Goal: Task Accomplishment & Management: Manage account settings

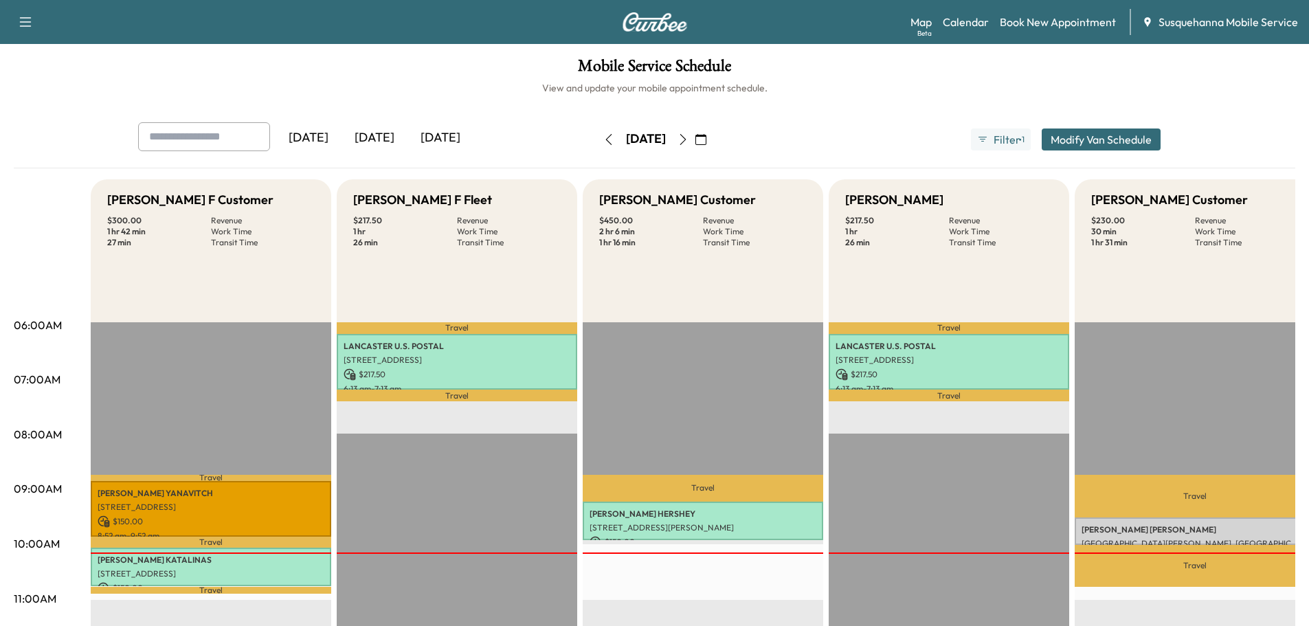
scroll to position [146, 0]
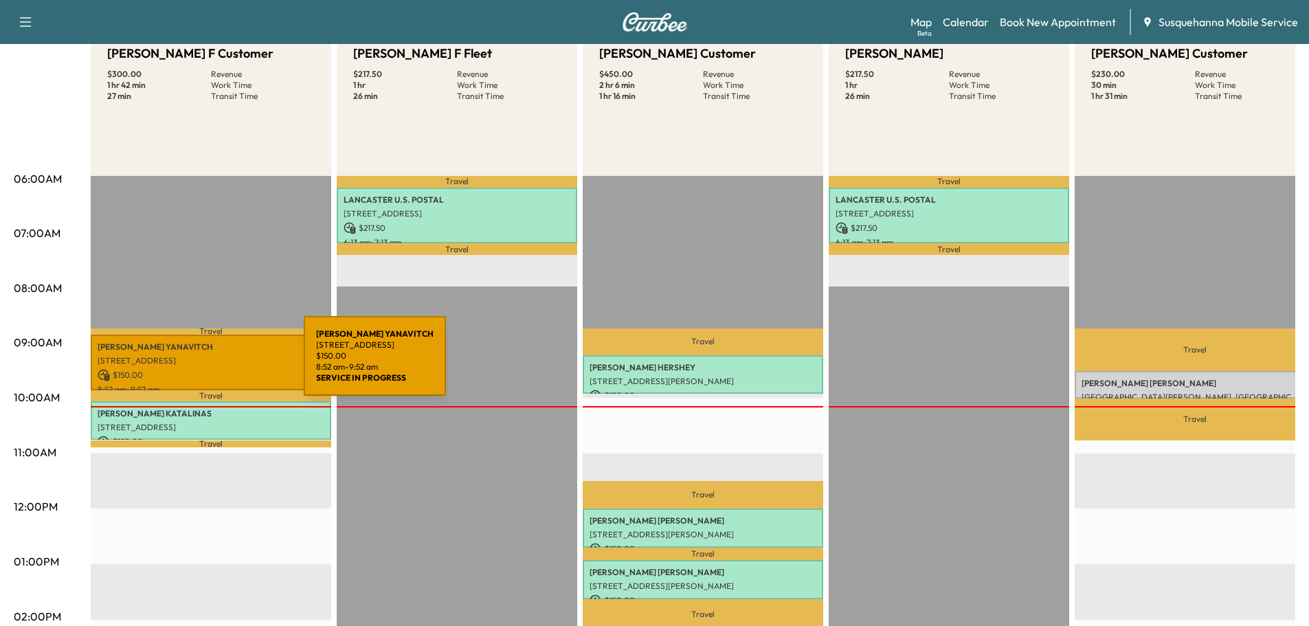
click at [201, 364] on p "[STREET_ADDRESS]" at bounding box center [211, 360] width 227 height 11
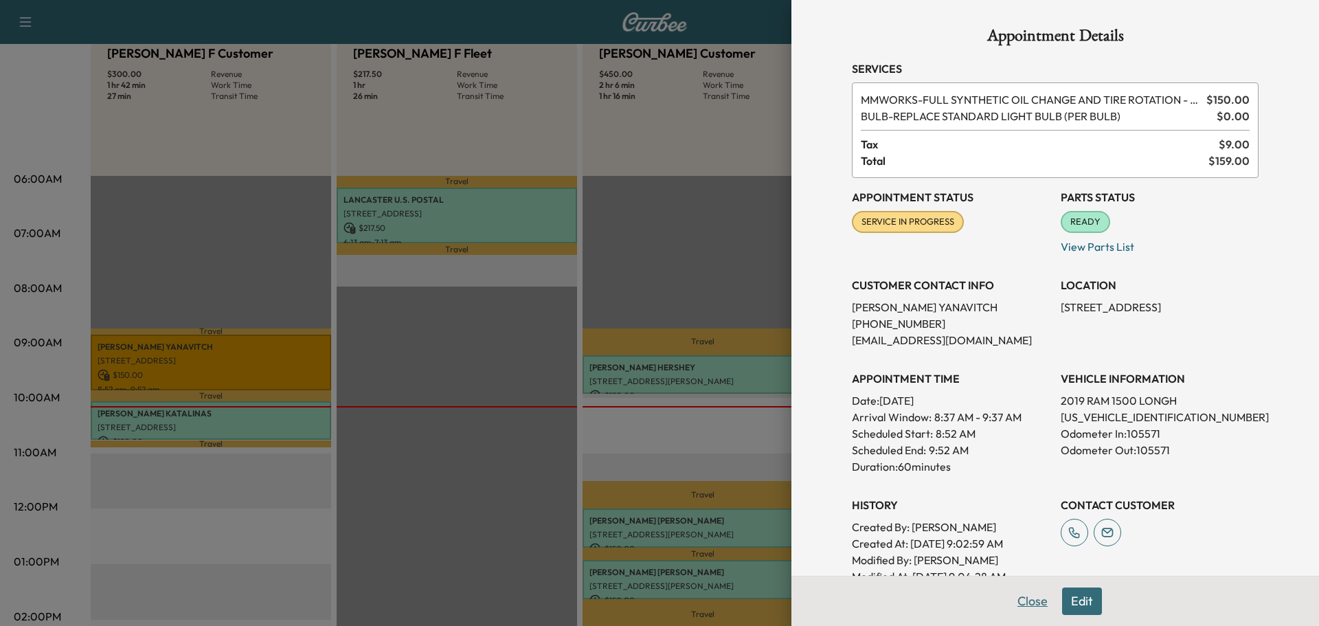
click at [1008, 600] on button "Close" at bounding box center [1032, 600] width 48 height 27
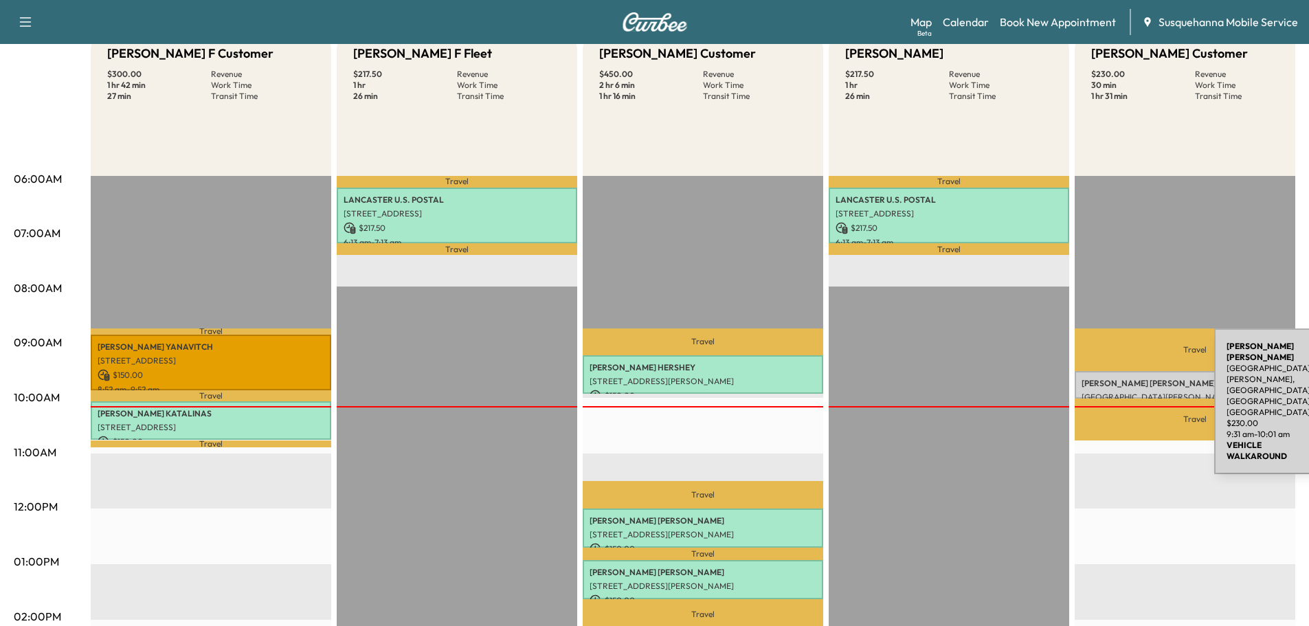
click at [1111, 378] on p "[PERSON_NAME]" at bounding box center [1194, 383] width 227 height 11
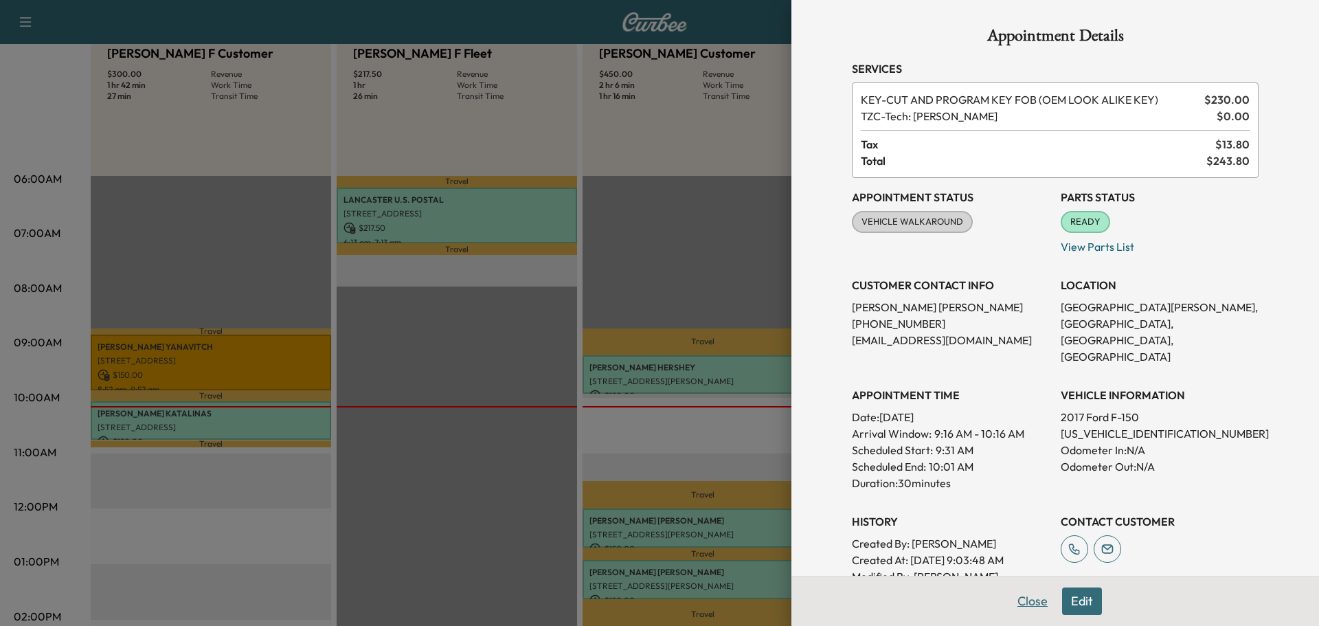
click at [1008, 600] on button "Close" at bounding box center [1032, 600] width 48 height 27
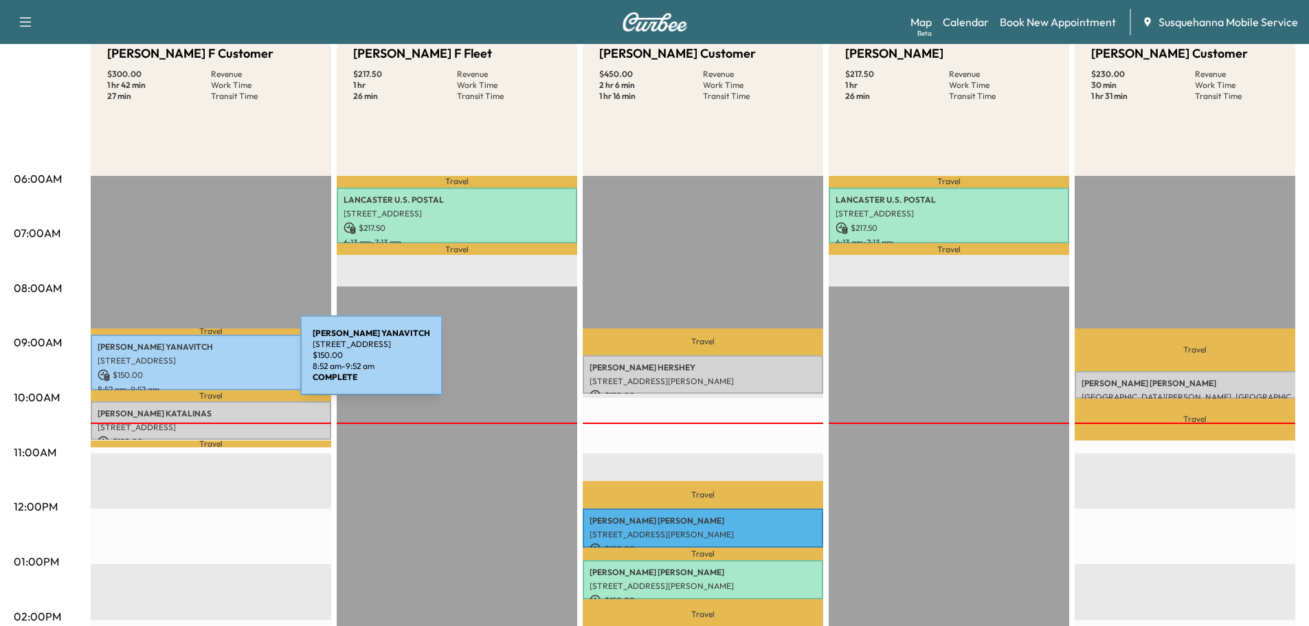
click at [197, 363] on p "[STREET_ADDRESS]" at bounding box center [211, 360] width 227 height 11
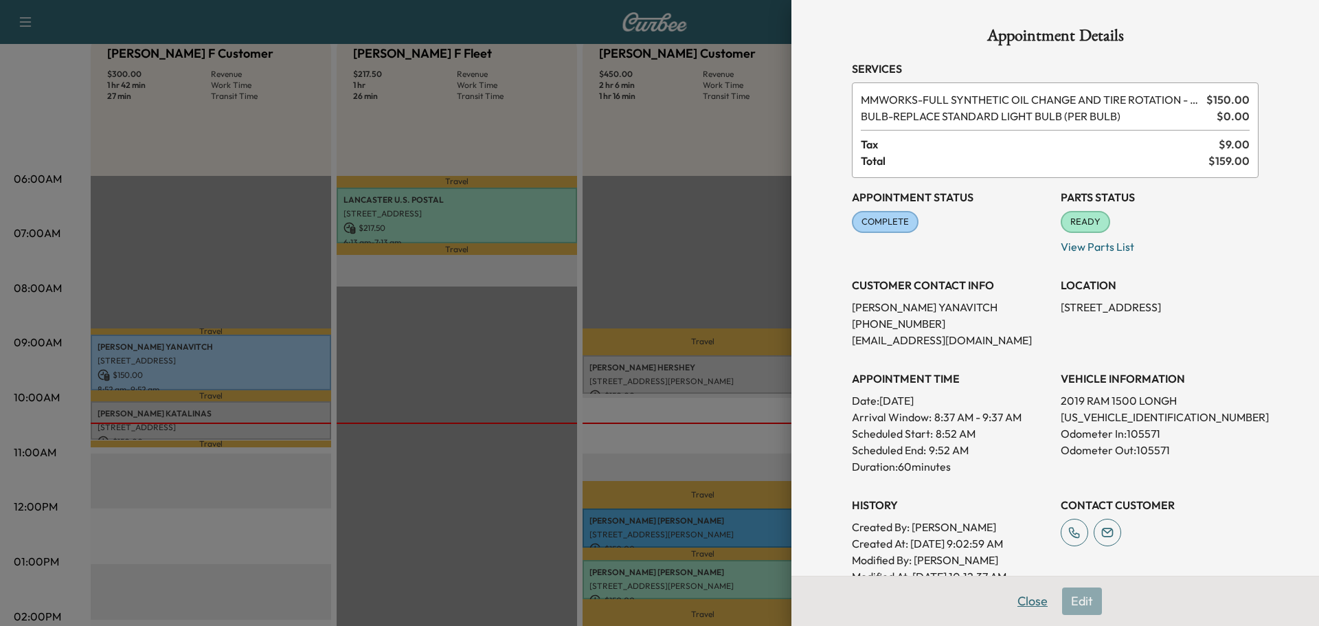
click at [1011, 598] on button "Close" at bounding box center [1032, 600] width 48 height 27
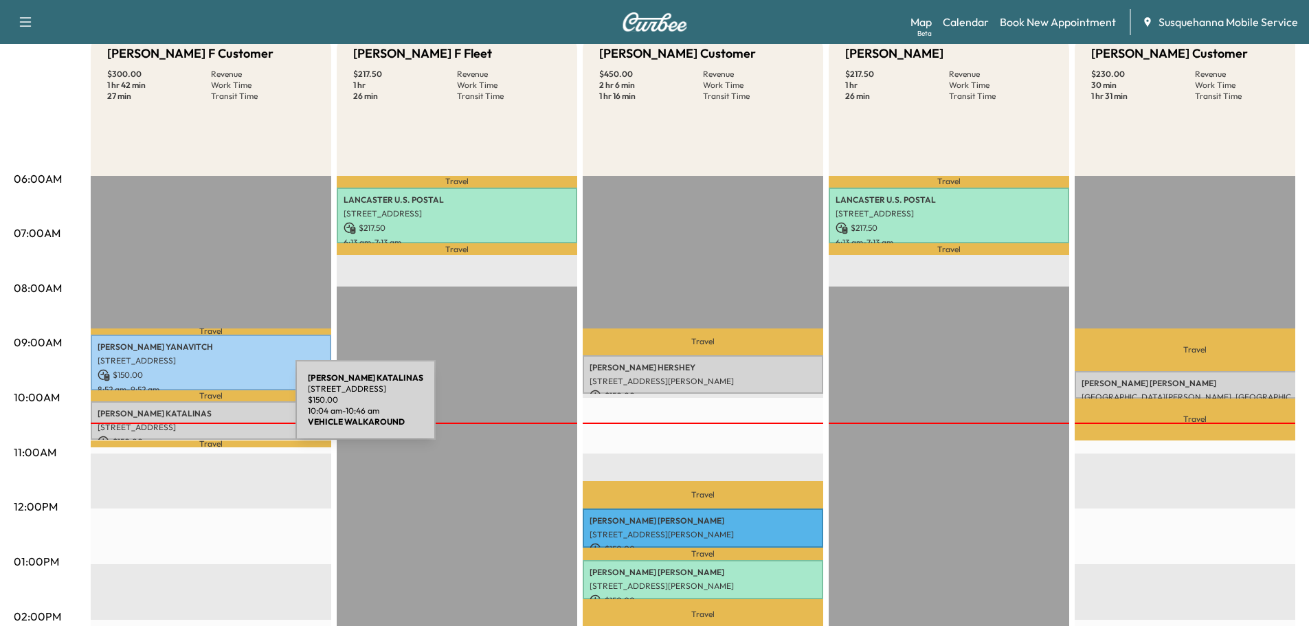
click at [192, 408] on p "[PERSON_NAME]" at bounding box center [211, 413] width 227 height 11
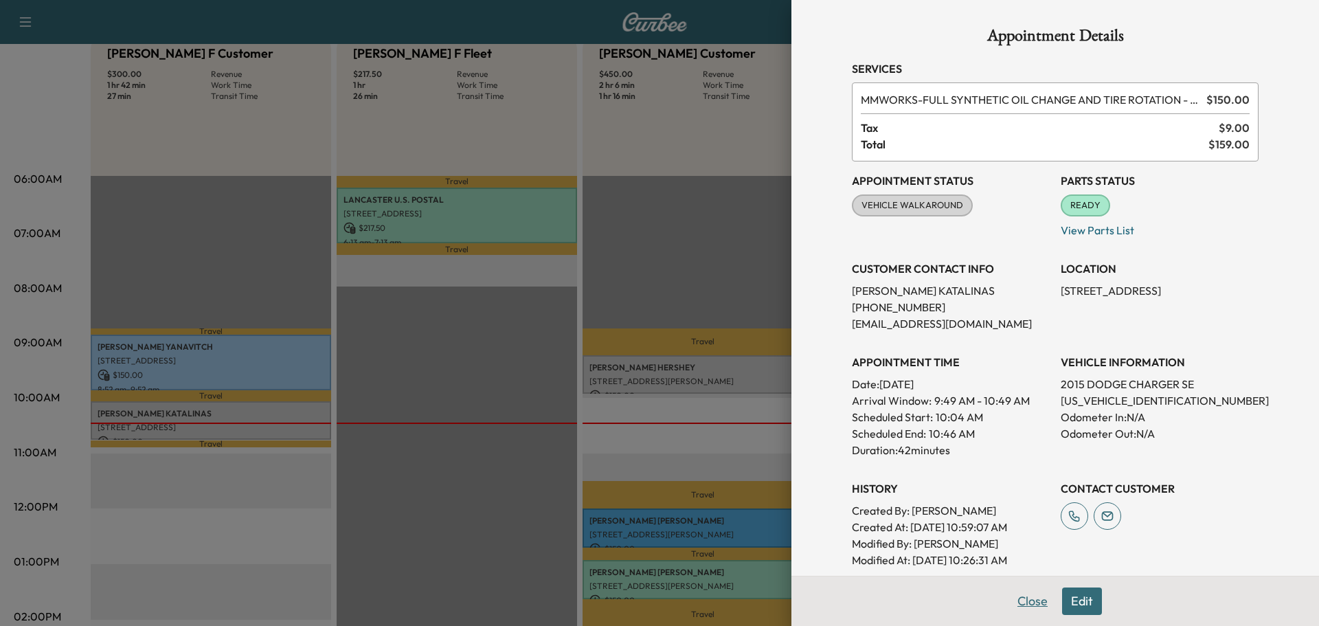
click at [1013, 600] on button "Close" at bounding box center [1032, 600] width 48 height 27
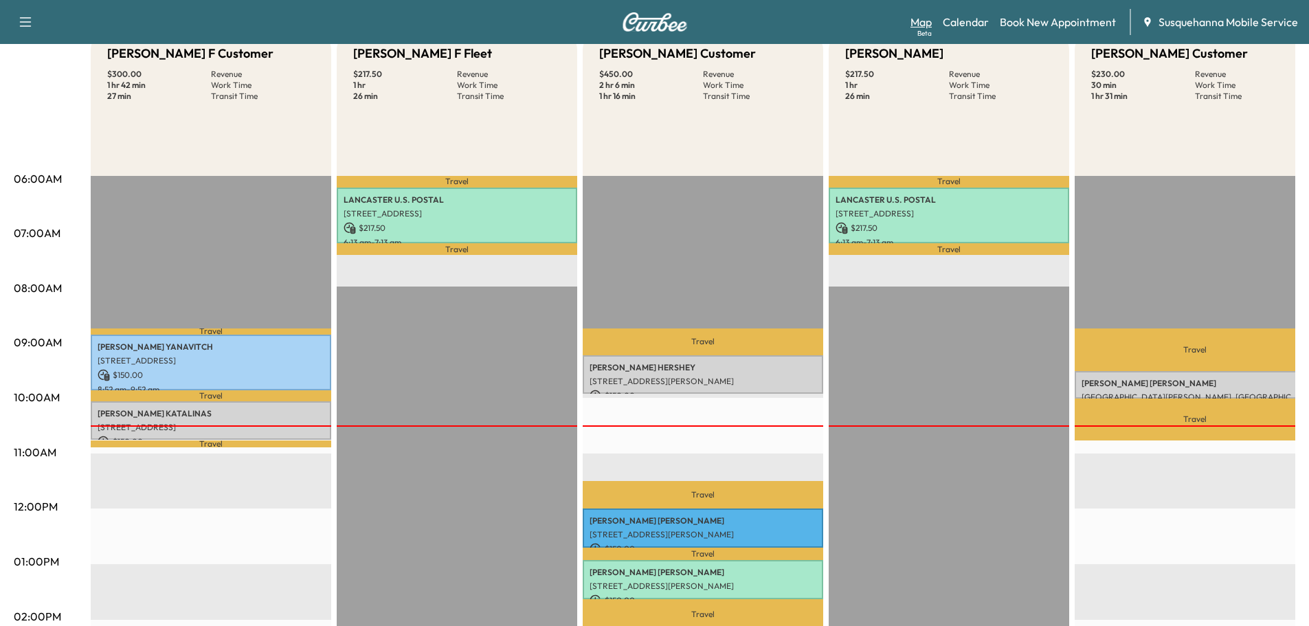
click at [926, 22] on link "Map Beta" at bounding box center [920, 22] width 21 height 16
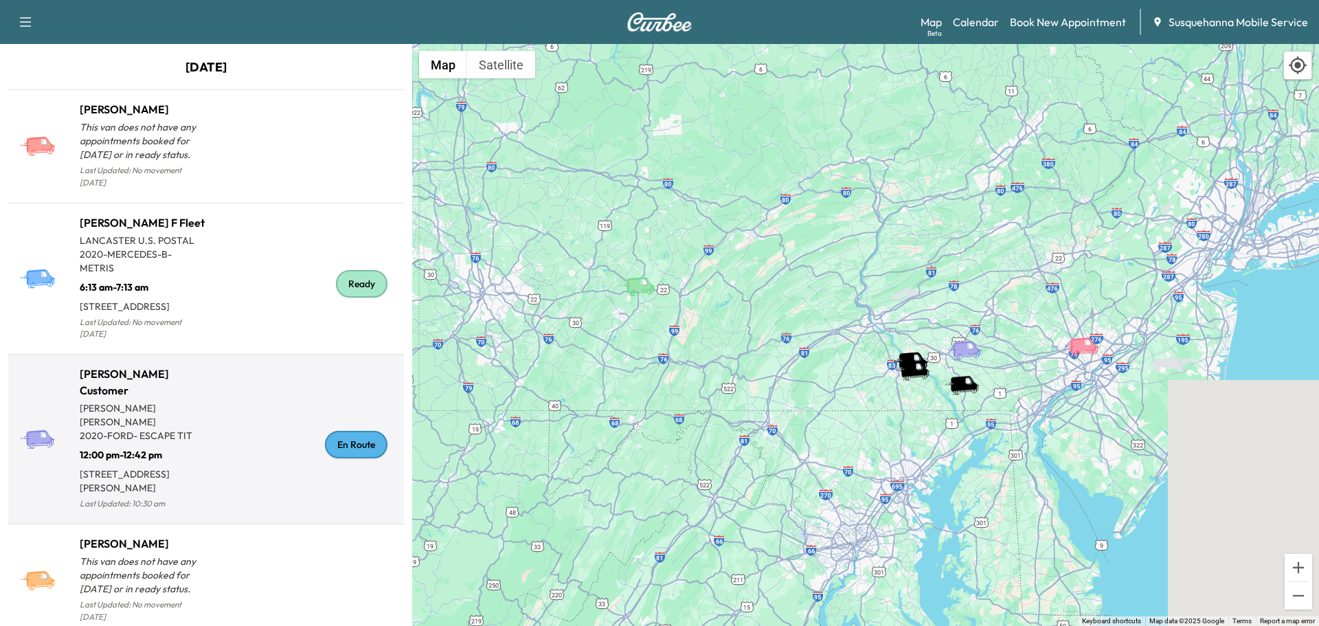
click at [333, 451] on div "En Route" at bounding box center [356, 444] width 63 height 27
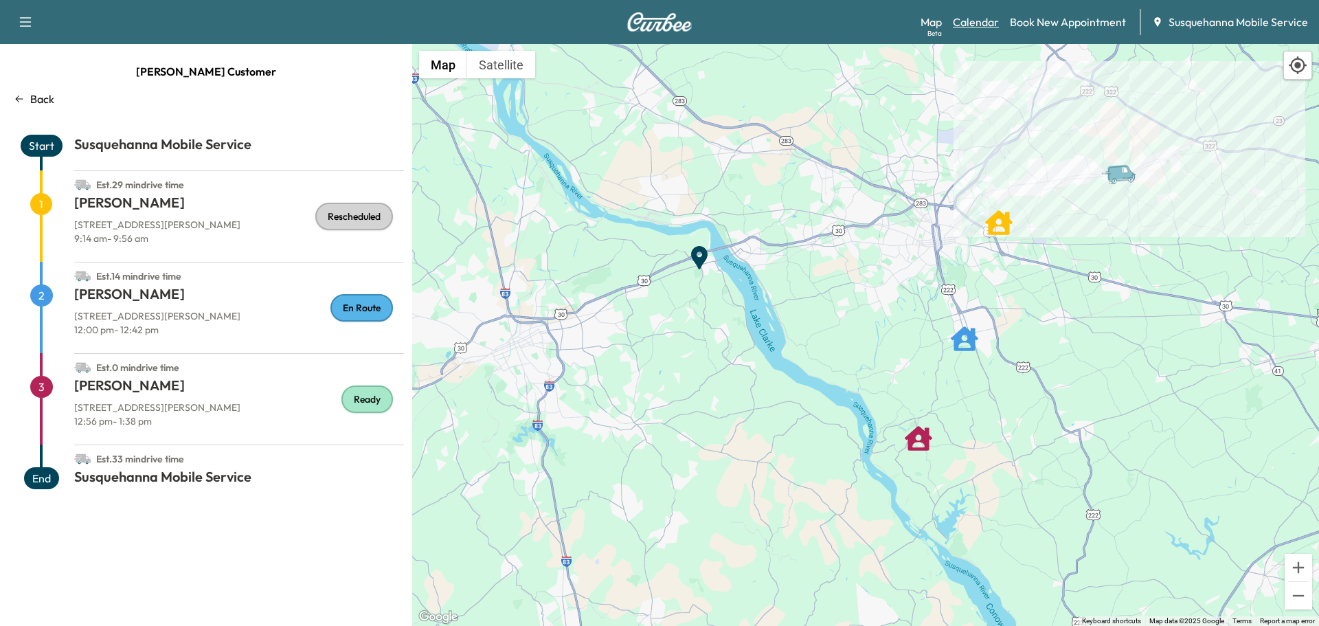
click at [969, 18] on link "Calendar" at bounding box center [976, 22] width 46 height 16
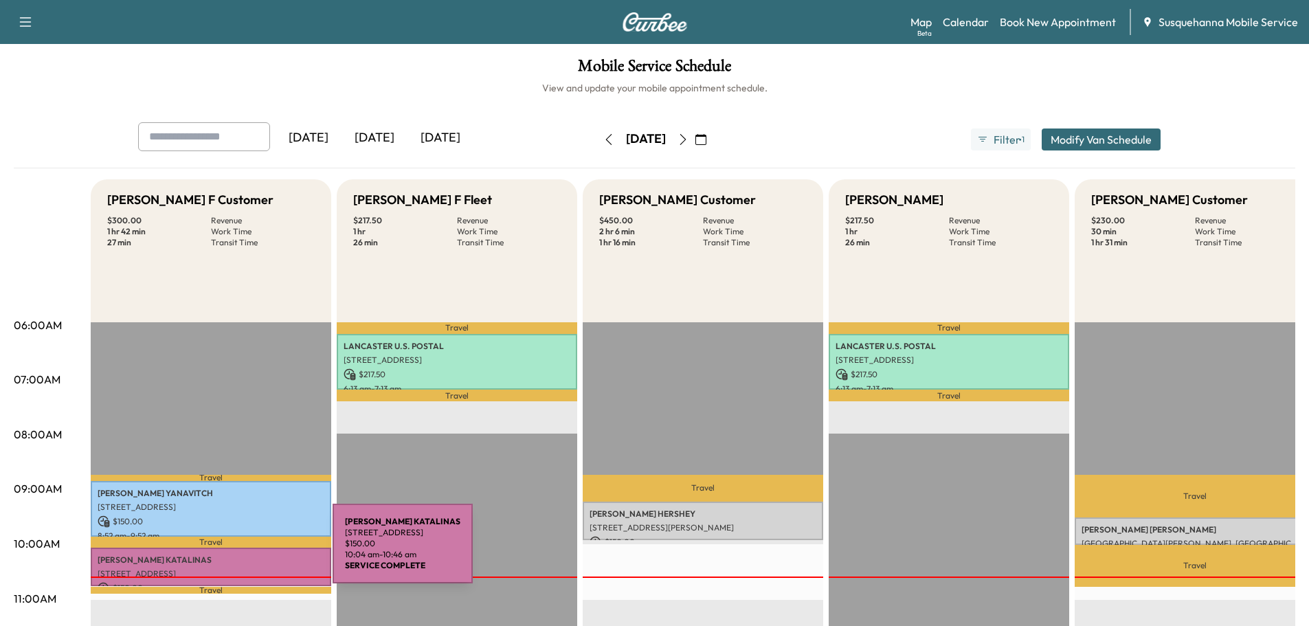
click at [229, 554] on p "[PERSON_NAME]" at bounding box center [211, 559] width 227 height 11
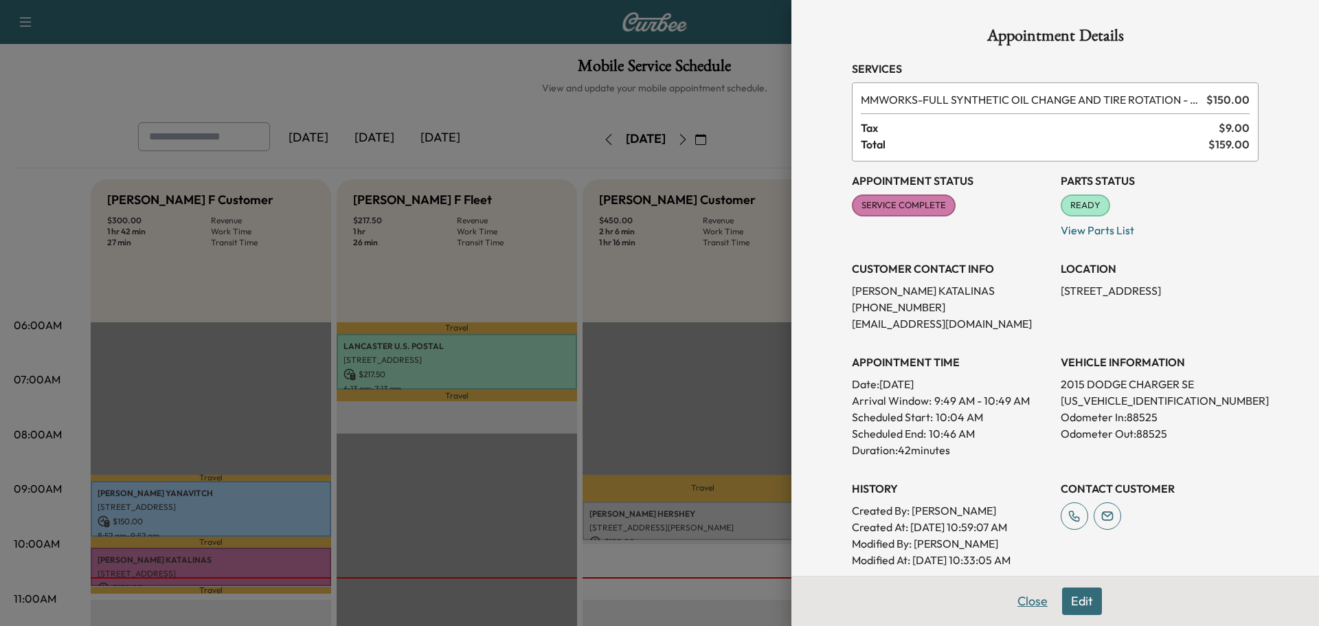
click at [1014, 599] on button "Close" at bounding box center [1032, 600] width 48 height 27
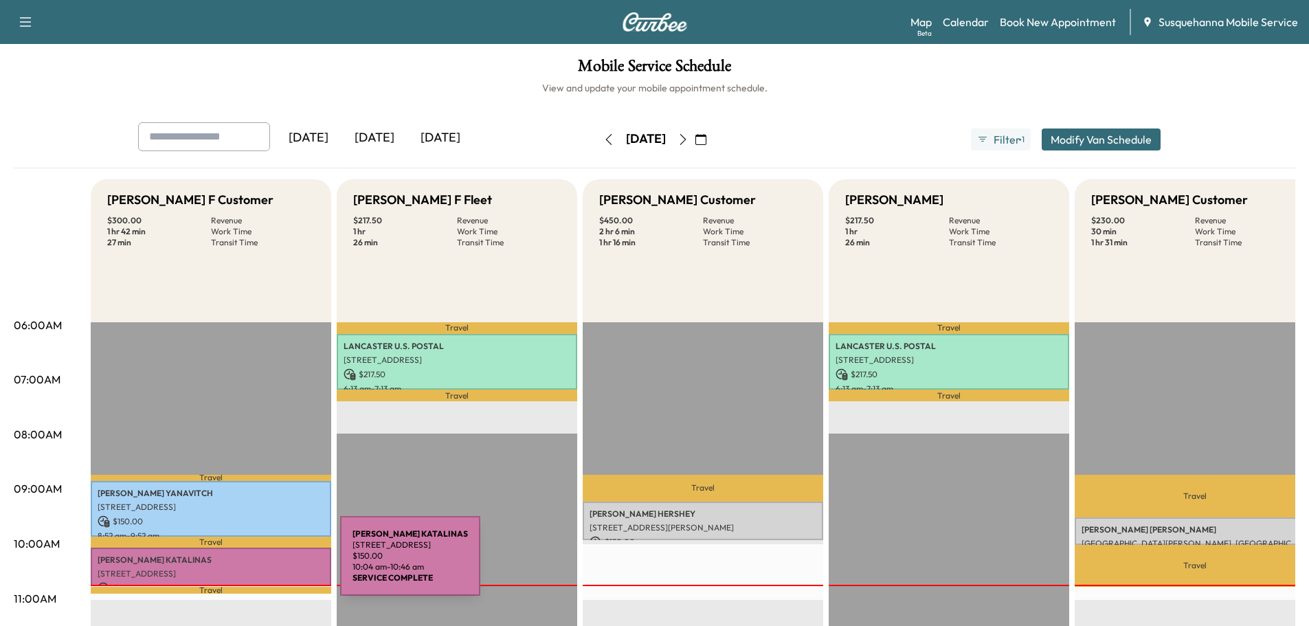
click at [237, 564] on div "[PERSON_NAME] [STREET_ADDRESS] $ 150.00 10:04 am - 10:46 am" at bounding box center [211, 567] width 240 height 39
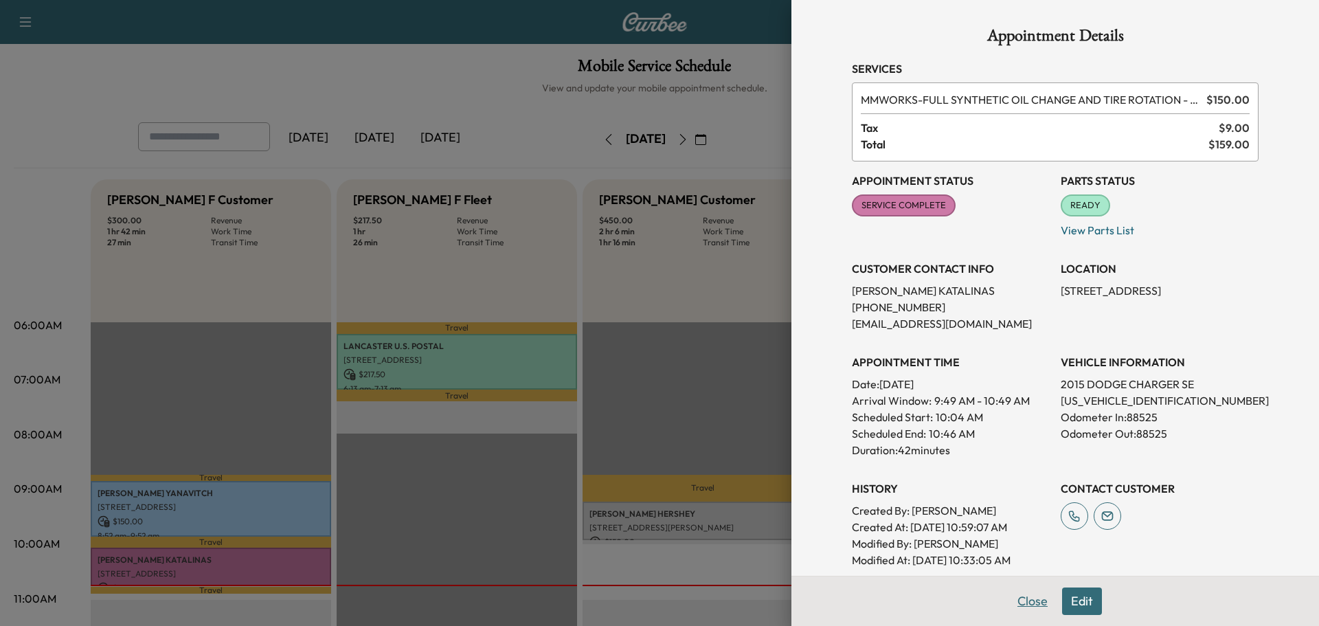
click at [1014, 608] on button "Close" at bounding box center [1032, 600] width 48 height 27
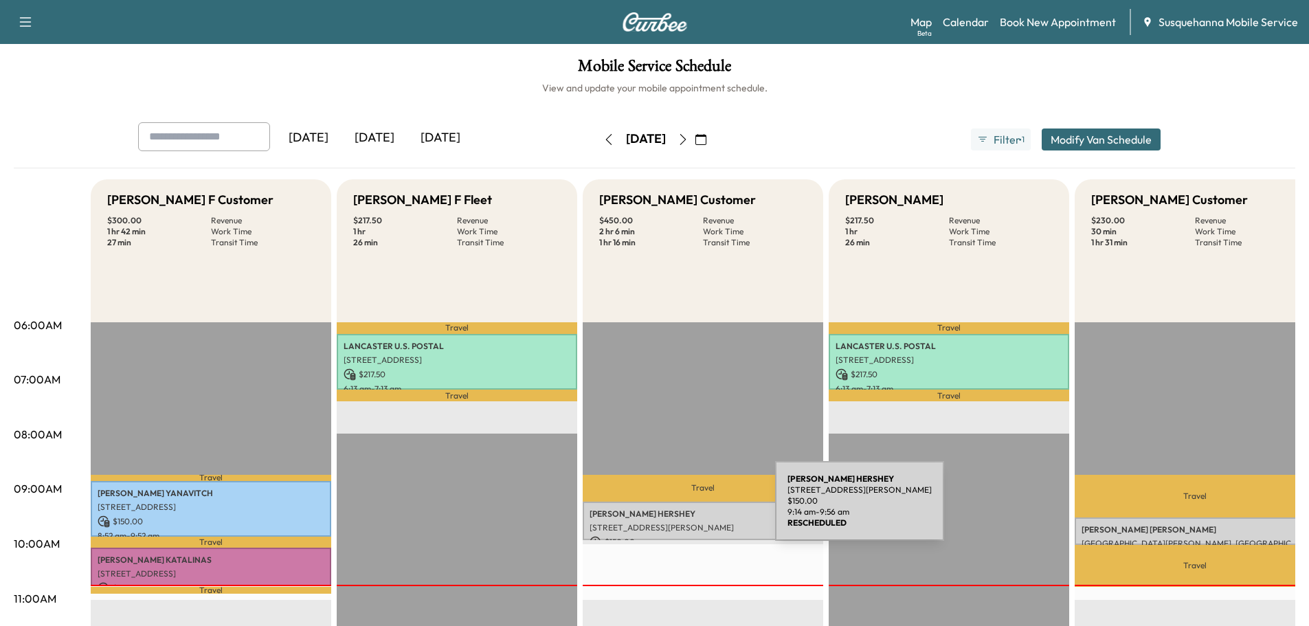
scroll to position [146, 0]
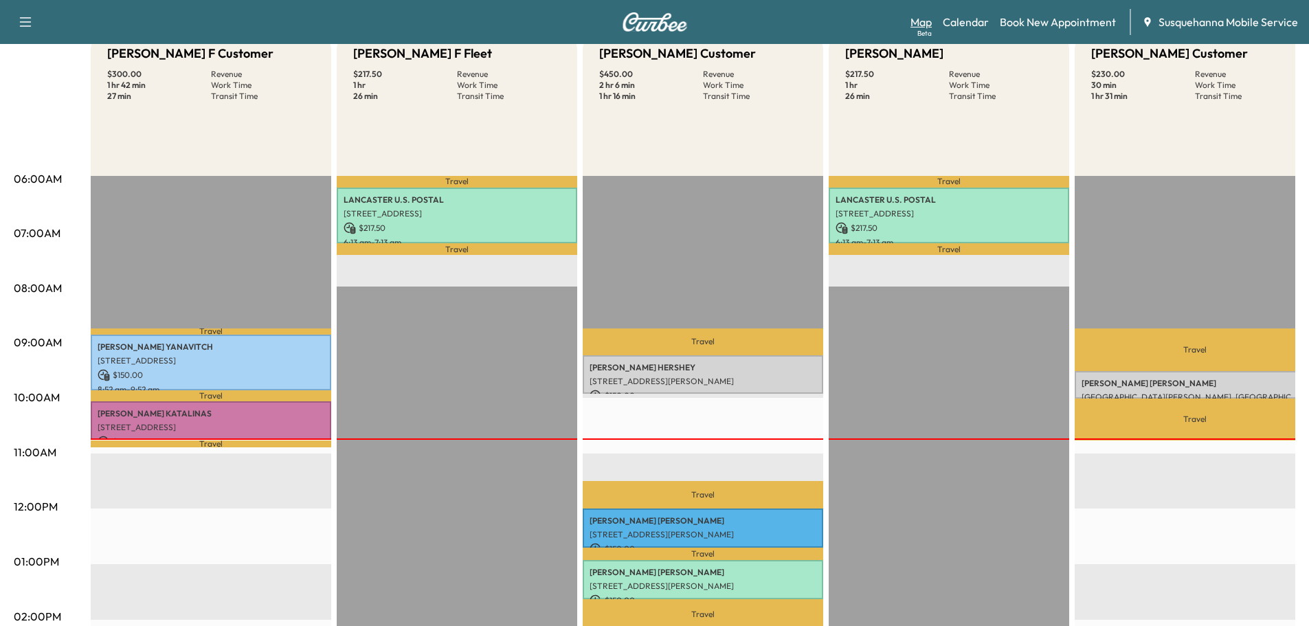
click at [925, 19] on link "Map Beta" at bounding box center [920, 22] width 21 height 16
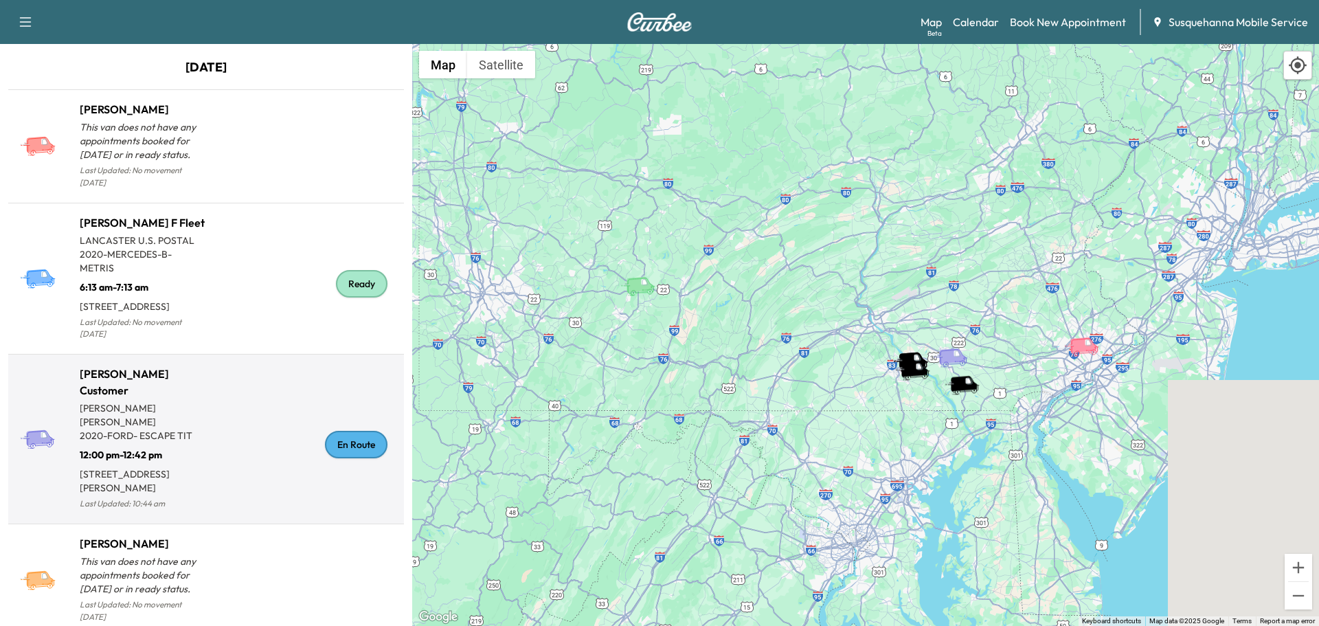
click at [361, 449] on div "En Route" at bounding box center [356, 444] width 63 height 27
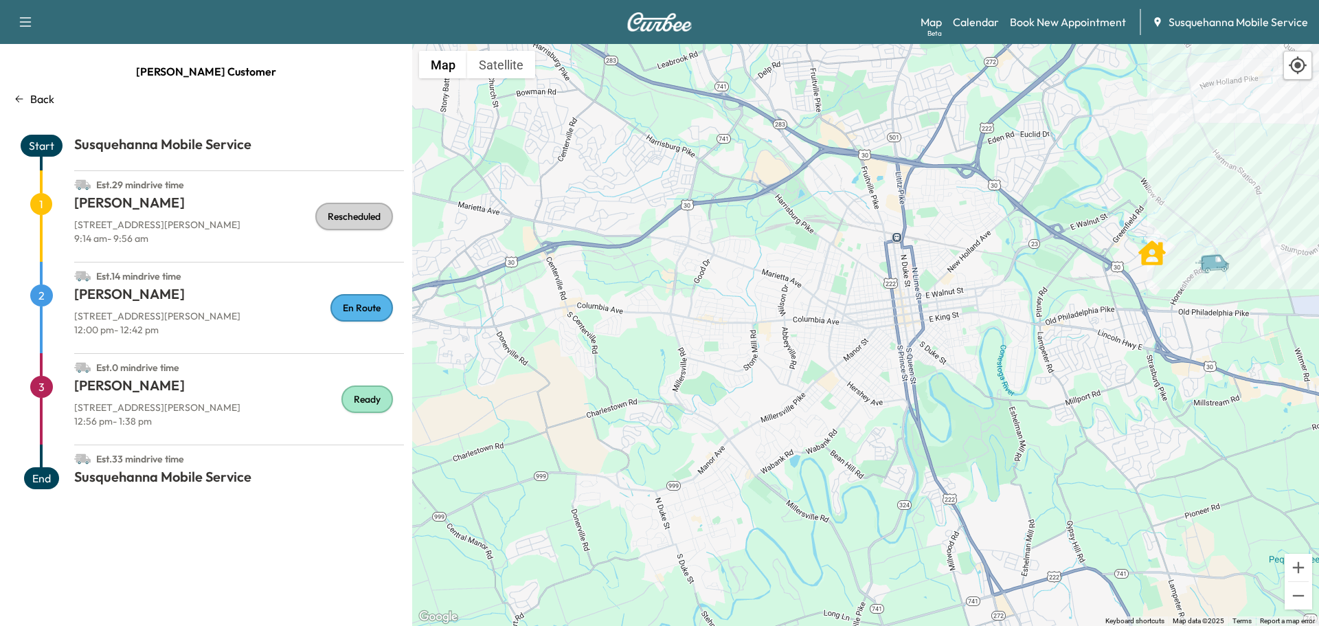
drag, startPoint x: 1143, startPoint y: 199, endPoint x: 1120, endPoint y: 326, distance: 129.8
click at [1120, 335] on div "To activate drag with keyboard, press Alt + Enter. Once in keyboard drag state,…" at bounding box center [865, 335] width 907 height 582
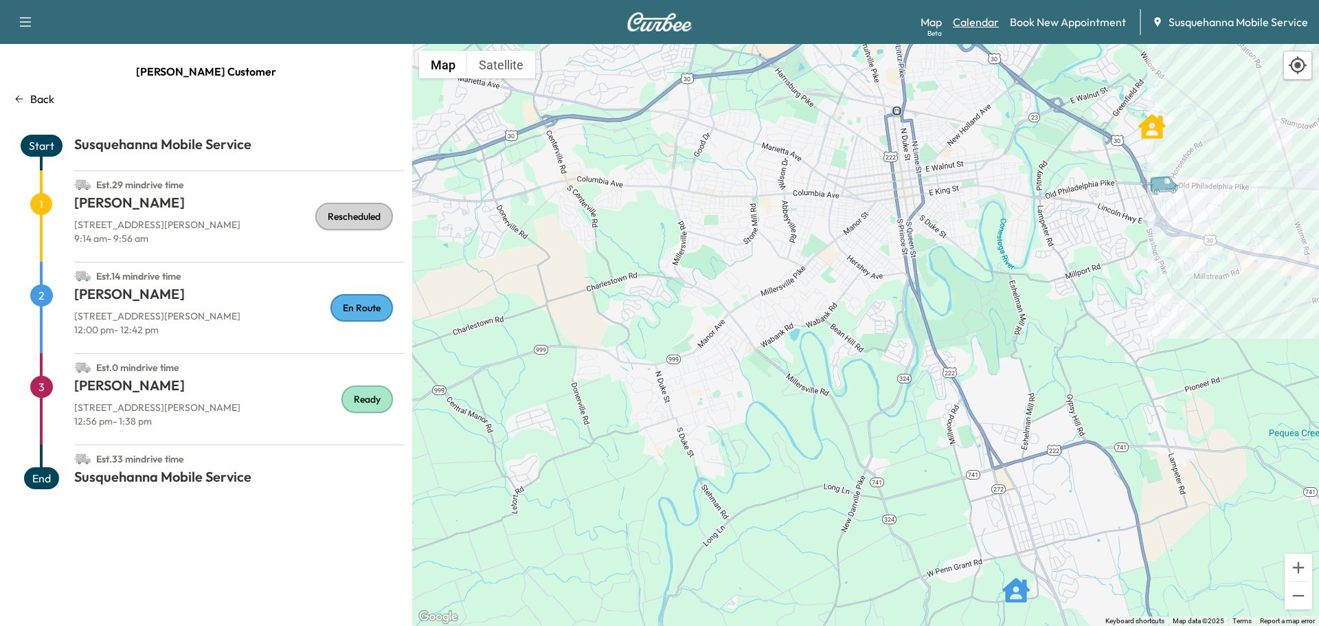
click at [964, 22] on link "Calendar" at bounding box center [976, 22] width 46 height 16
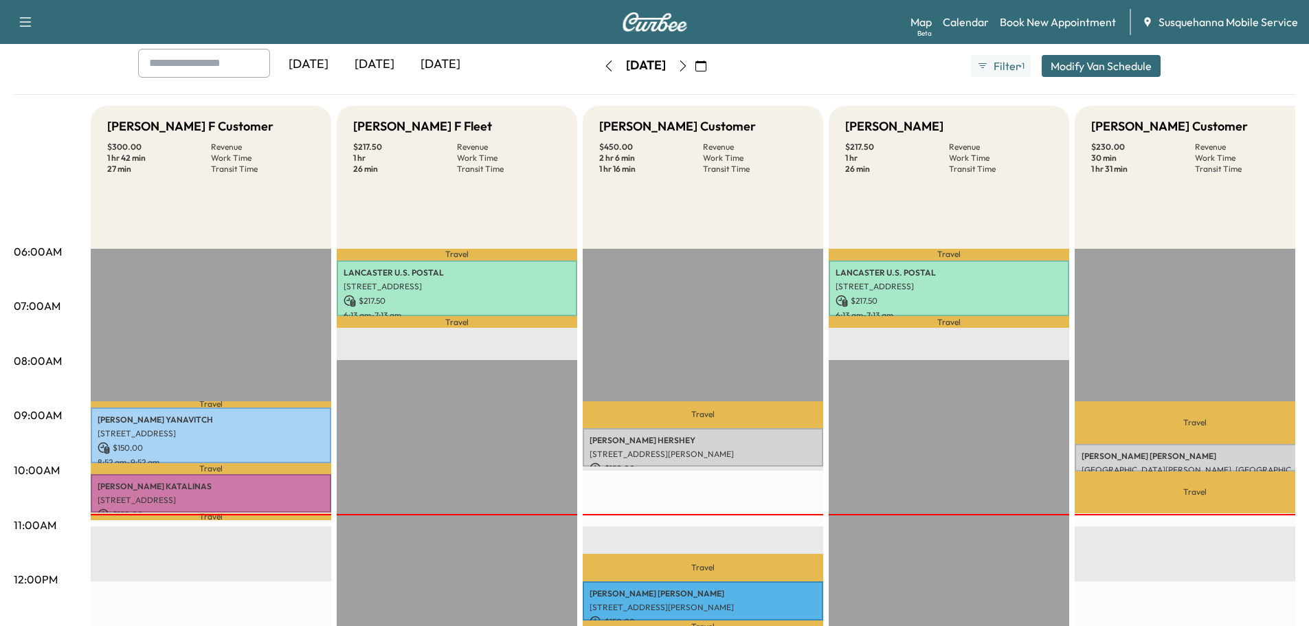
scroll to position [146, 0]
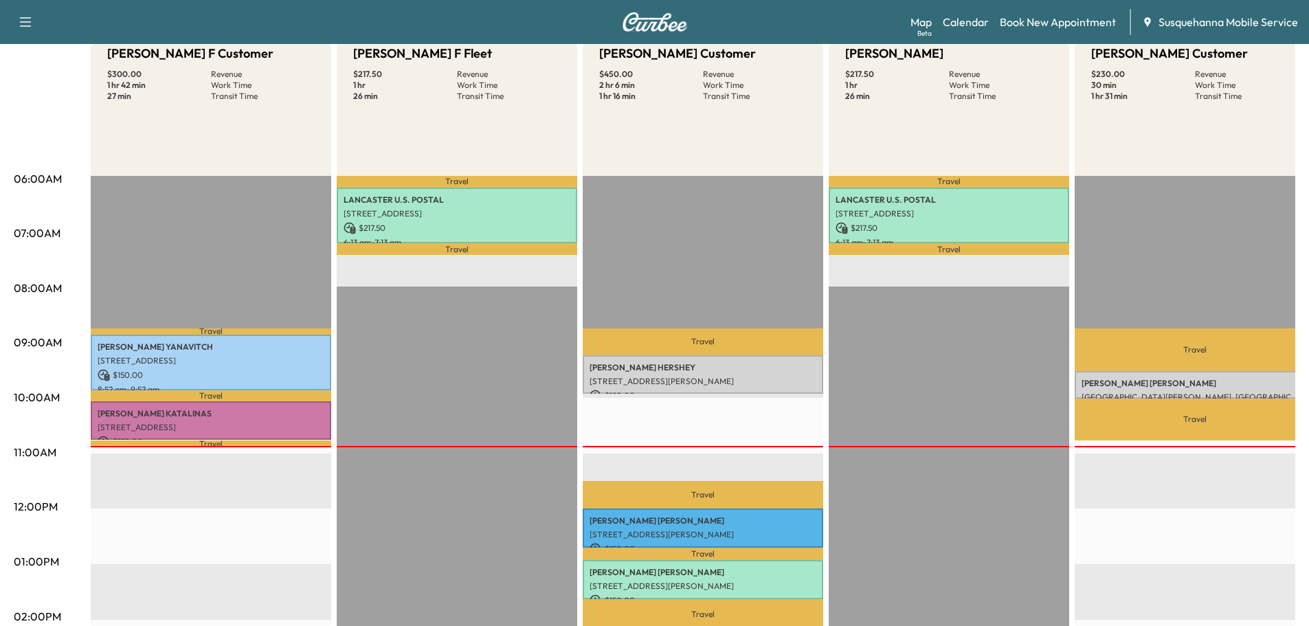
click at [697, 144] on div "[PERSON_NAME] Customer $ 450.00 Revenue 2 hr 6 min Work Time 1 hr 16 min Transi…" at bounding box center [703, 104] width 240 height 143
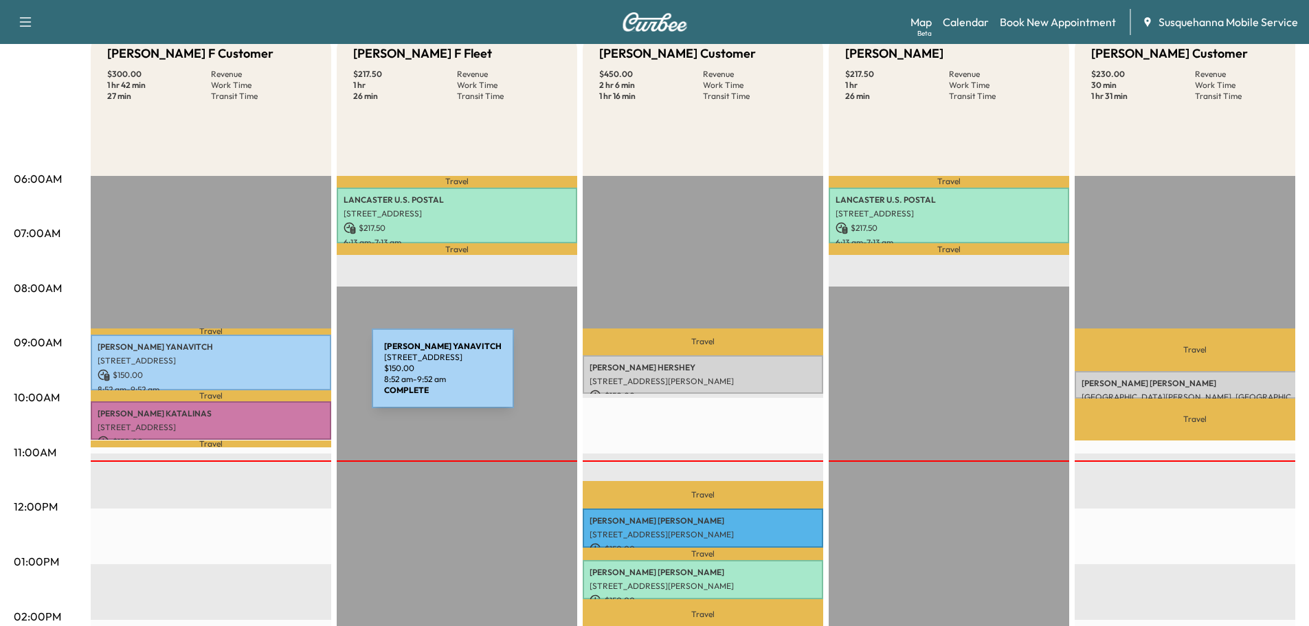
click at [233, 422] on p "[STREET_ADDRESS]" at bounding box center [211, 427] width 227 height 11
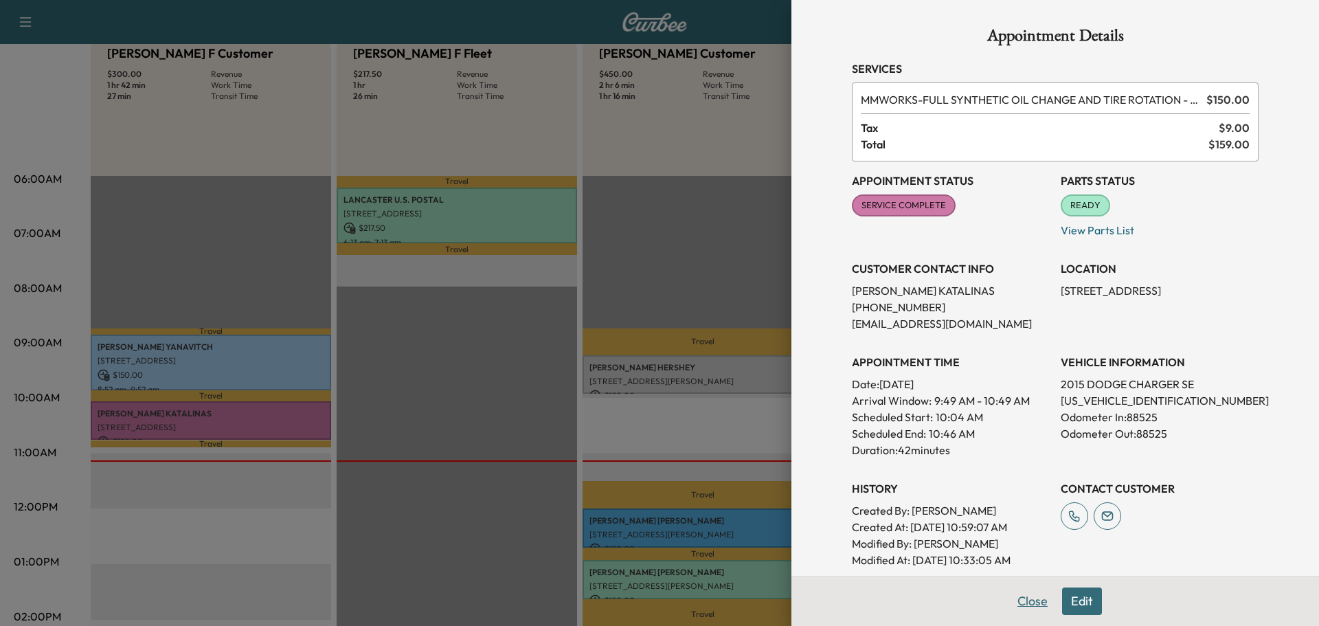
click at [1024, 598] on button "Close" at bounding box center [1032, 600] width 48 height 27
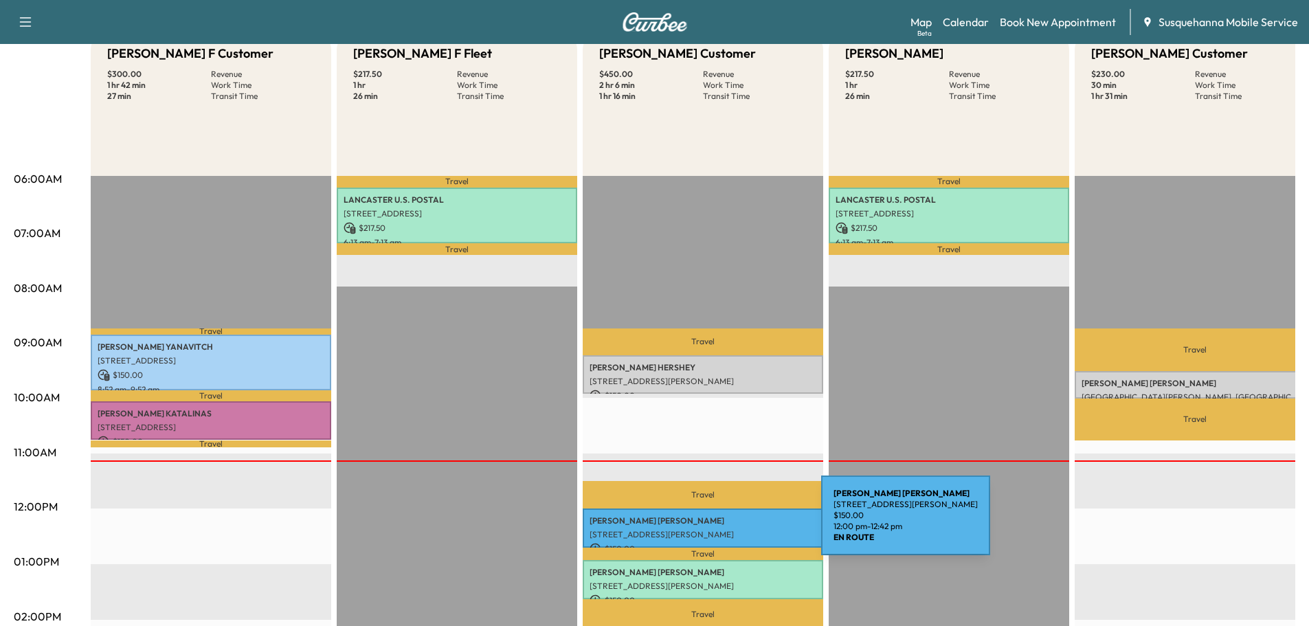
click at [718, 523] on div "[PERSON_NAME] [STREET_ADDRESS][PERSON_NAME] $ 150.00 12:00 pm - 12:42 pm" at bounding box center [703, 527] width 240 height 39
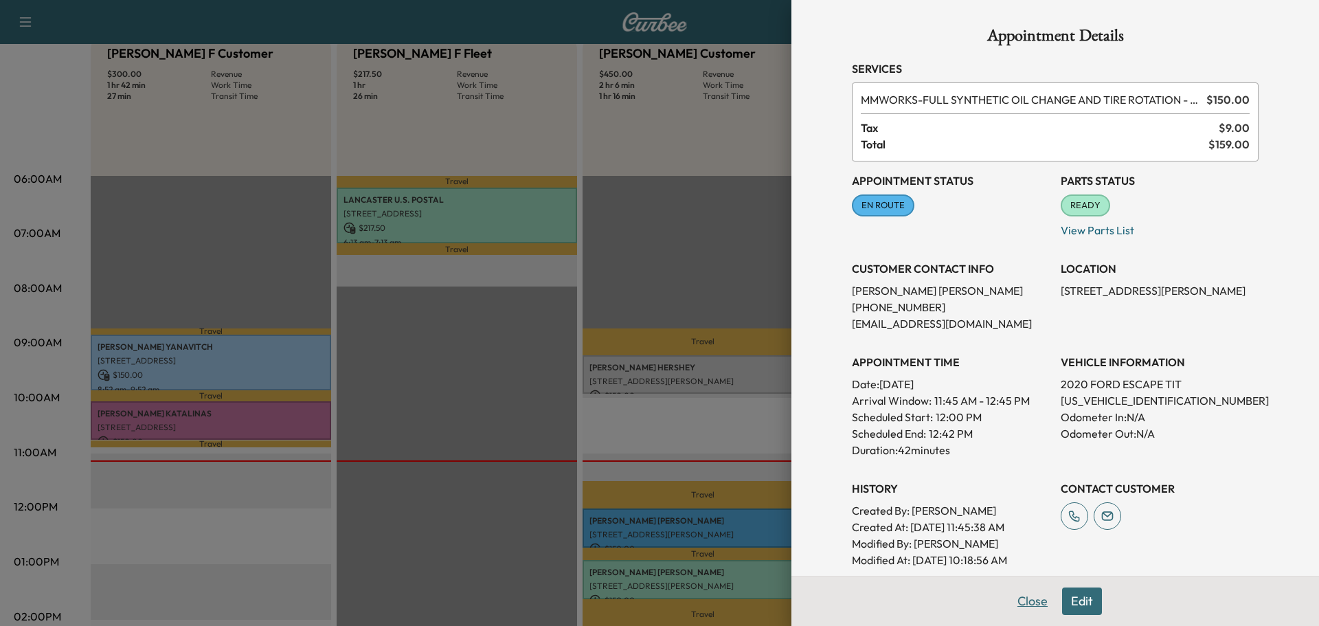
click at [1031, 606] on button "Close" at bounding box center [1032, 600] width 48 height 27
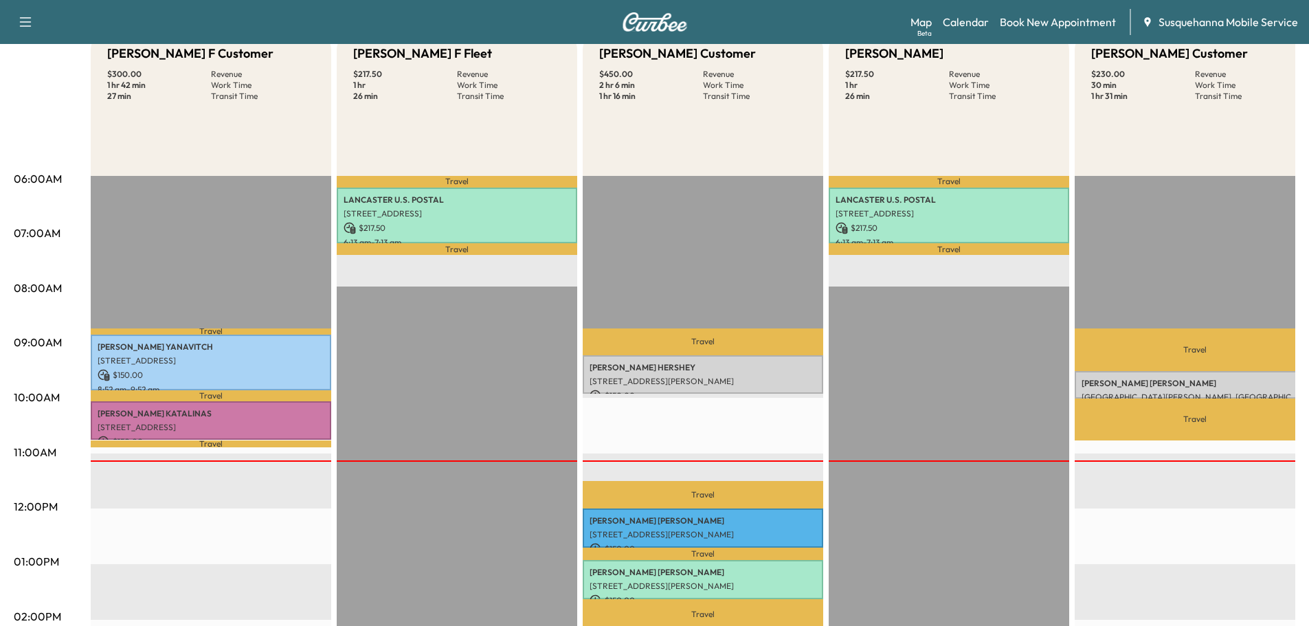
scroll to position [0, 0]
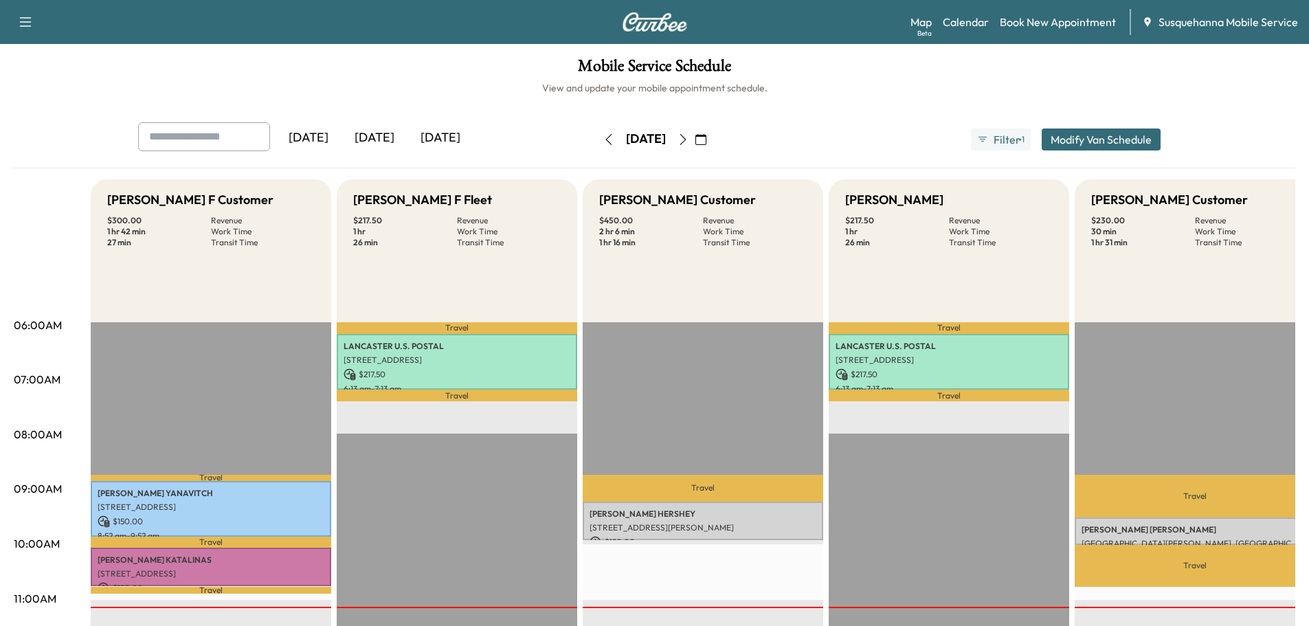
click at [688, 140] on icon "button" at bounding box center [682, 139] width 11 height 11
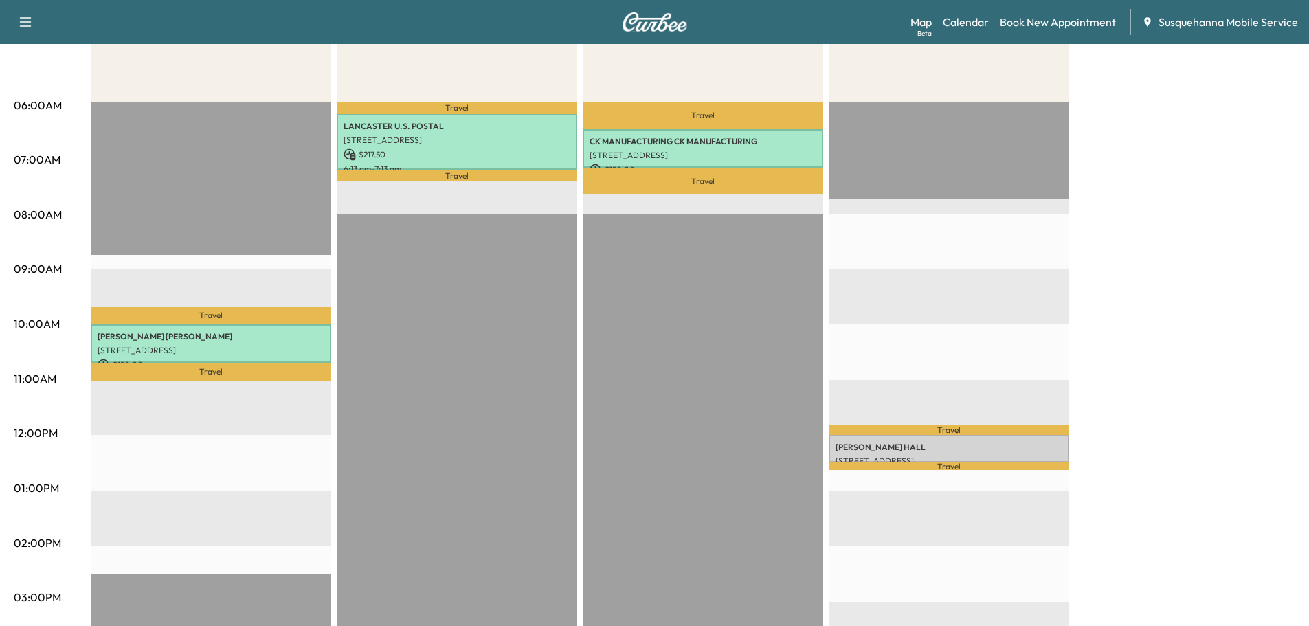
scroll to position [74, 0]
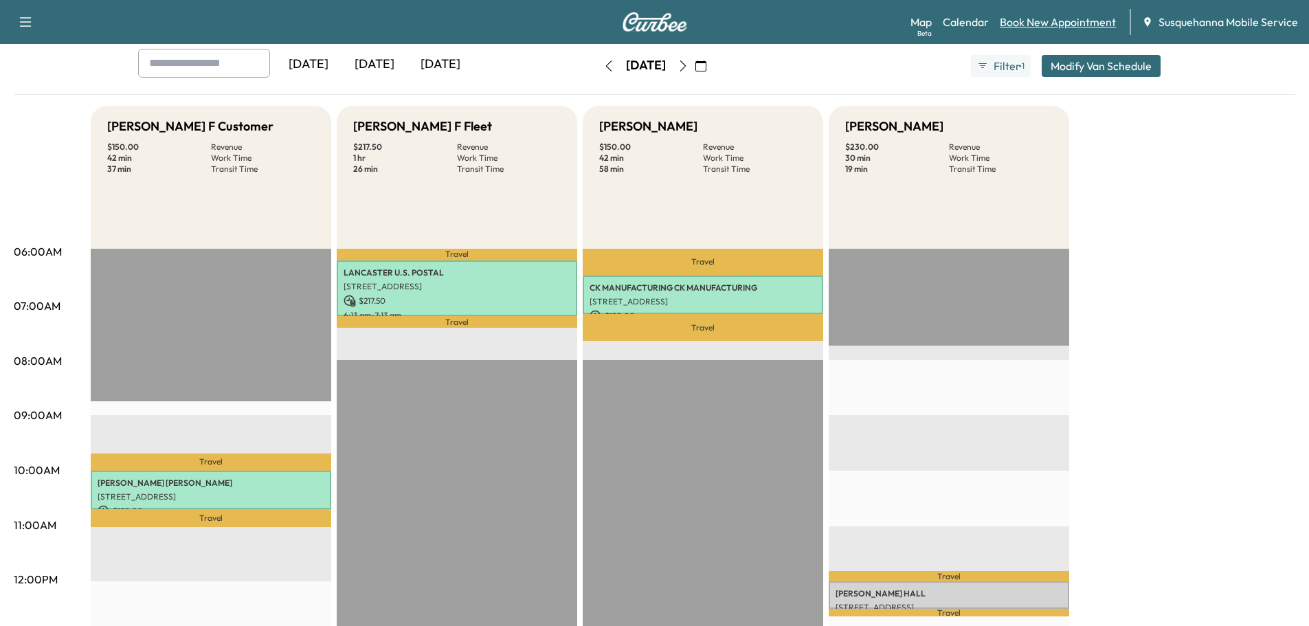
click at [1064, 21] on link "Book New Appointment" at bounding box center [1058, 22] width 116 height 16
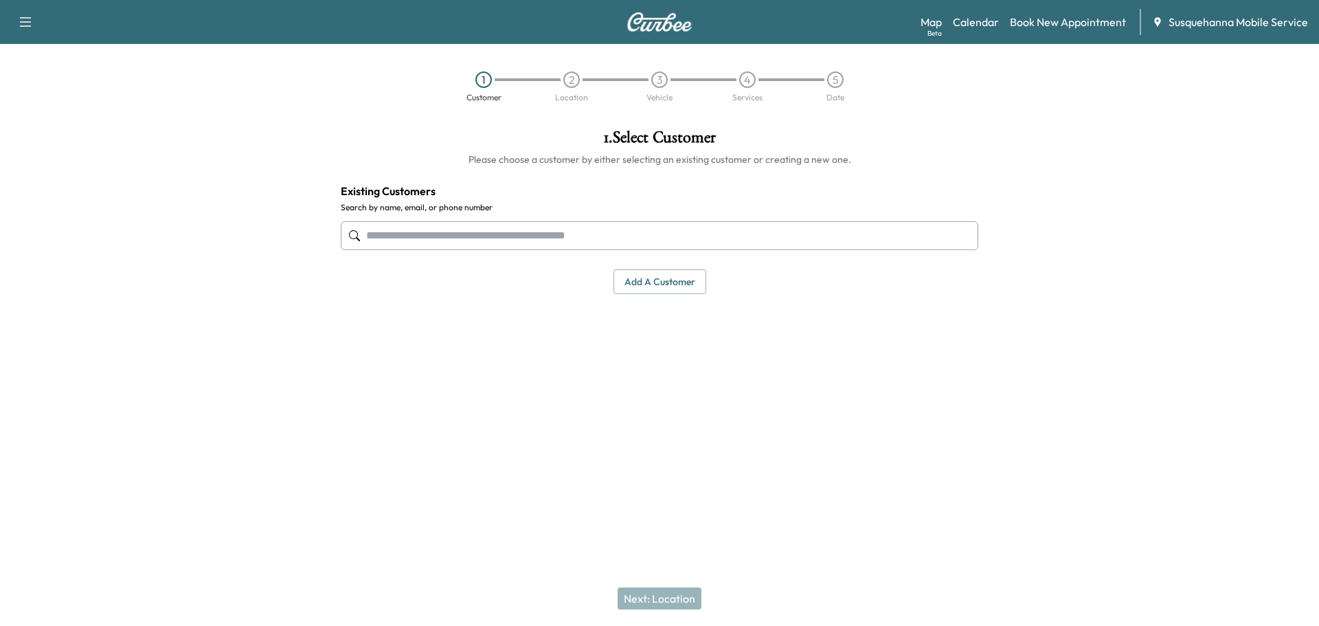
click at [490, 236] on input "text" at bounding box center [660, 235] width 638 height 29
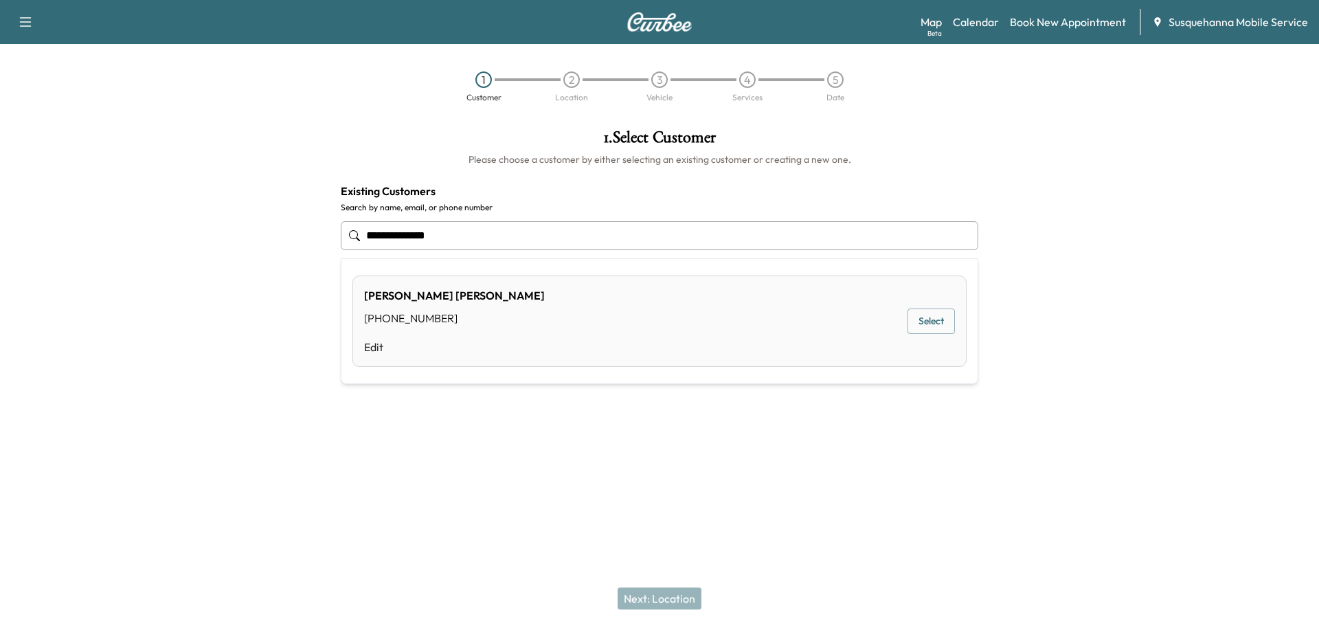
click at [509, 286] on div "[PERSON_NAME] [PHONE_NUMBER] Edit Select" at bounding box center [659, 320] width 614 height 91
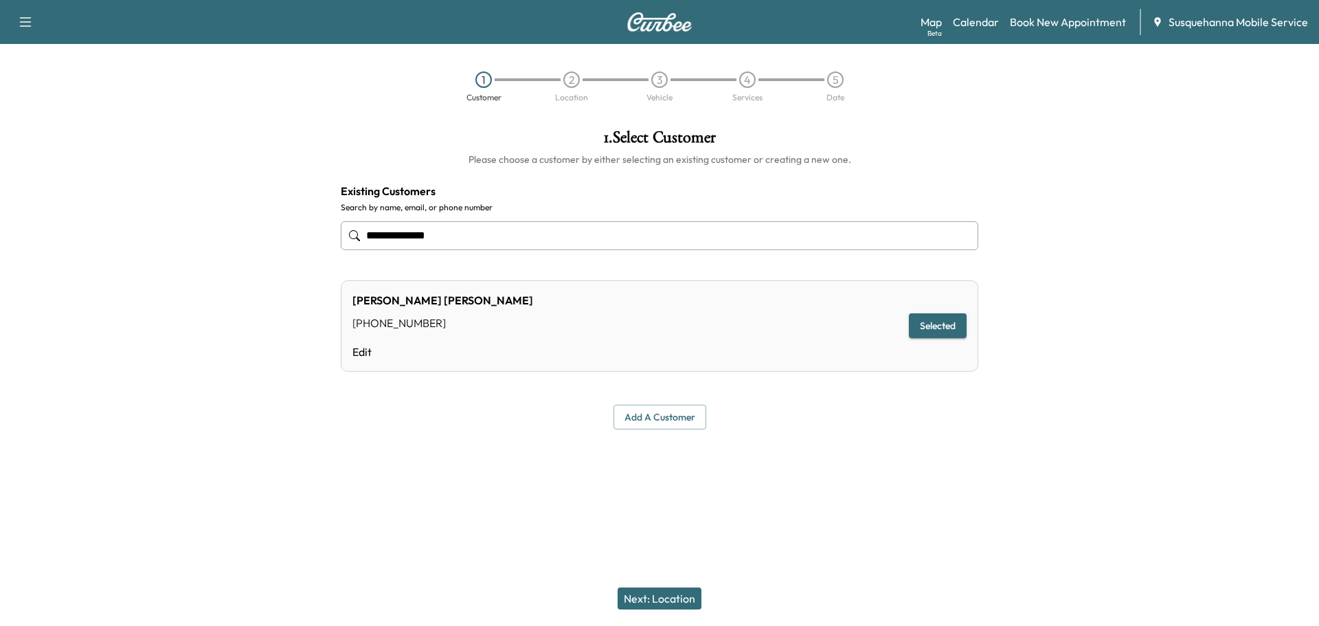
type input "**********"
click at [907, 324] on div "[PERSON_NAME] [PHONE_NUMBER] Edit Selected" at bounding box center [660, 325] width 638 height 91
click at [939, 332] on button "Selected" at bounding box center [938, 325] width 58 height 25
click at [660, 590] on button "Next: Location" at bounding box center [660, 598] width 84 height 22
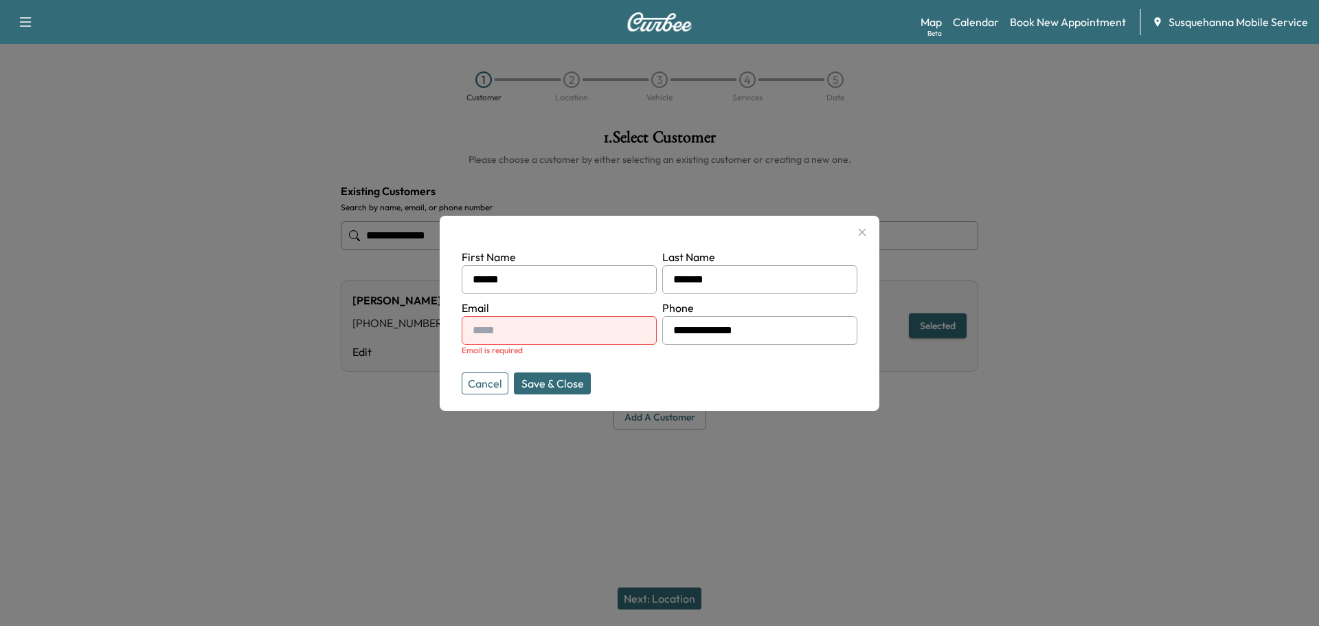
click at [570, 316] on input "text" at bounding box center [559, 330] width 195 height 29
type input "**********"
click at [686, 602] on div at bounding box center [659, 313] width 1319 height 626
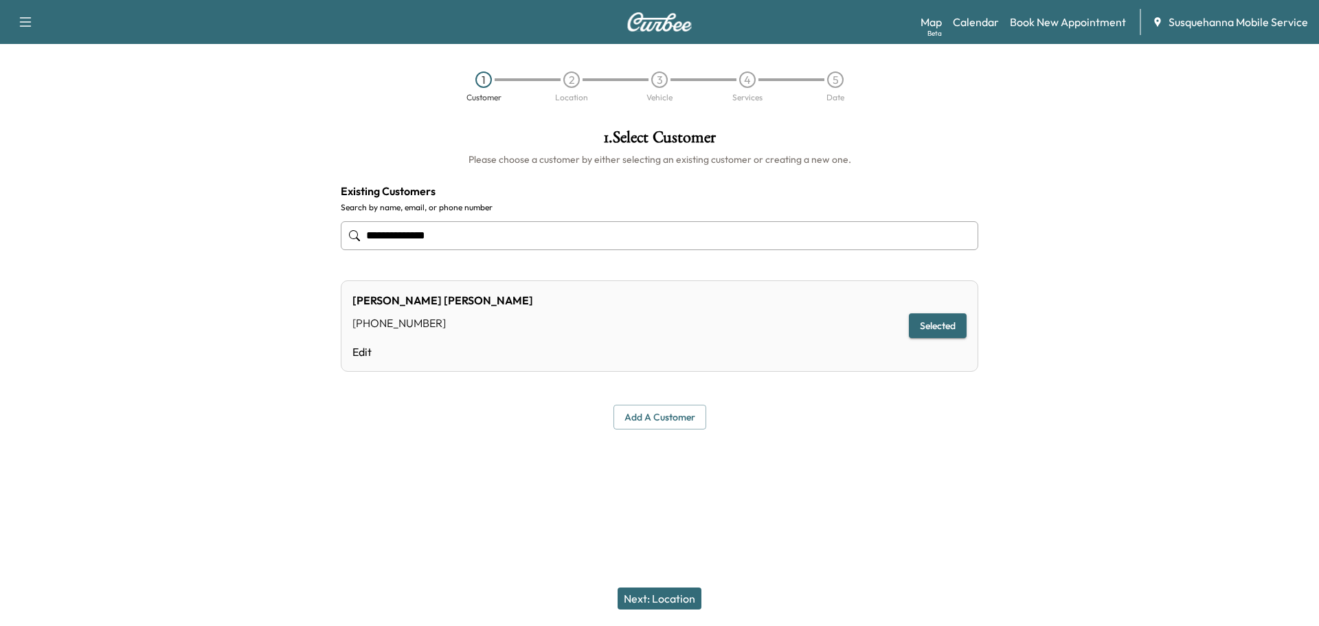
click at [674, 591] on button "Next: Location" at bounding box center [660, 598] width 84 height 22
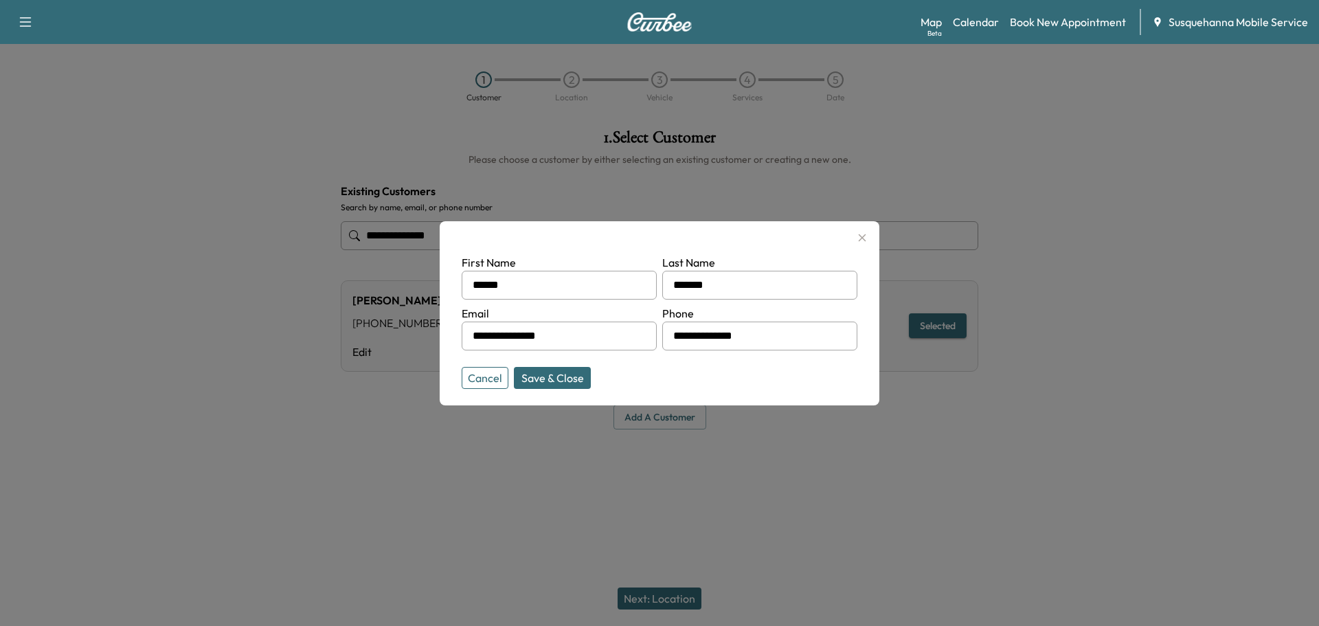
click at [571, 370] on button "Save & Close" at bounding box center [552, 378] width 77 height 22
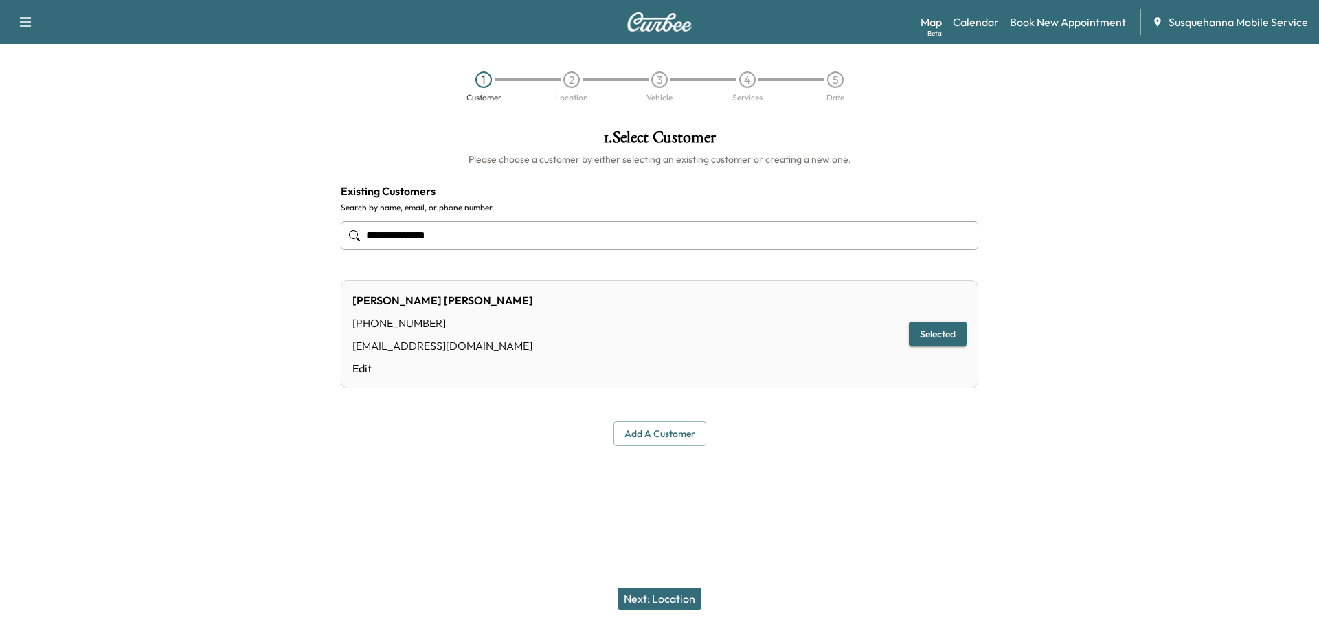
click at [684, 594] on button "Next: Location" at bounding box center [660, 598] width 84 height 22
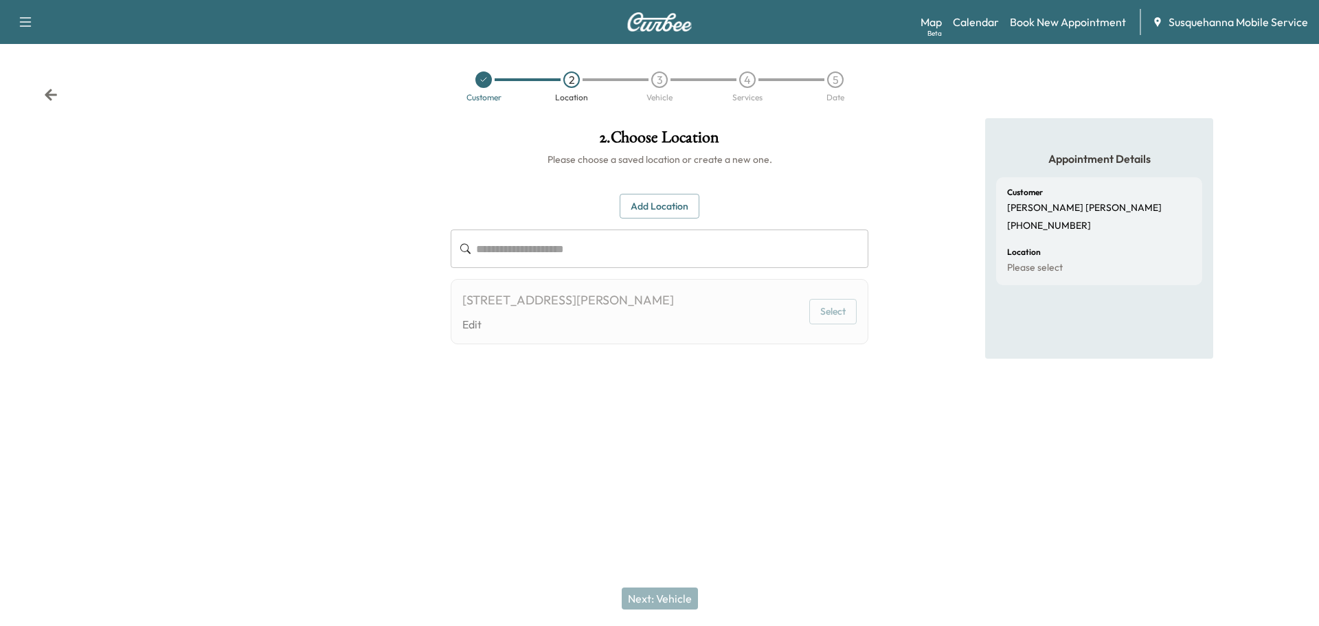
click at [827, 314] on button "Select" at bounding box center [832, 311] width 47 height 25
click at [484, 257] on input "text" at bounding box center [672, 248] width 392 height 38
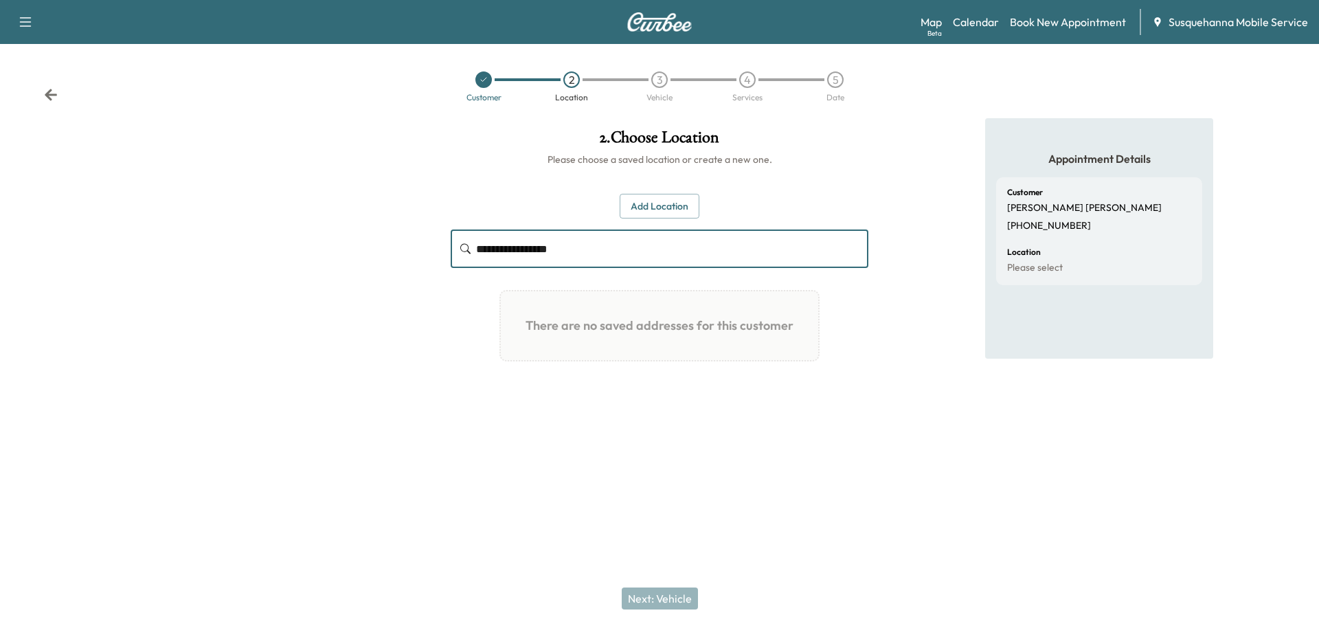
type input "**********"
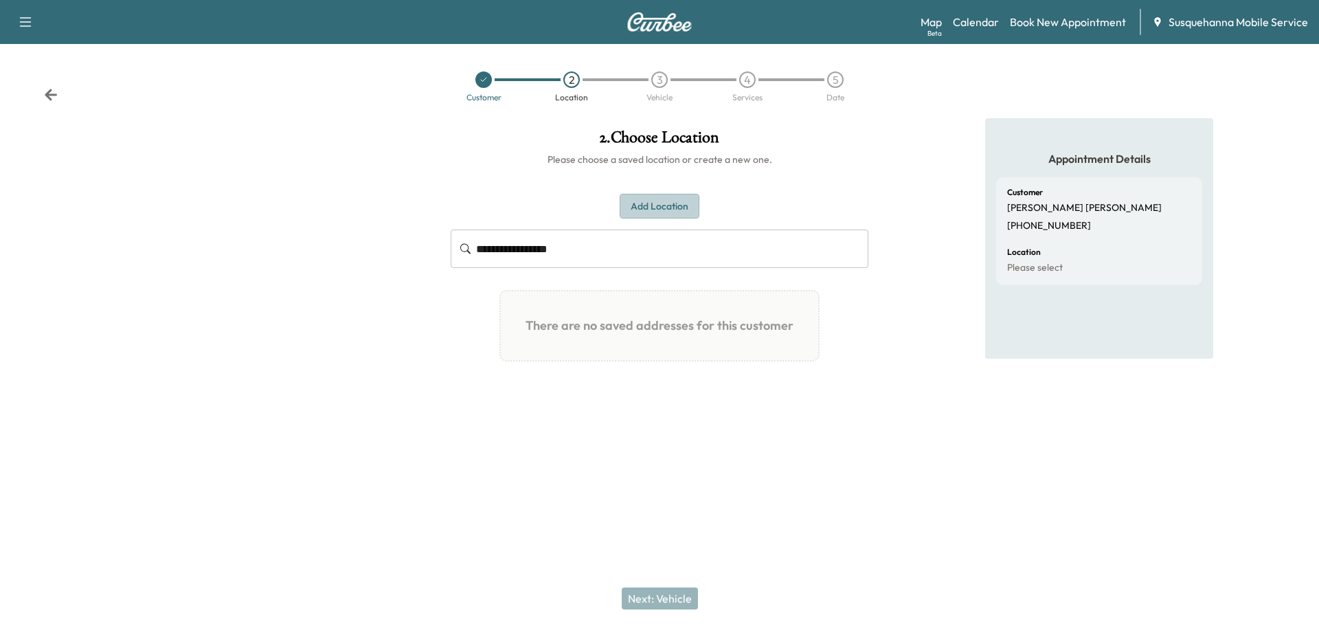
click at [650, 195] on button "Add Location" at bounding box center [660, 206] width 80 height 25
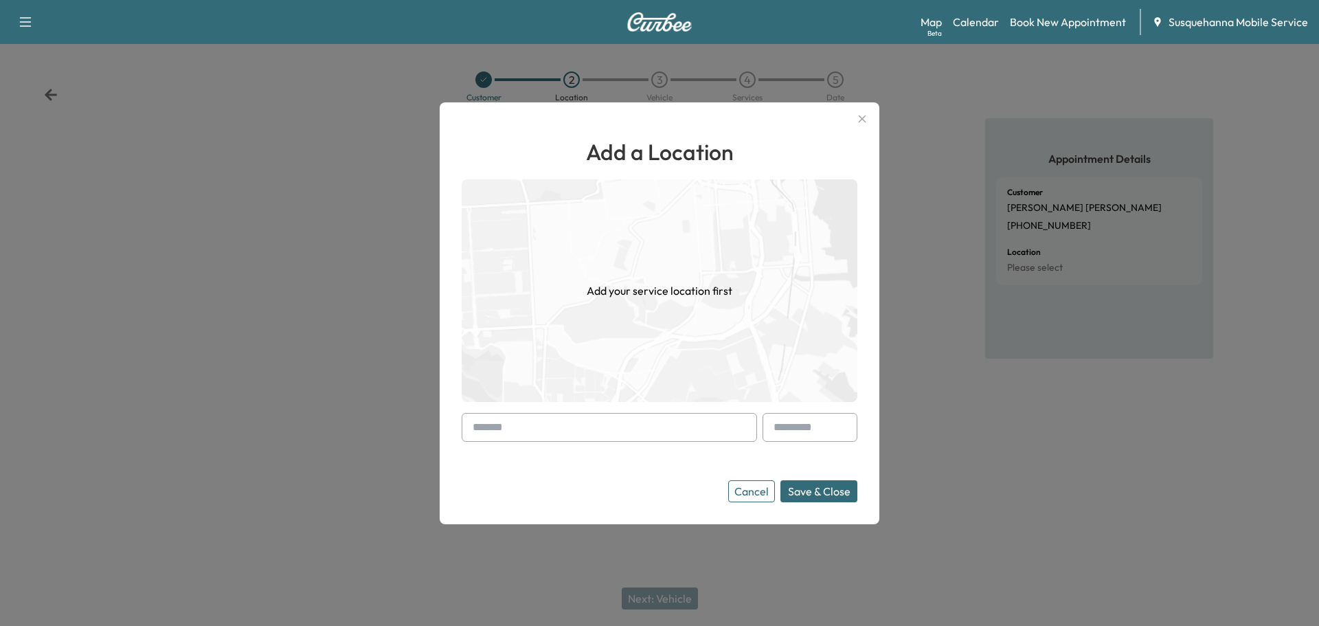
click at [576, 431] on input "text" at bounding box center [609, 427] width 295 height 29
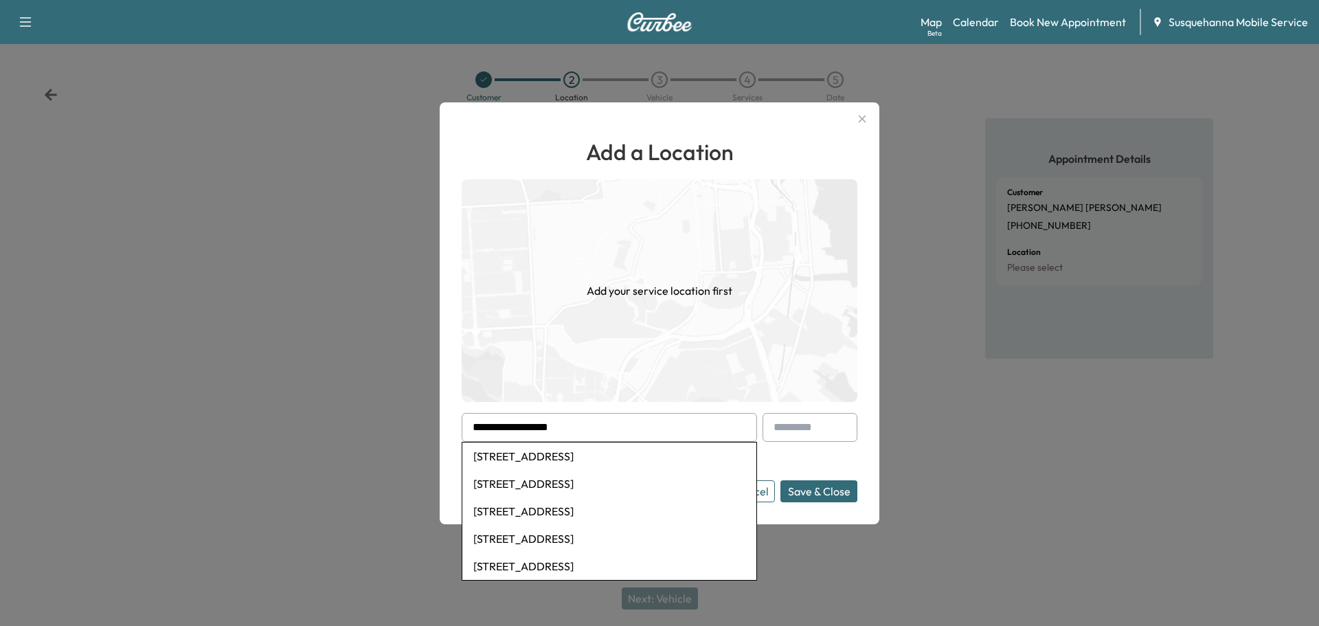
click at [578, 459] on li "[STREET_ADDRESS]" at bounding box center [609, 455] width 294 height 27
type input "**********"
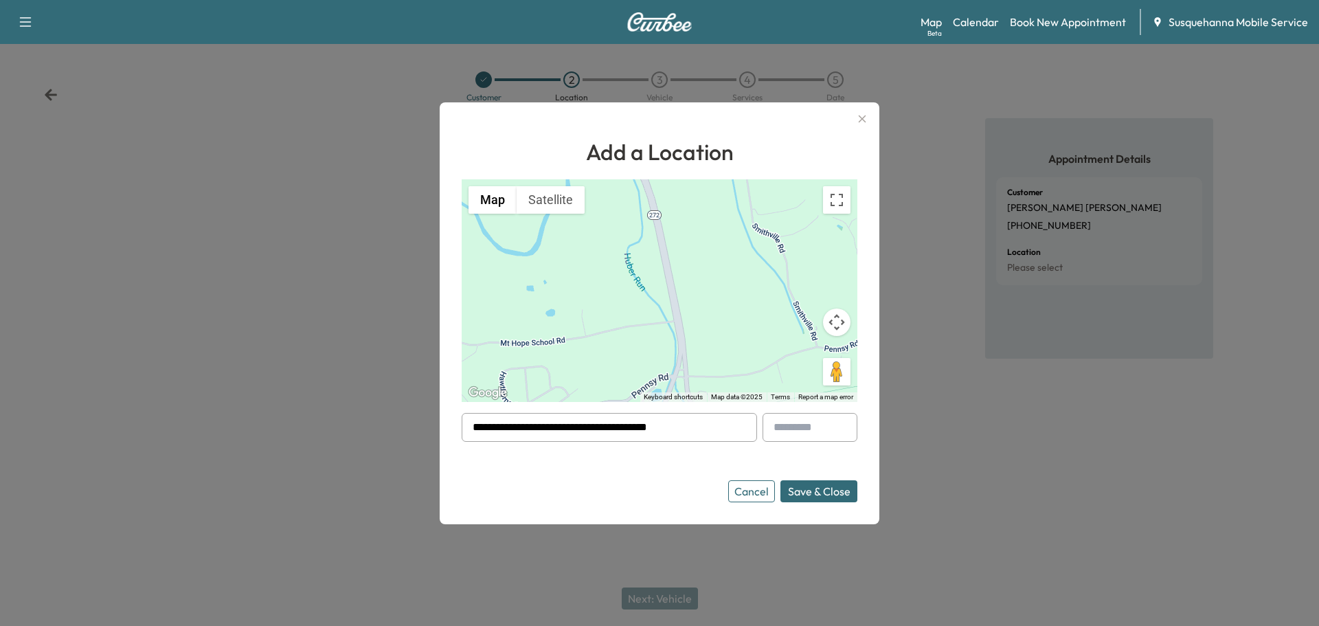
click at [820, 492] on button "Save & Close" at bounding box center [818, 491] width 77 height 22
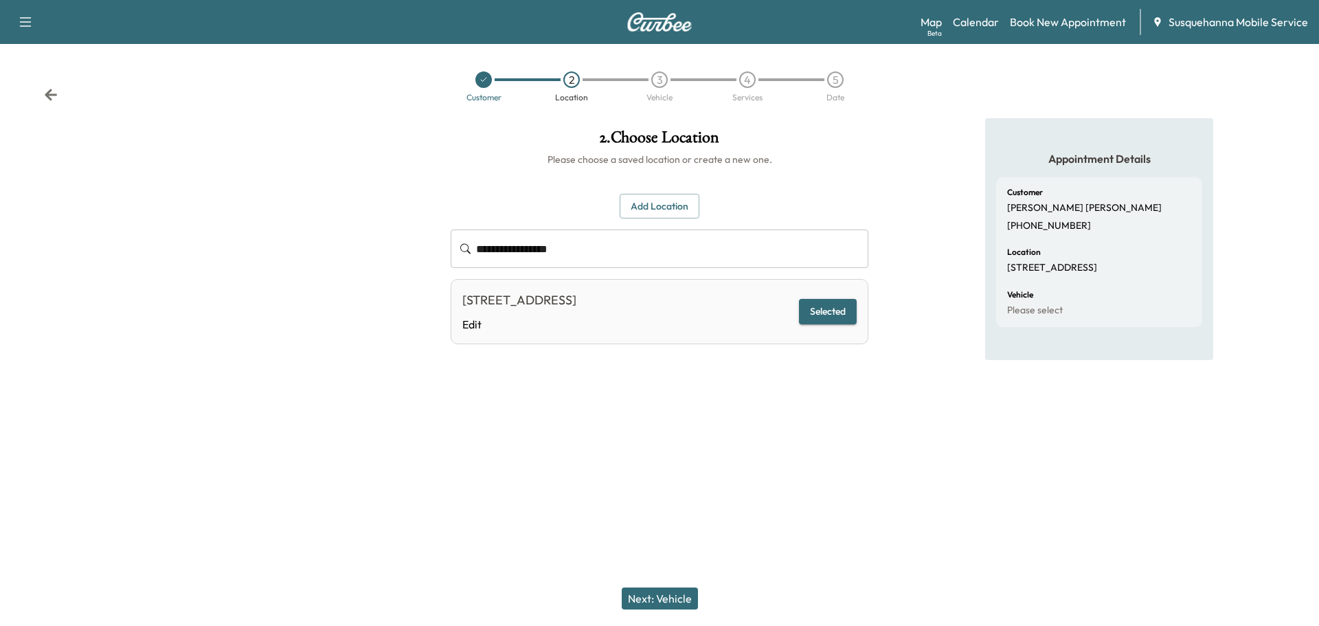
click at [668, 609] on div "Next: Vehicle" at bounding box center [659, 598] width 1319 height 55
click at [671, 604] on button "Next: Vehicle" at bounding box center [660, 598] width 76 height 22
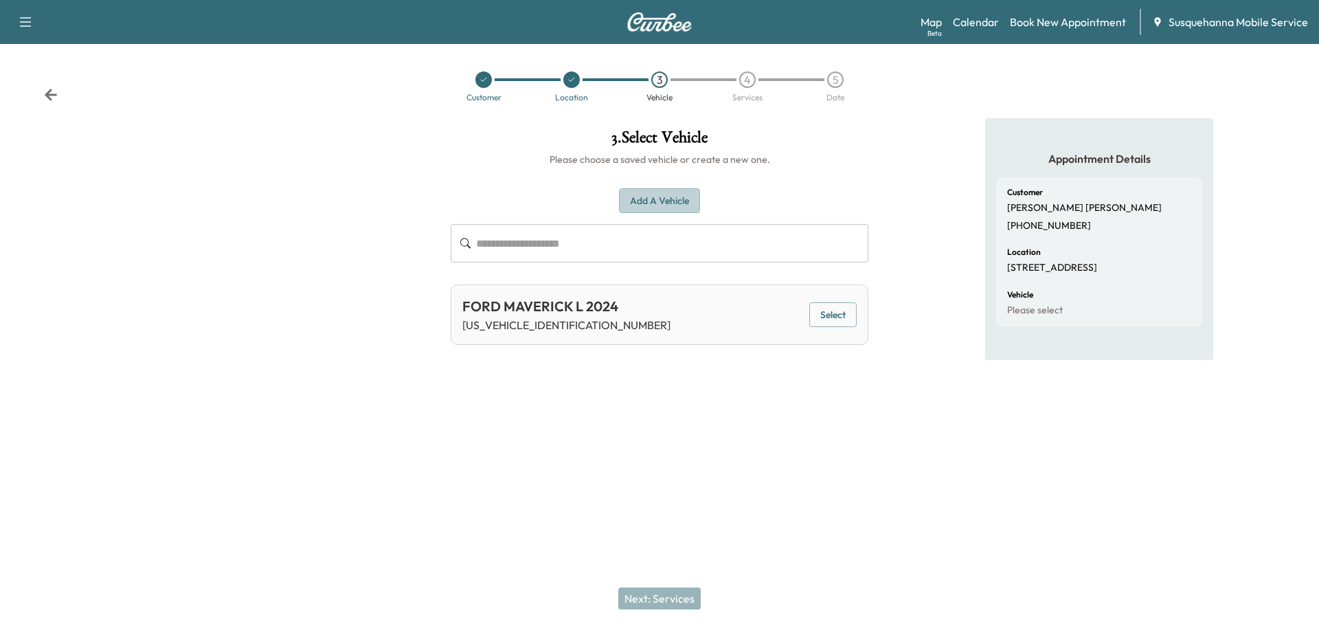
click at [675, 203] on button "Add a Vehicle" at bounding box center [659, 200] width 81 height 25
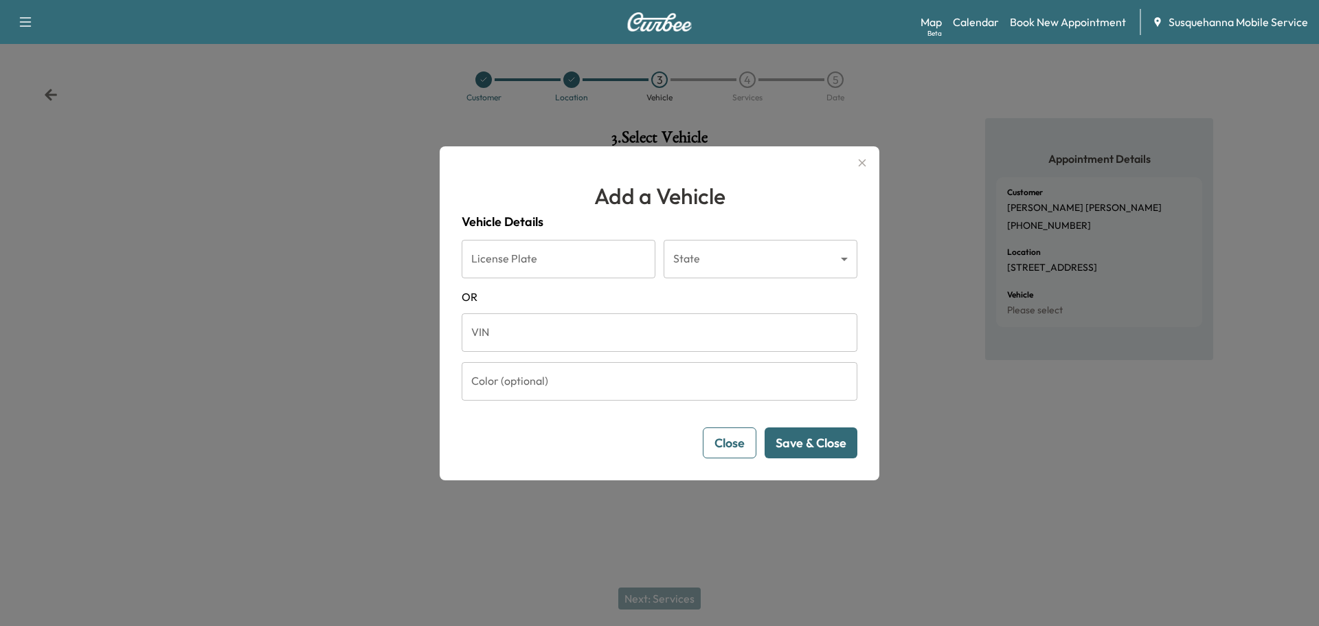
click at [618, 330] on input "VIN" at bounding box center [660, 332] width 396 height 38
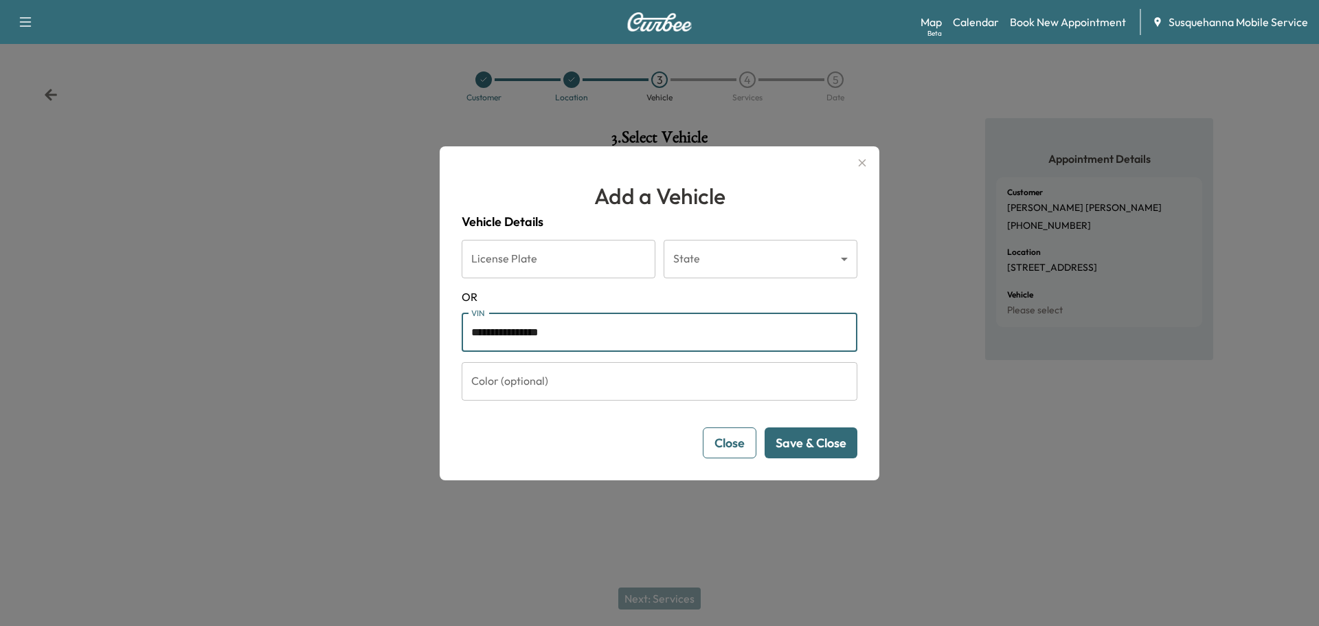
type input "**********"
click at [816, 443] on button "Save & Close" at bounding box center [811, 442] width 93 height 31
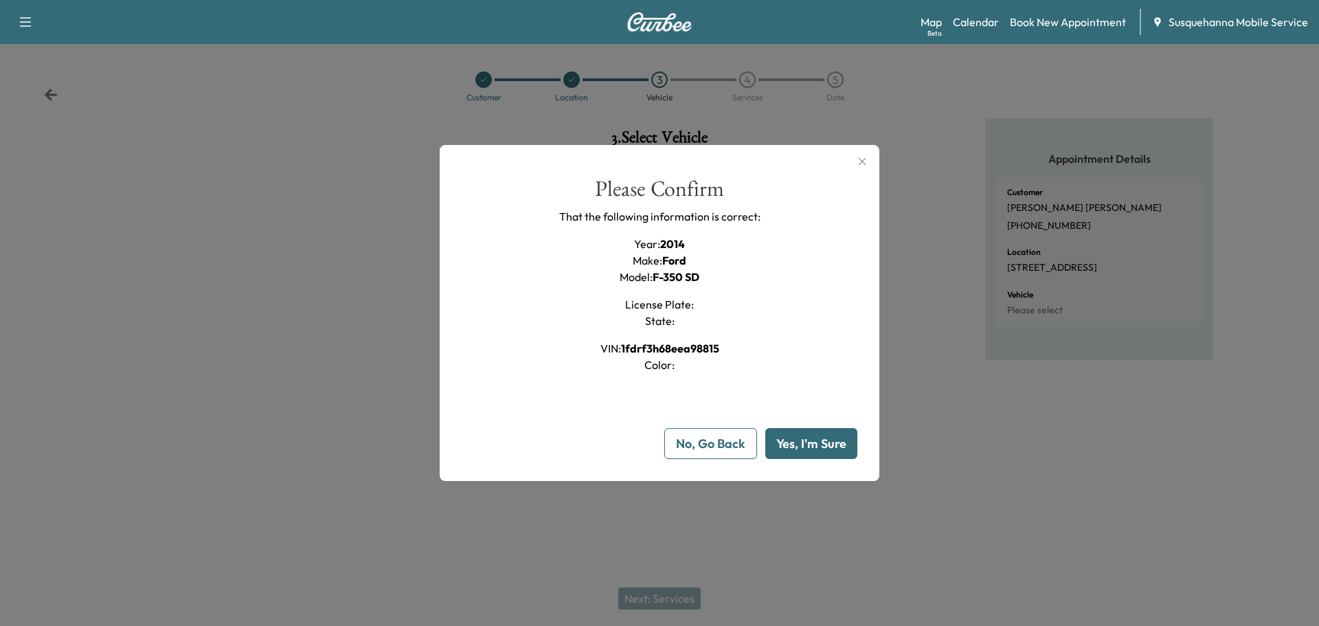
click at [816, 443] on button "Yes, I'm Sure" at bounding box center [811, 443] width 92 height 31
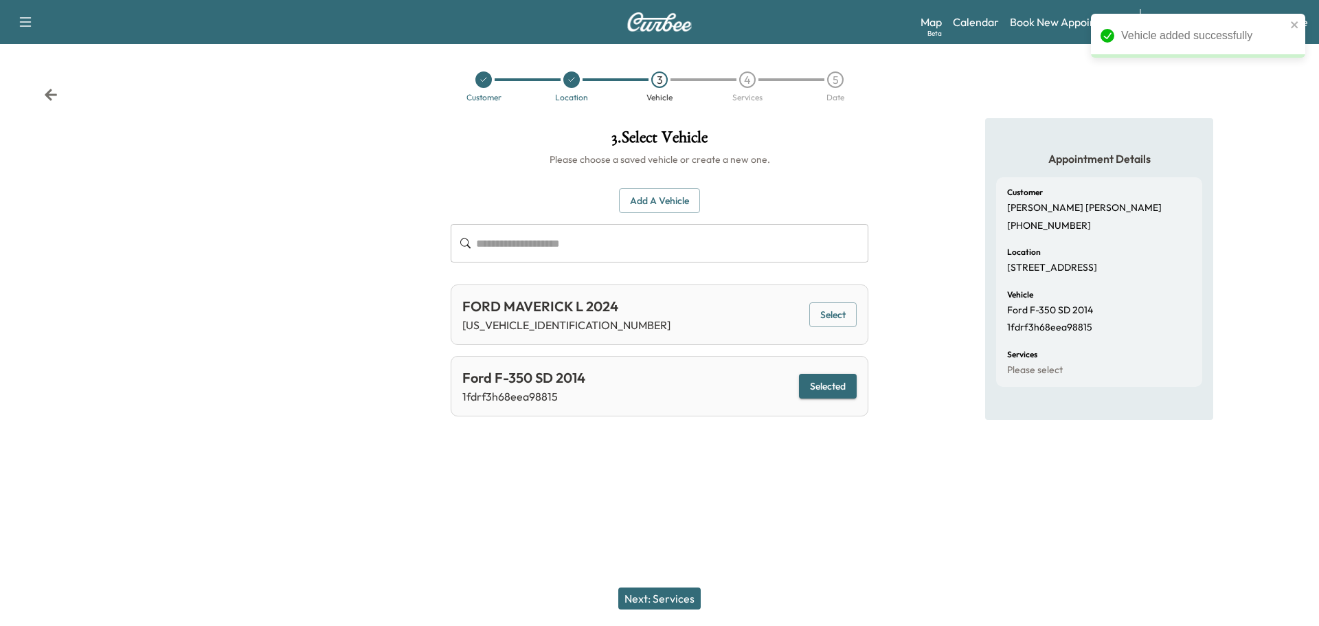
click at [681, 594] on button "Next: Services" at bounding box center [659, 598] width 82 height 22
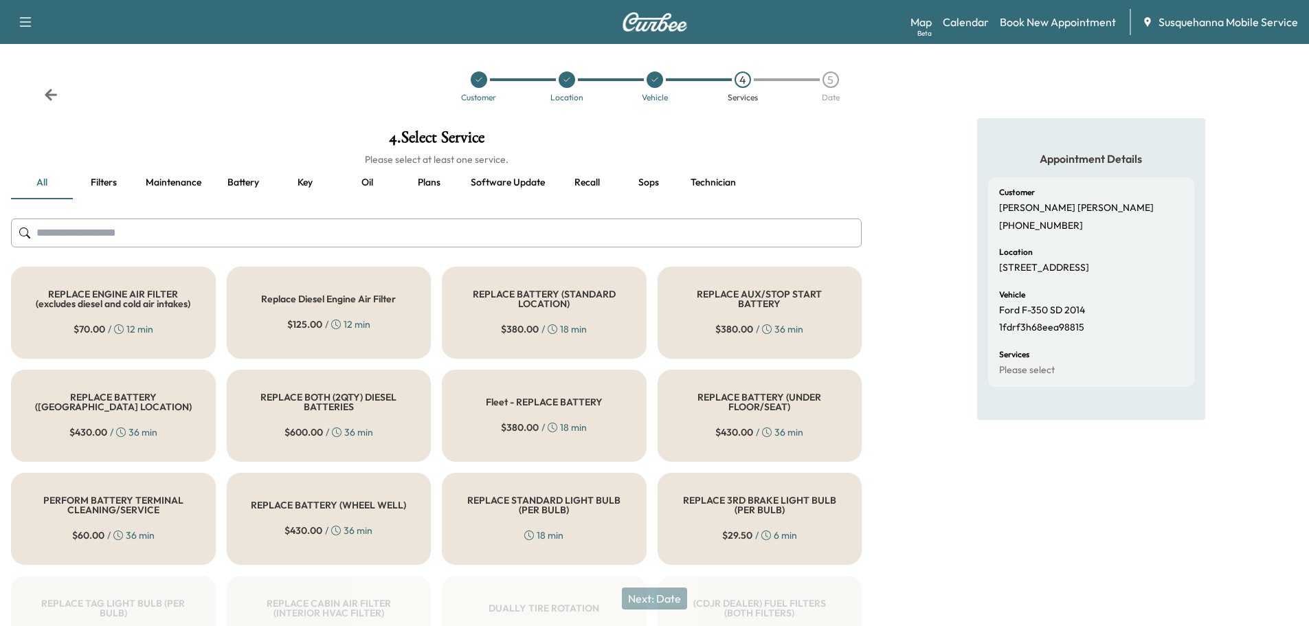
click at [490, 235] on input "text" at bounding box center [436, 232] width 850 height 29
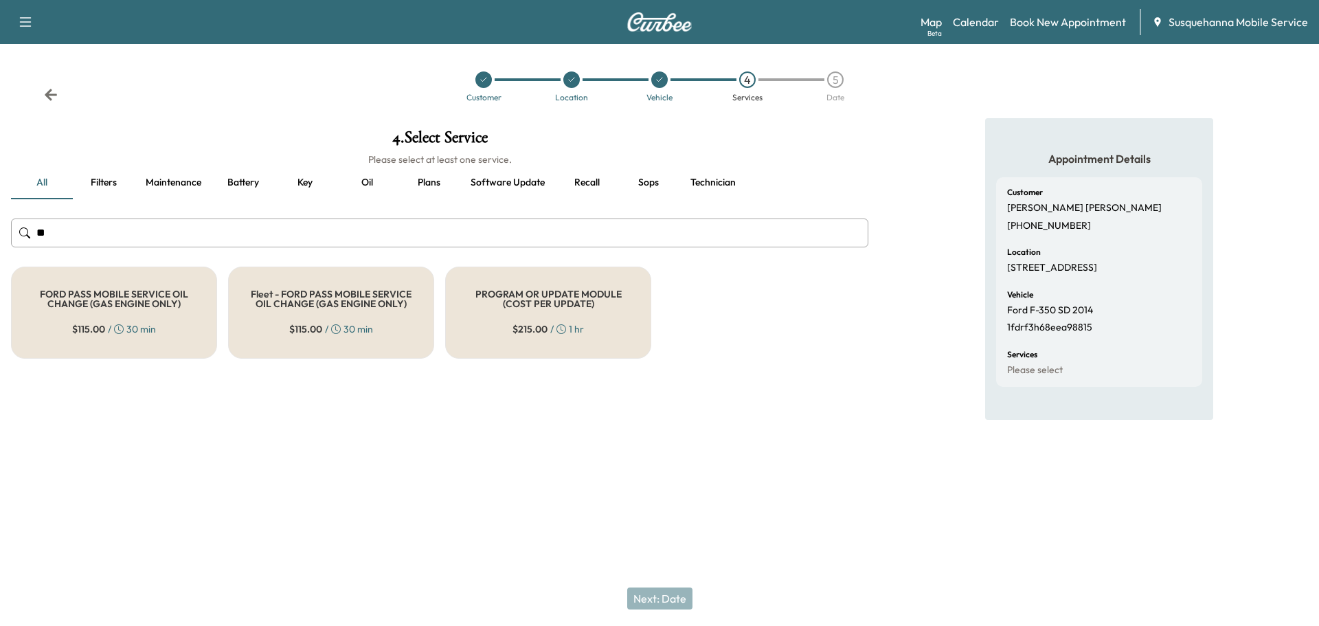
type input "*"
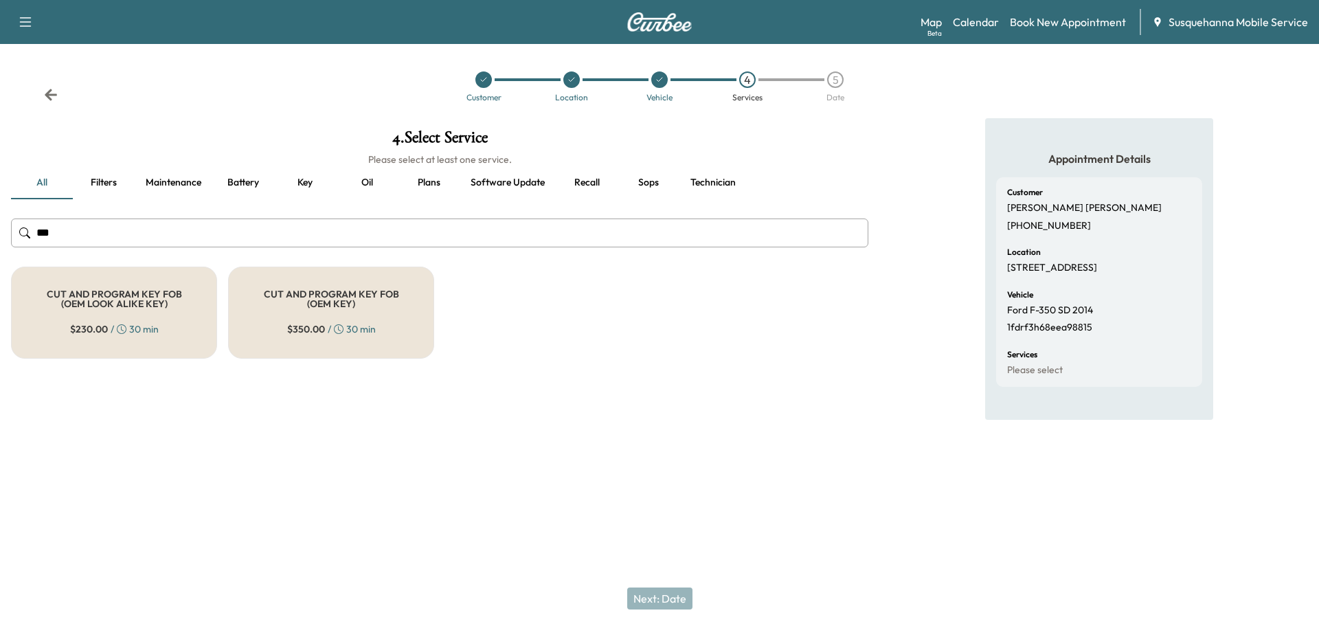
type input "***"
click at [139, 307] on h5 "CUT AND PROGRAM KEY FOB (OEM LOOK ALIKE KEY)" at bounding box center [114, 298] width 161 height 19
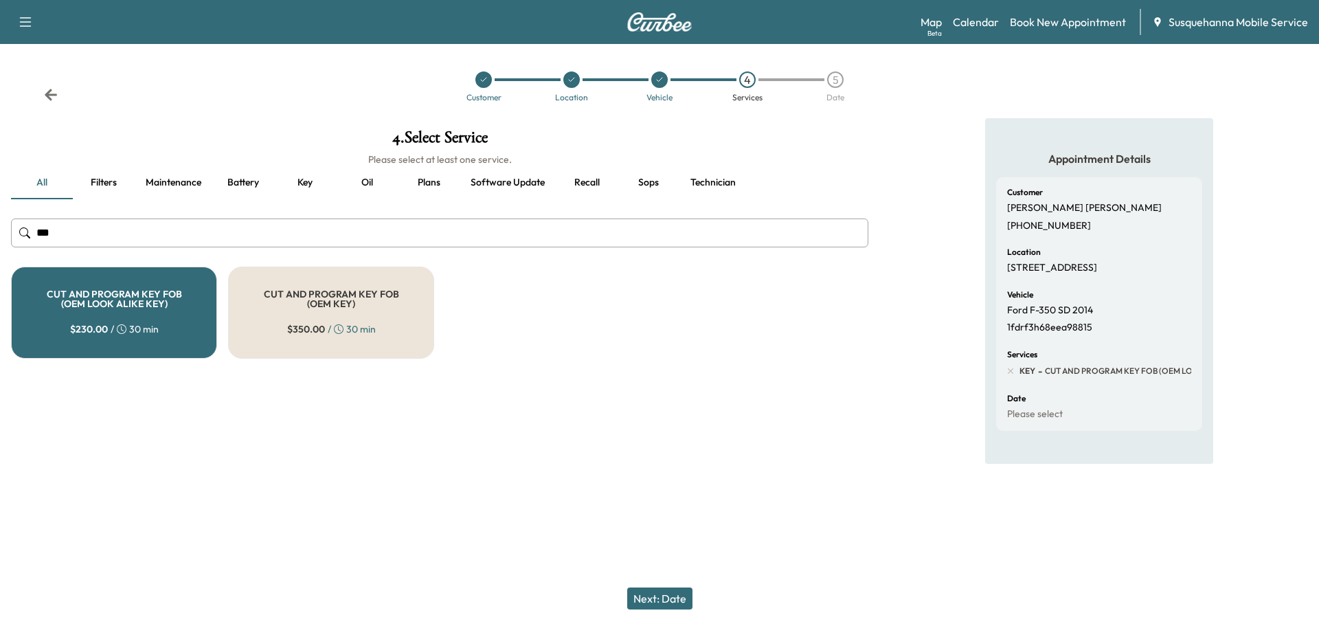
click at [718, 185] on button "Technician" at bounding box center [712, 182] width 67 height 33
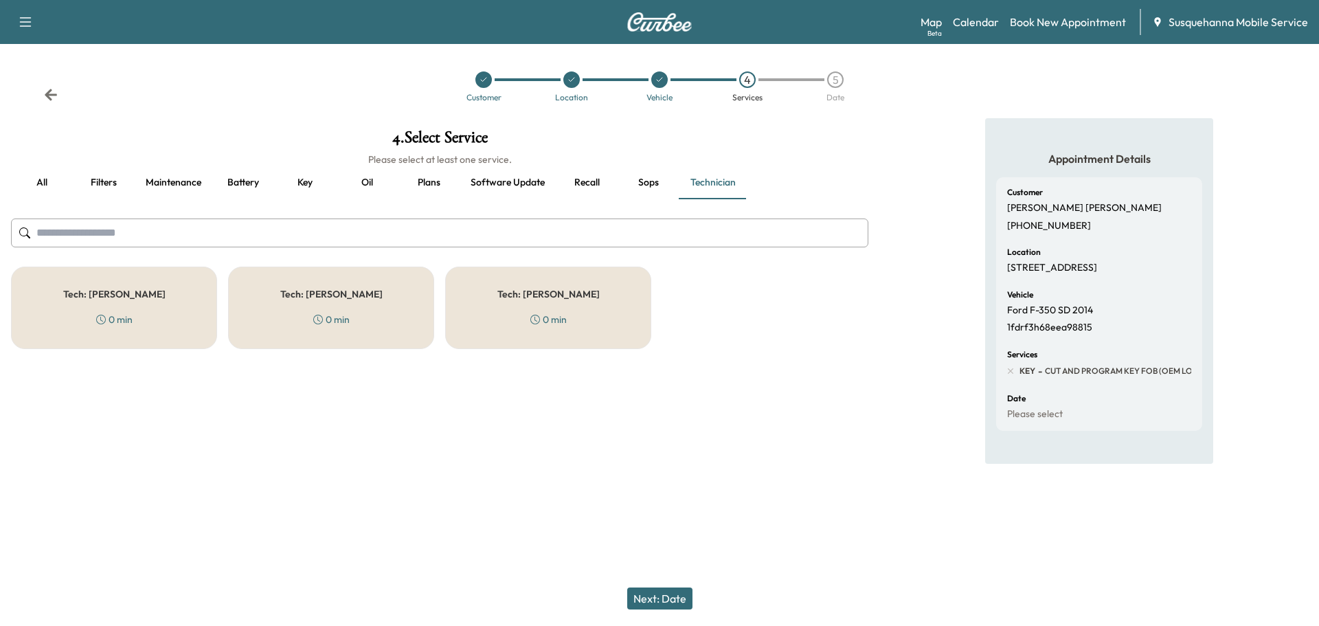
click at [594, 286] on div "Tech: [PERSON_NAME] 0 min" at bounding box center [548, 308] width 206 height 82
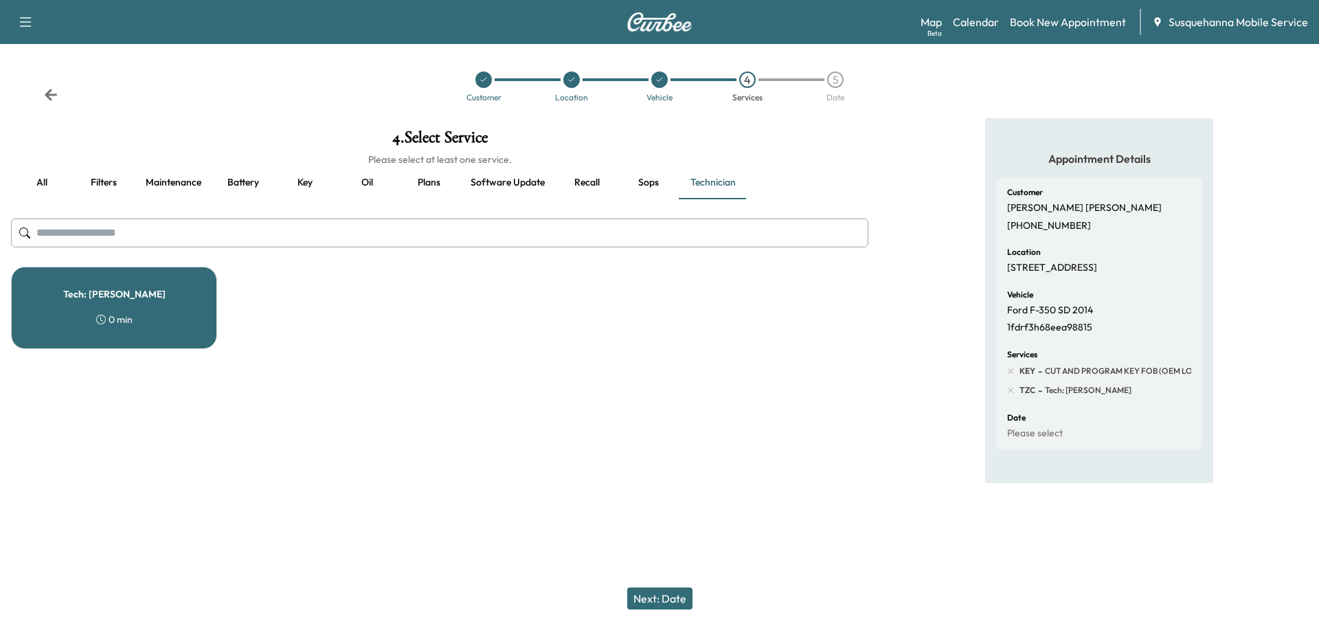
click at [674, 592] on button "Next: Date" at bounding box center [659, 598] width 65 height 22
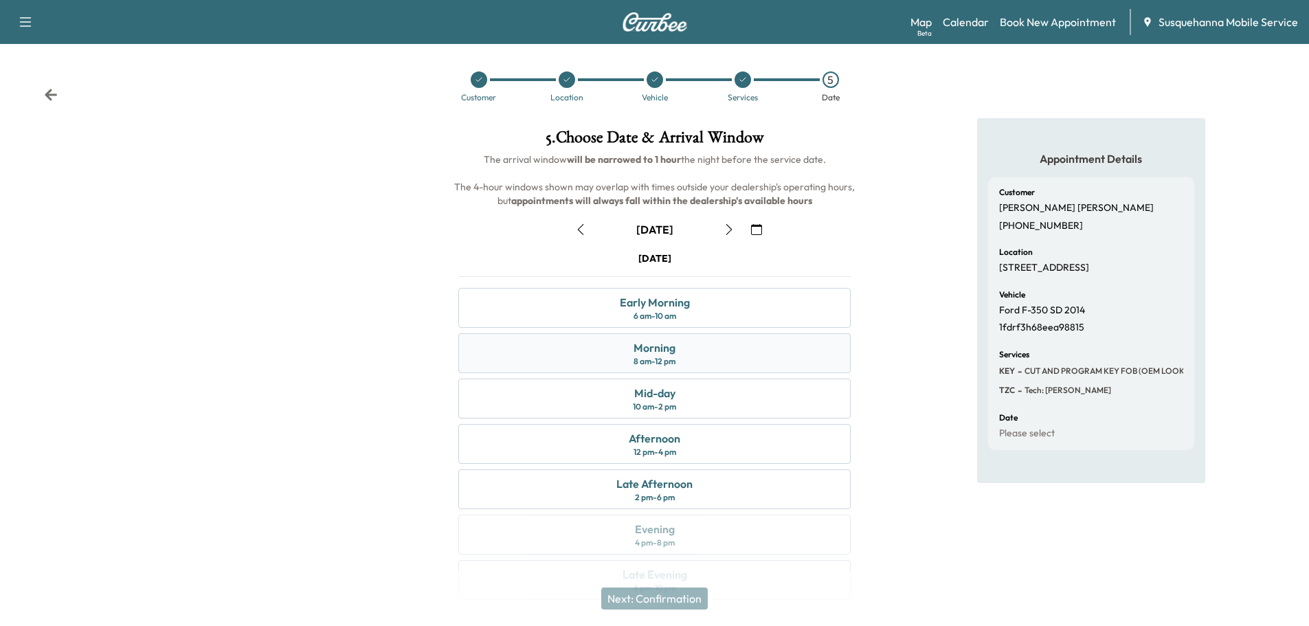
click at [670, 357] on div "8 am - 12 pm" at bounding box center [654, 361] width 42 height 11
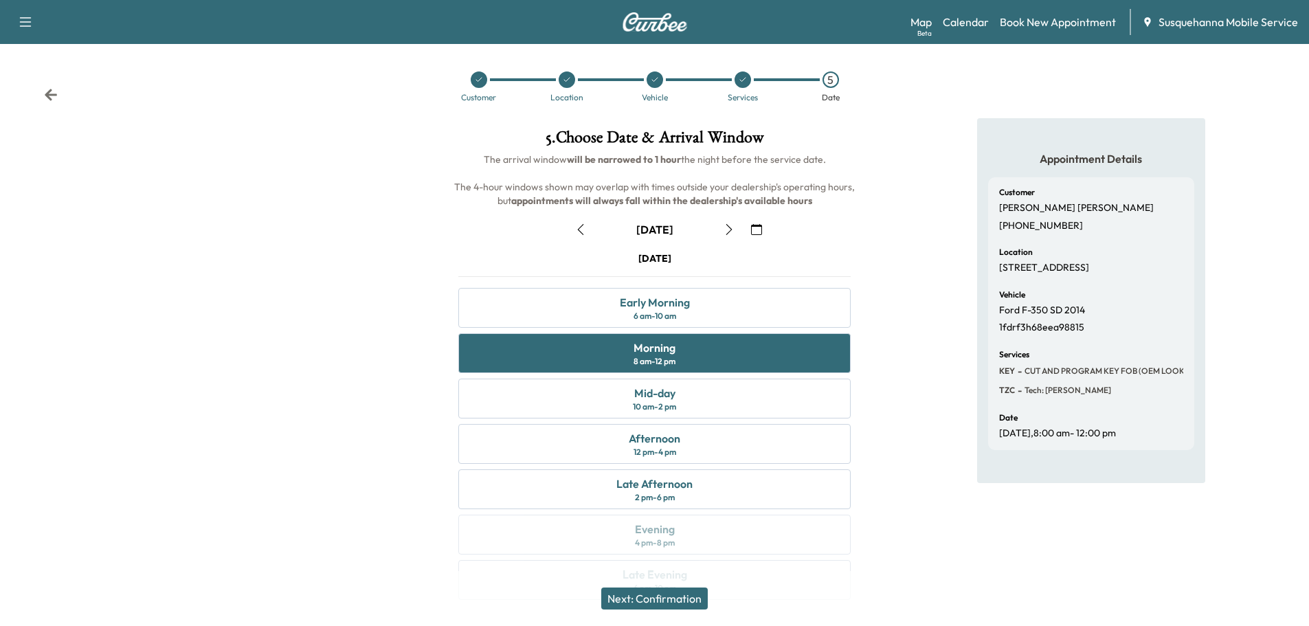
click at [675, 598] on button "Next: Confirmation" at bounding box center [654, 598] width 106 height 22
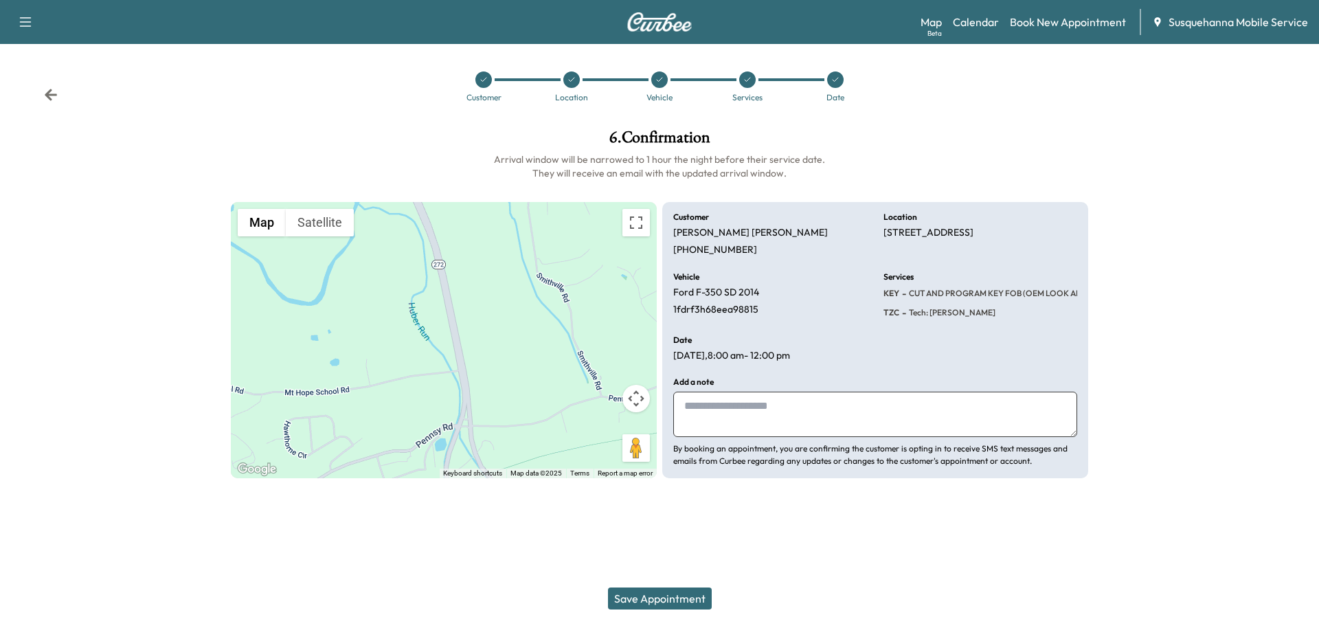
click at [757, 421] on textarea at bounding box center [875, 414] width 404 height 45
type textarea "**********"
click at [691, 599] on button "Save Appointment" at bounding box center [660, 598] width 104 height 22
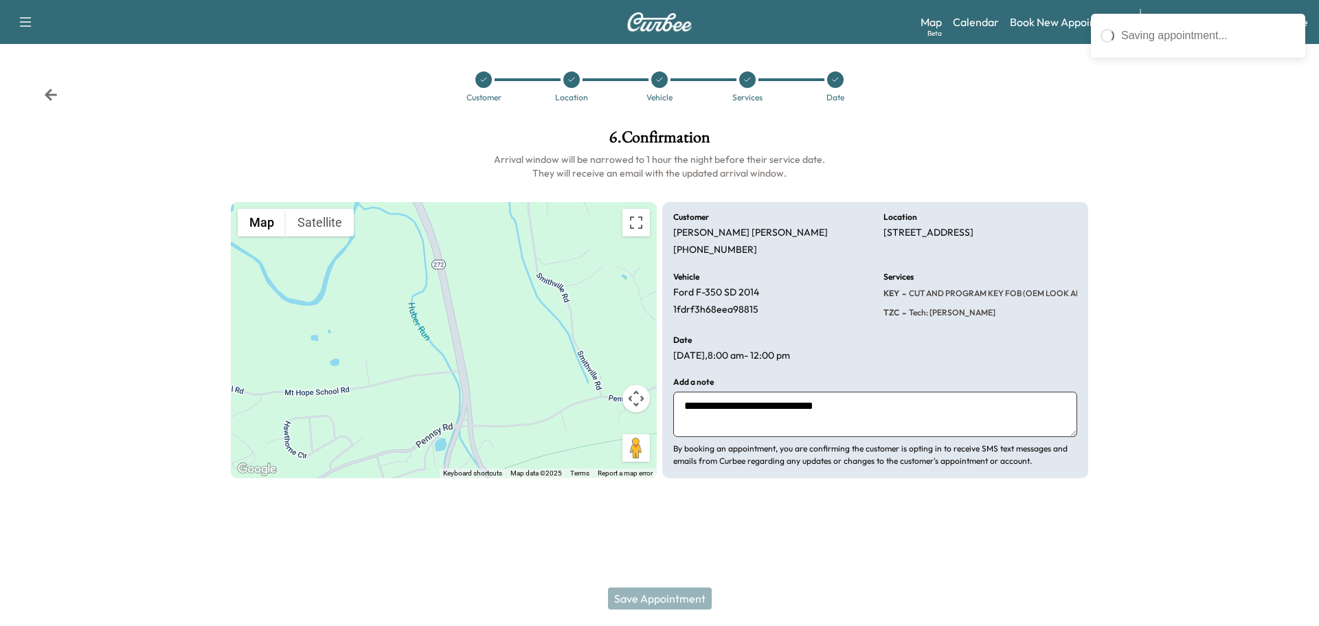
click at [737, 311] on p "1fdrf3h68eea98815" at bounding box center [715, 310] width 85 height 12
copy p "1fdrf3h68eea98815"
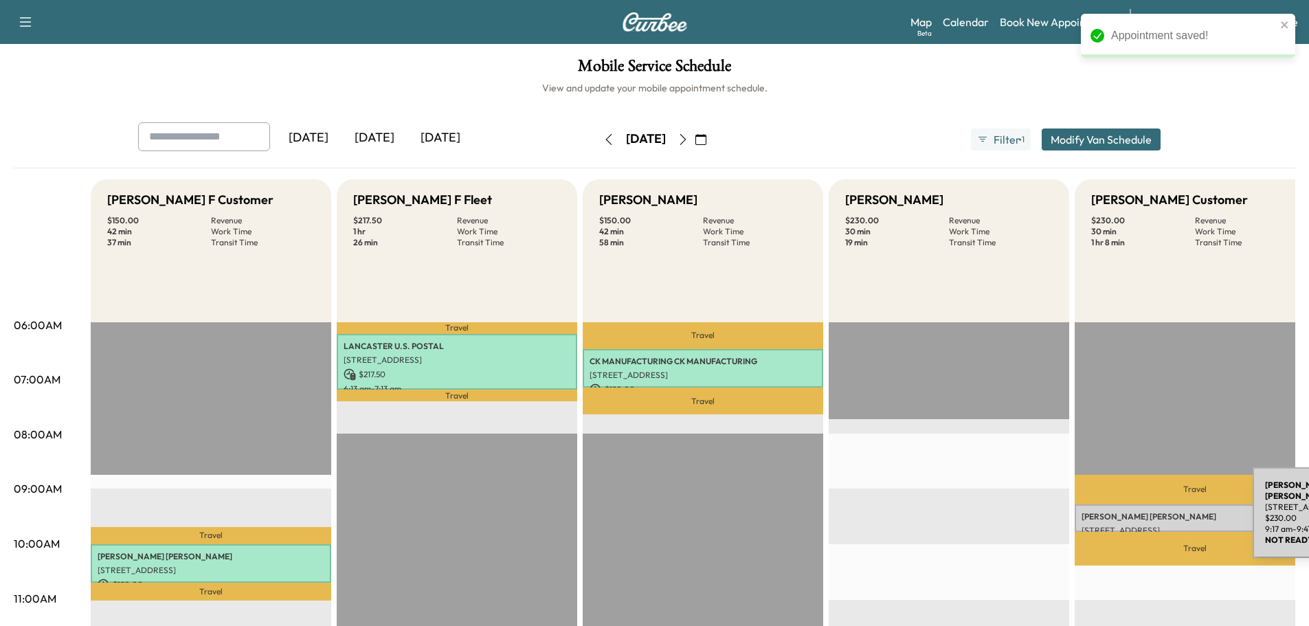
click at [1149, 515] on p "[PERSON_NAME]" at bounding box center [1194, 516] width 227 height 11
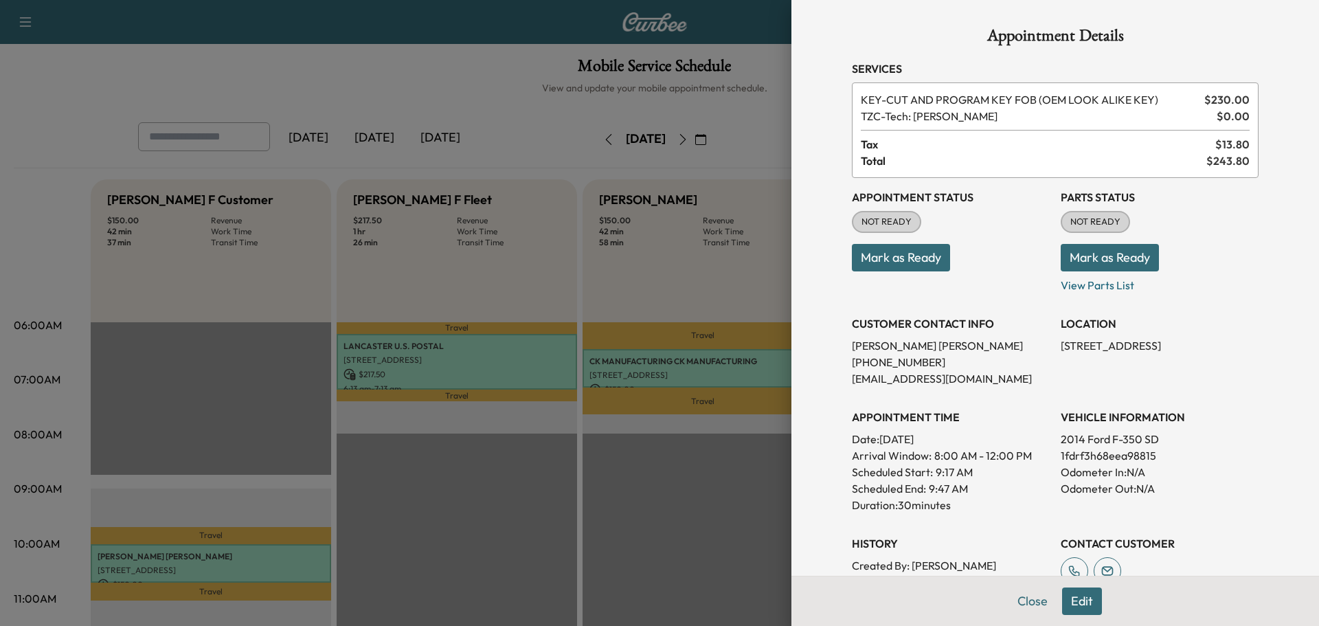
drag, startPoint x: 1050, startPoint y: 346, endPoint x: 1078, endPoint y: 363, distance: 32.4
click at [1078, 354] on p "[STREET_ADDRESS]" at bounding box center [1160, 345] width 198 height 16
copy p "[STREET_ADDRESS]"
click at [1085, 263] on button "Mark as Ready" at bounding box center [1110, 257] width 98 height 27
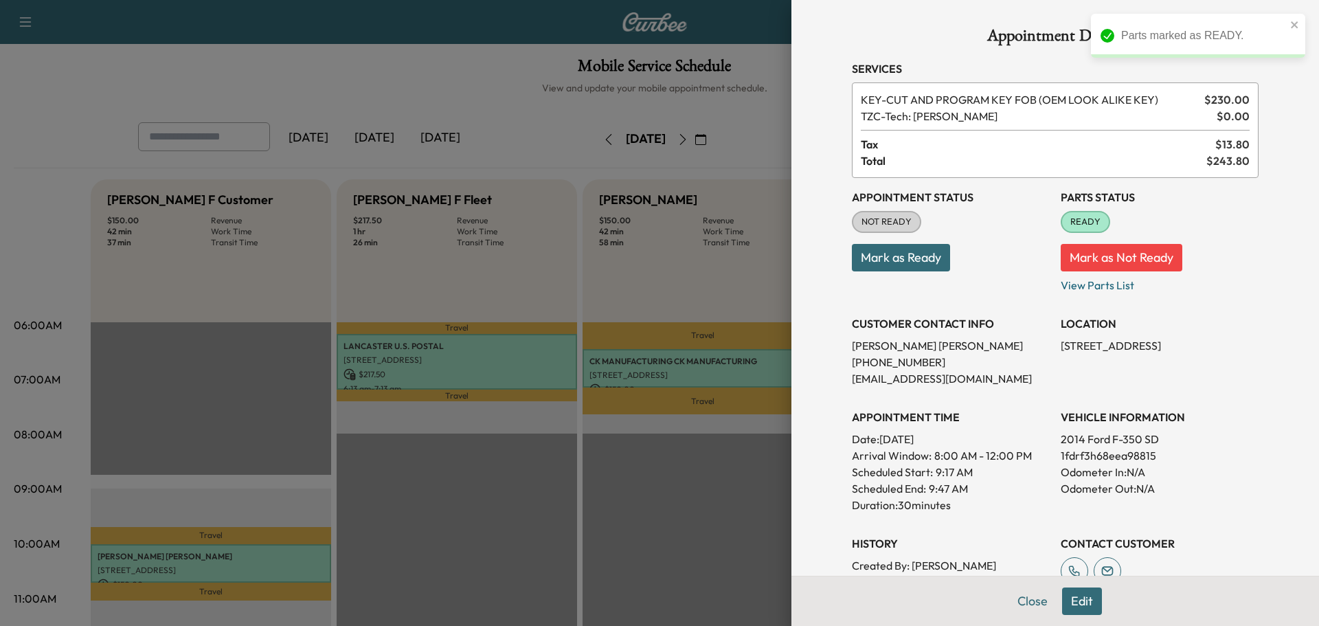
click at [913, 264] on button "Mark as Ready" at bounding box center [901, 257] width 98 height 27
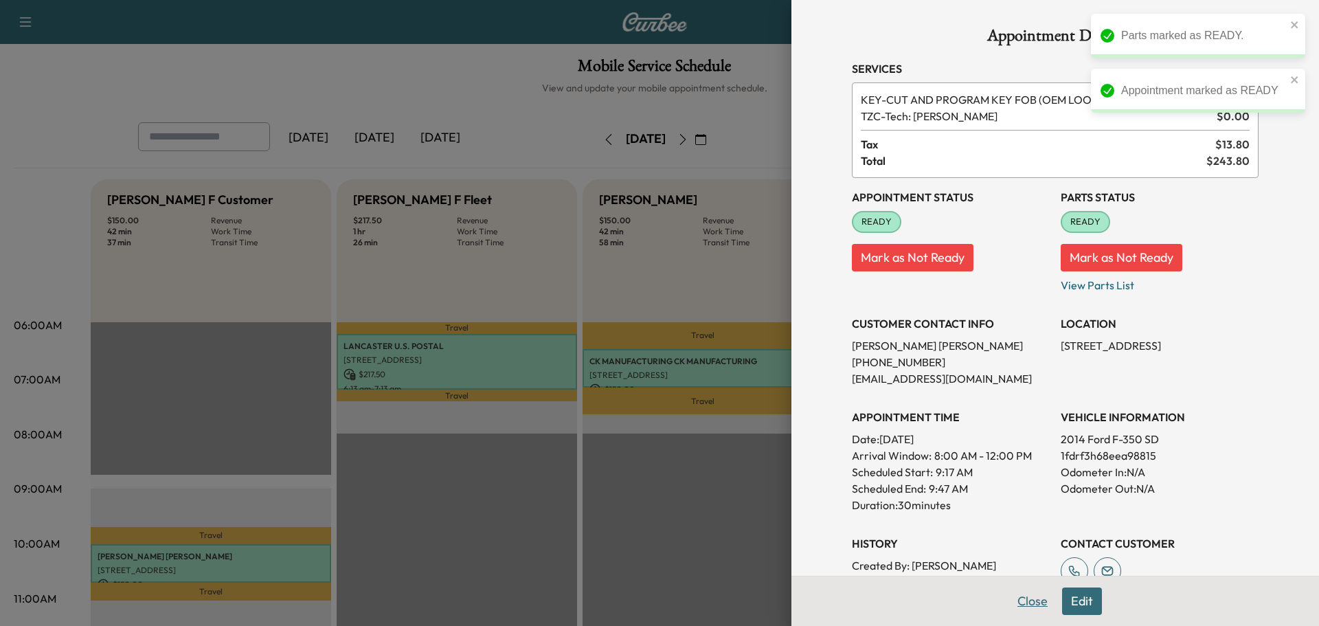
click at [1024, 598] on button "Close" at bounding box center [1032, 600] width 48 height 27
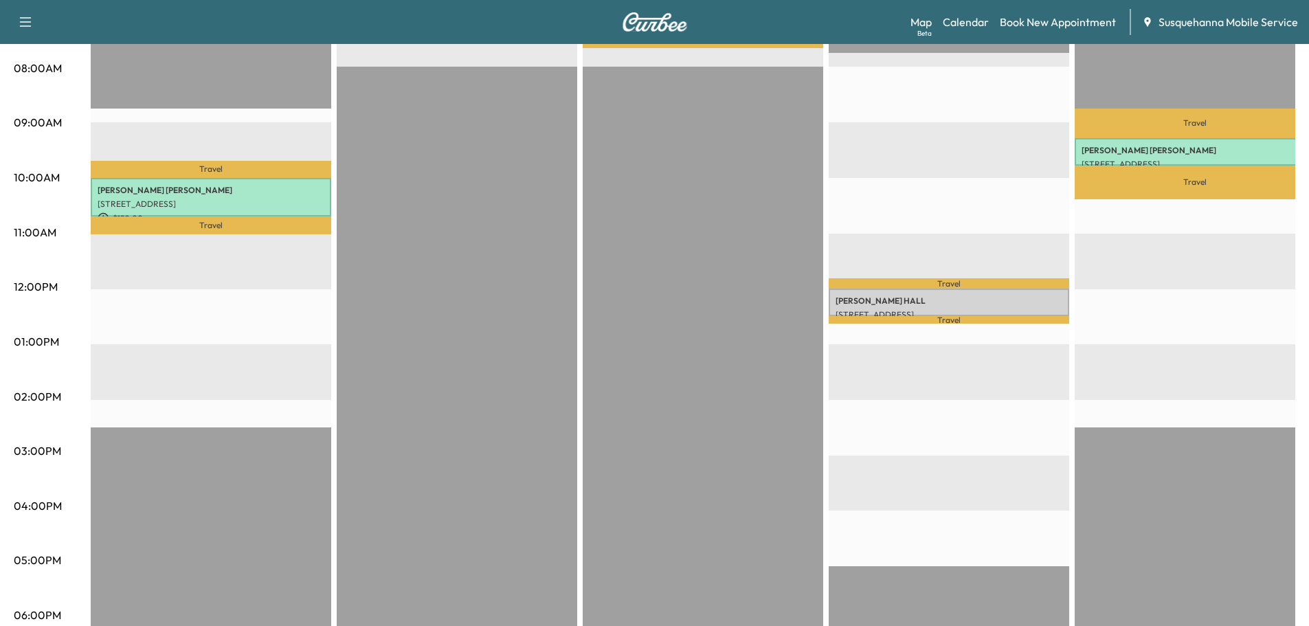
scroll to position [74, 0]
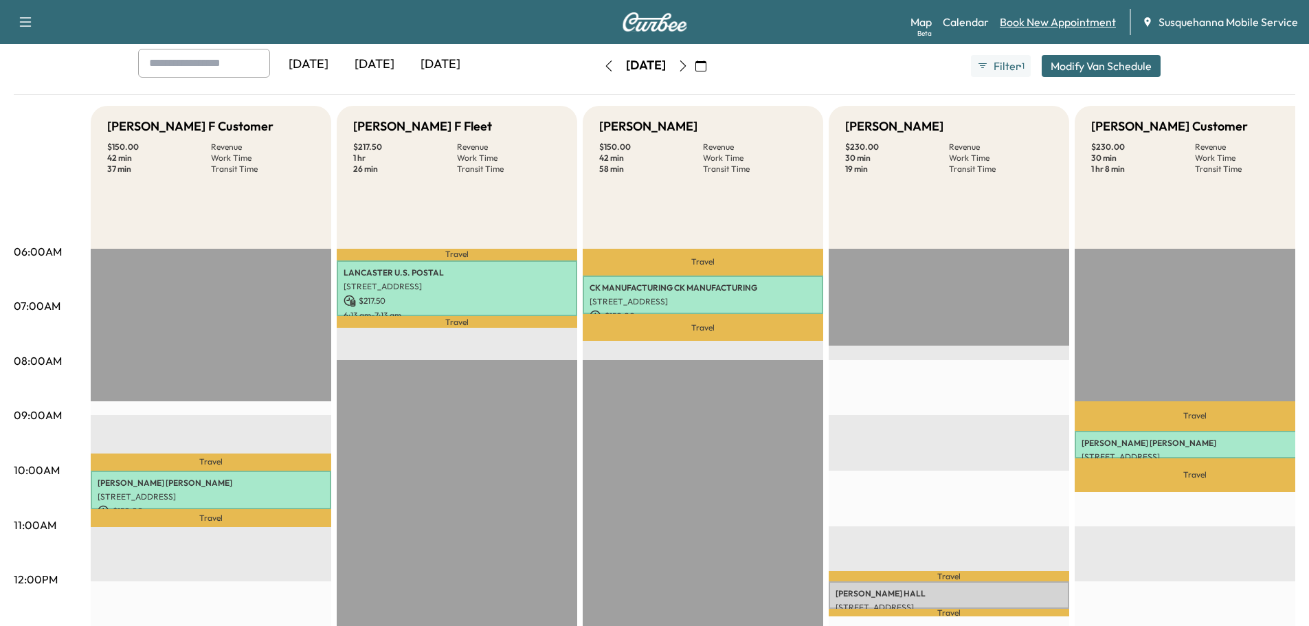
click at [1059, 15] on link "Book New Appointment" at bounding box center [1058, 22] width 116 height 16
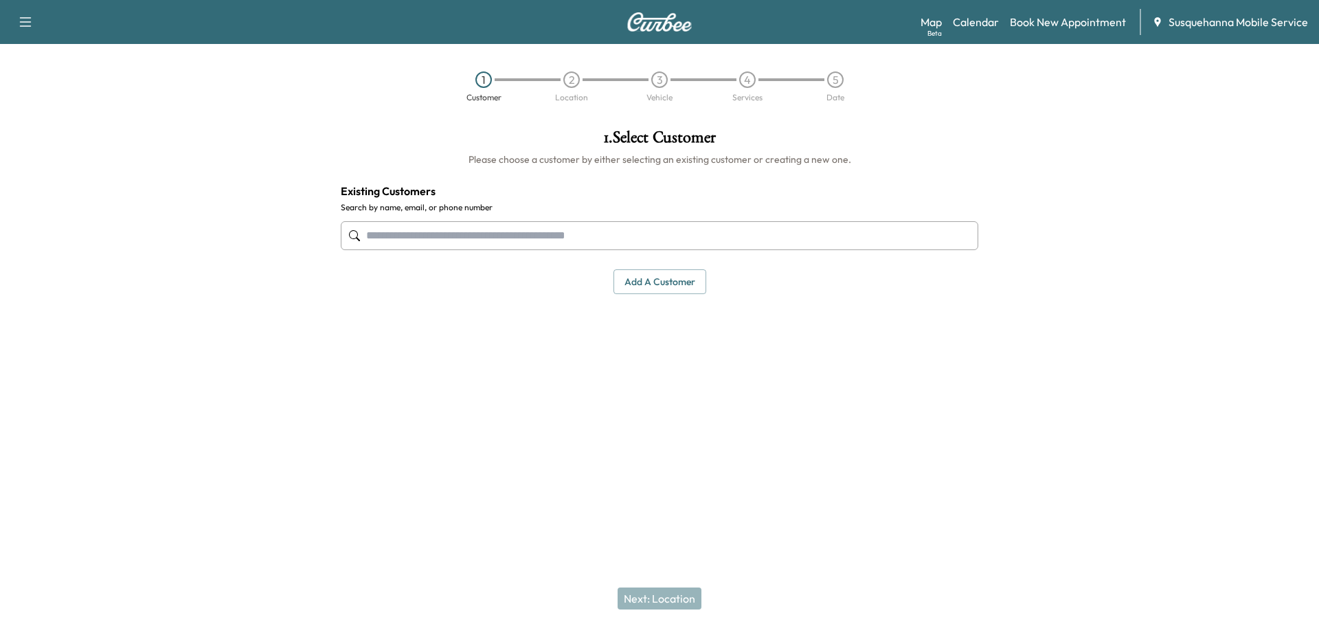
click at [632, 242] on input "text" at bounding box center [660, 235] width 638 height 29
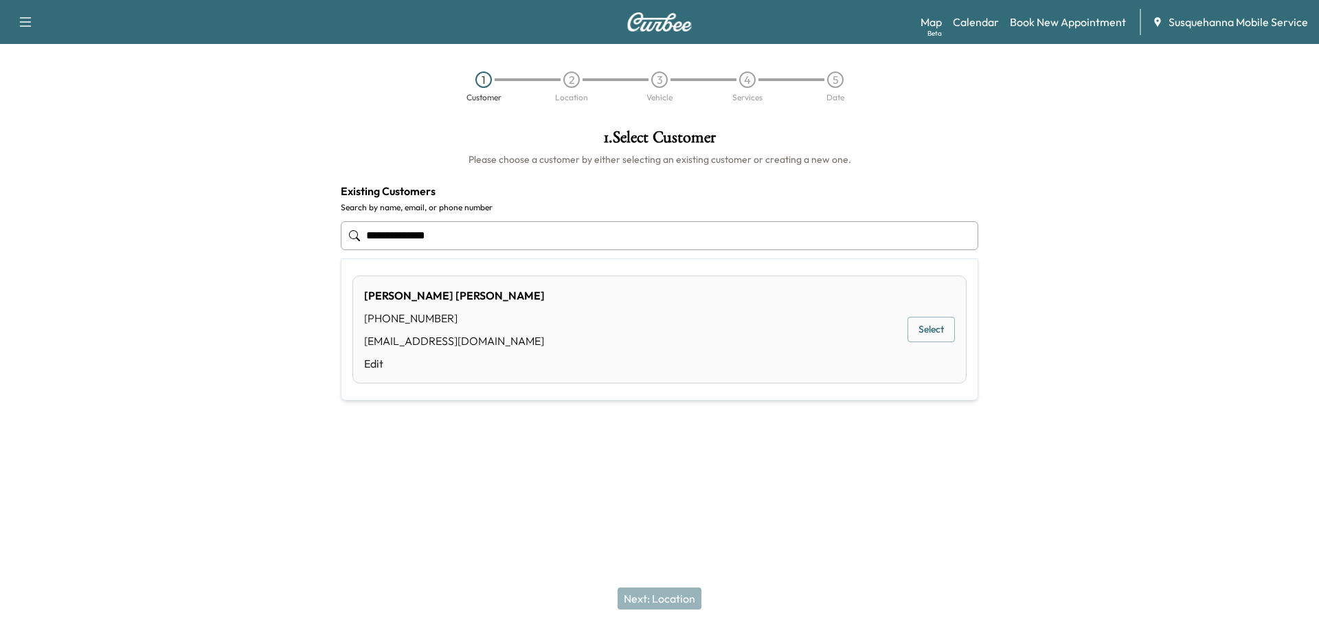
click at [587, 311] on div "[PERSON_NAME] [PHONE_NUMBER] [EMAIL_ADDRESS][DOMAIN_NAME] Edit Select" at bounding box center [659, 329] width 614 height 108
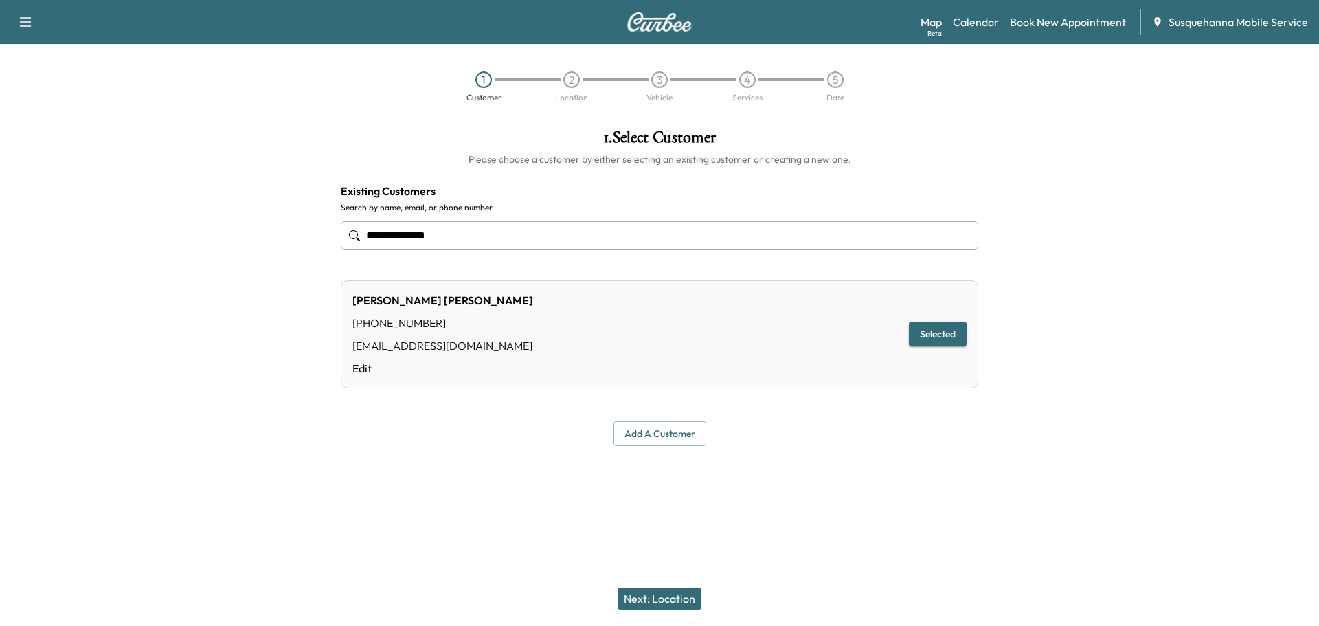
type input "**********"
click at [659, 594] on button "Next: Location" at bounding box center [660, 598] width 84 height 22
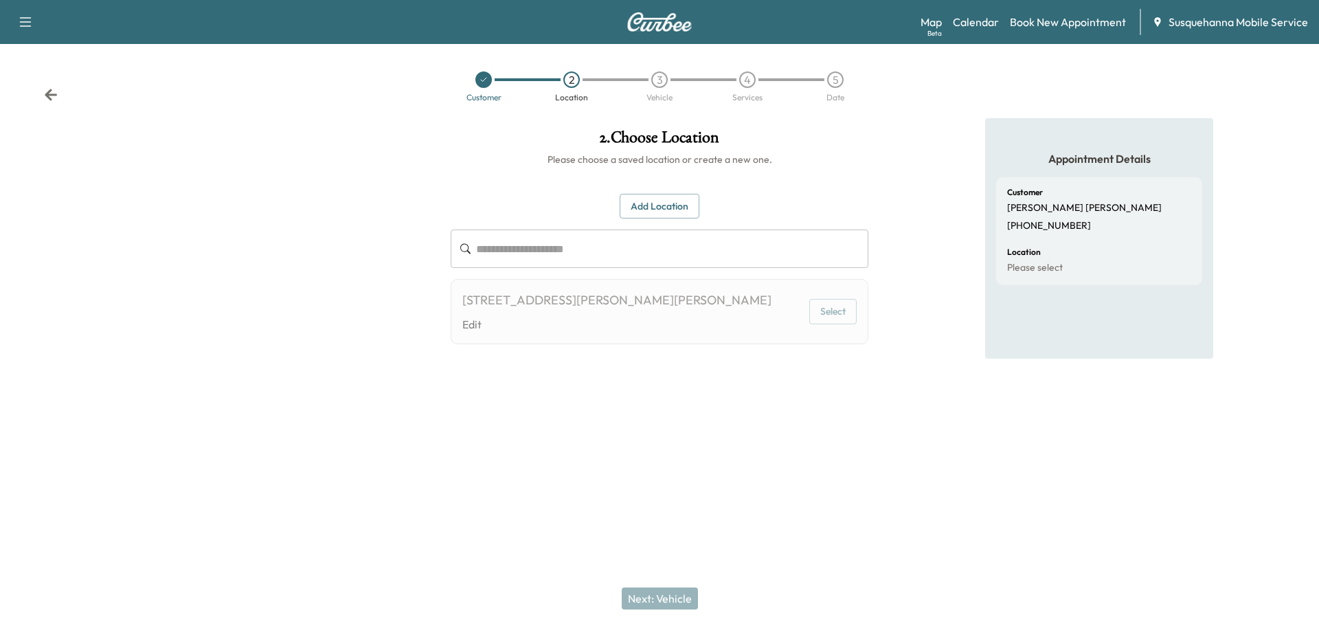
click at [677, 302] on div "[STREET_ADDRESS][PERSON_NAME][PERSON_NAME]" at bounding box center [616, 300] width 309 height 19
click at [716, 441] on div at bounding box center [659, 453] width 1319 height 44
click at [985, 27] on link "Calendar" at bounding box center [976, 22] width 46 height 16
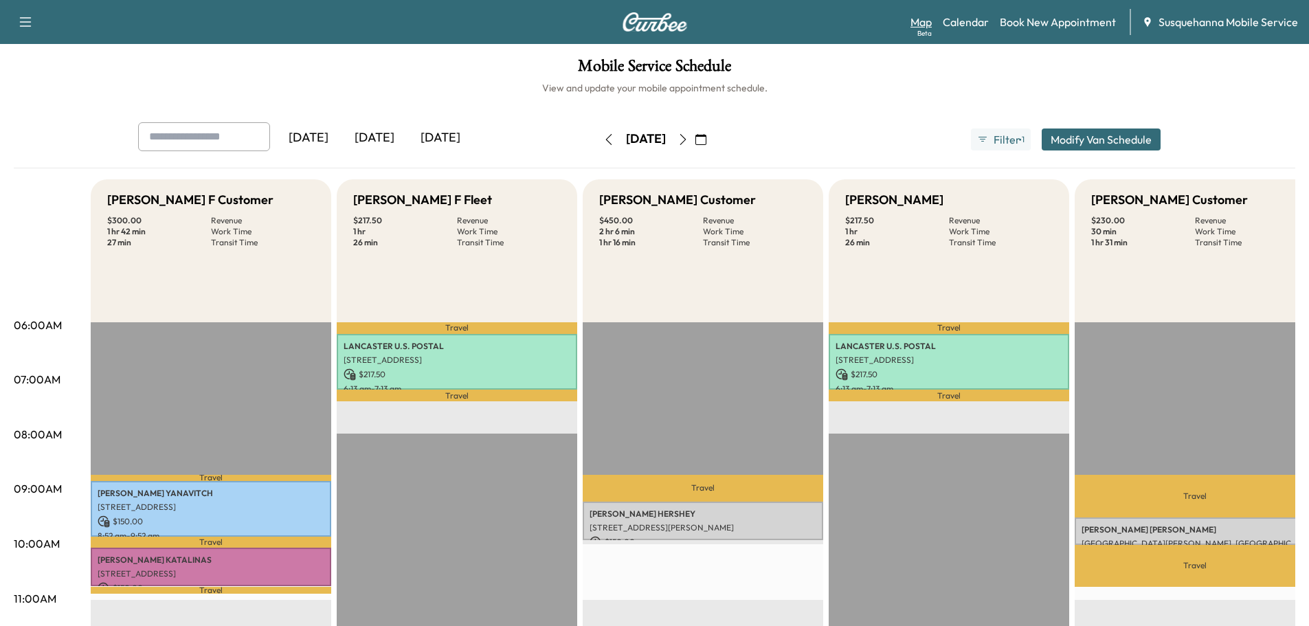
click at [924, 16] on link "Map Beta" at bounding box center [920, 22] width 21 height 16
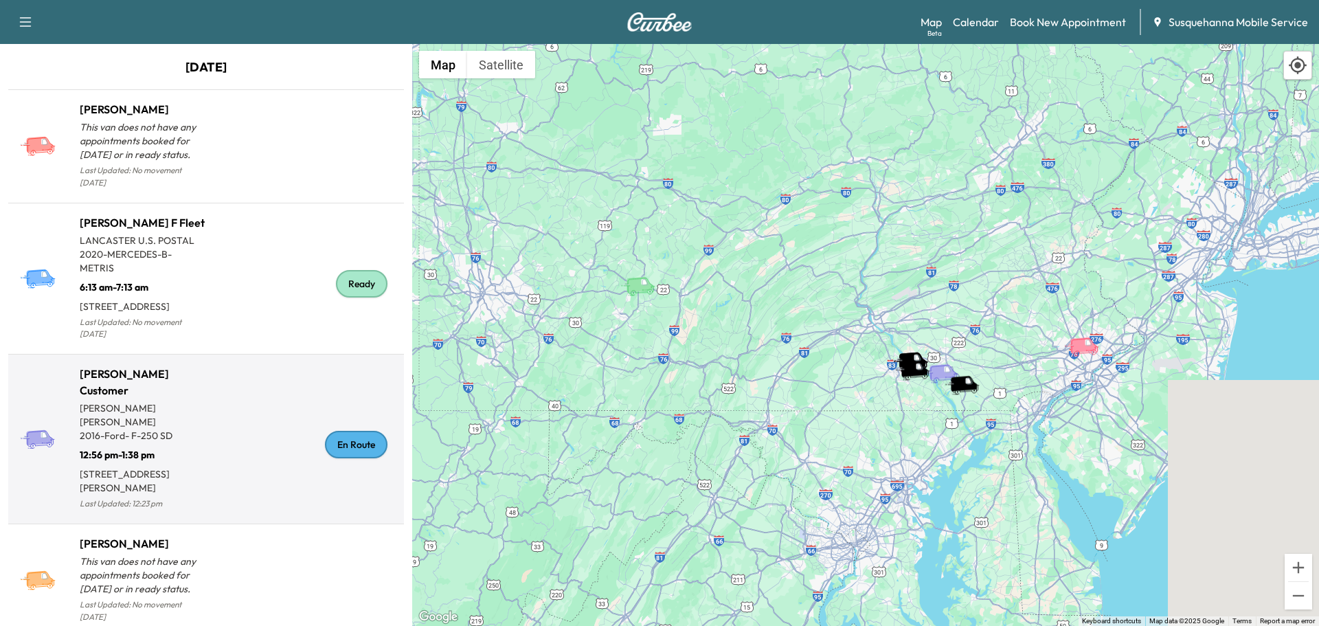
click at [364, 438] on div "En Route" at bounding box center [356, 444] width 63 height 27
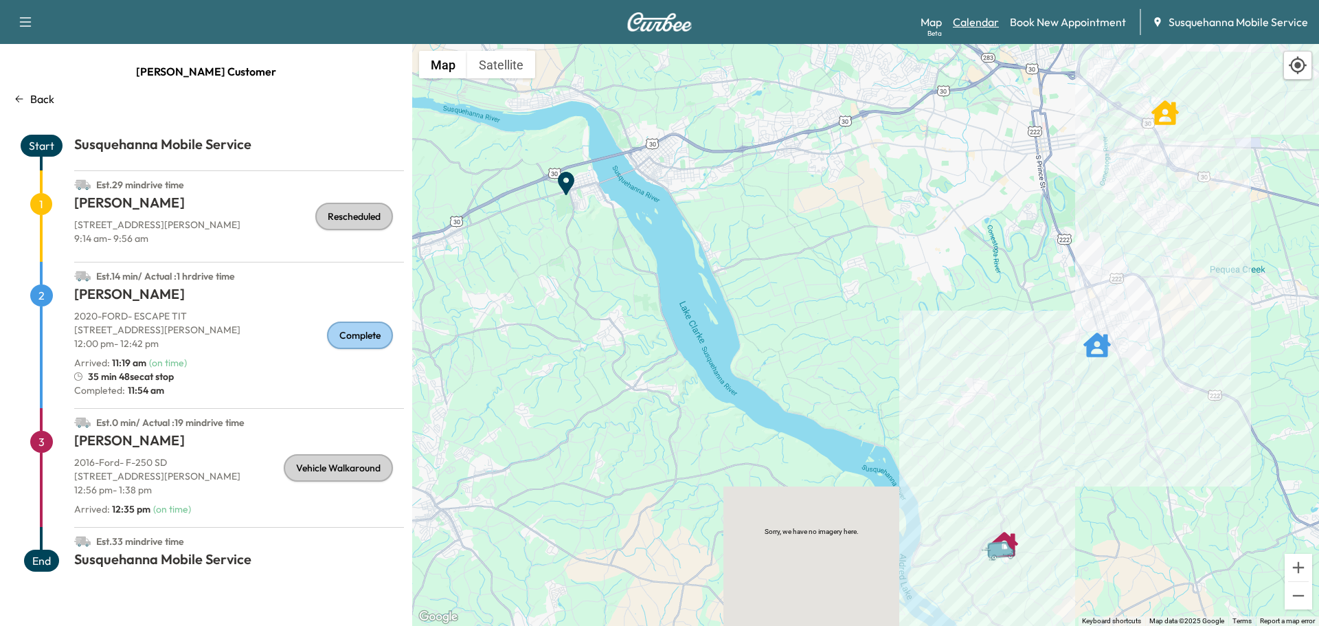
click at [968, 24] on link "Calendar" at bounding box center [976, 22] width 46 height 16
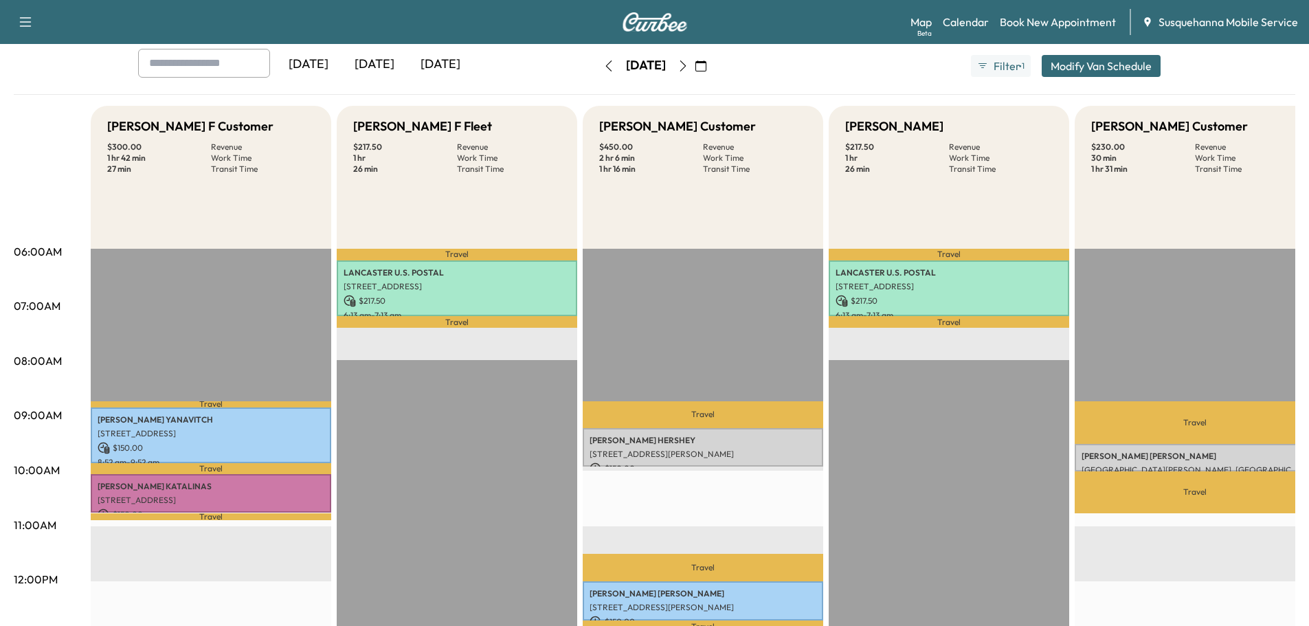
scroll to position [146, 0]
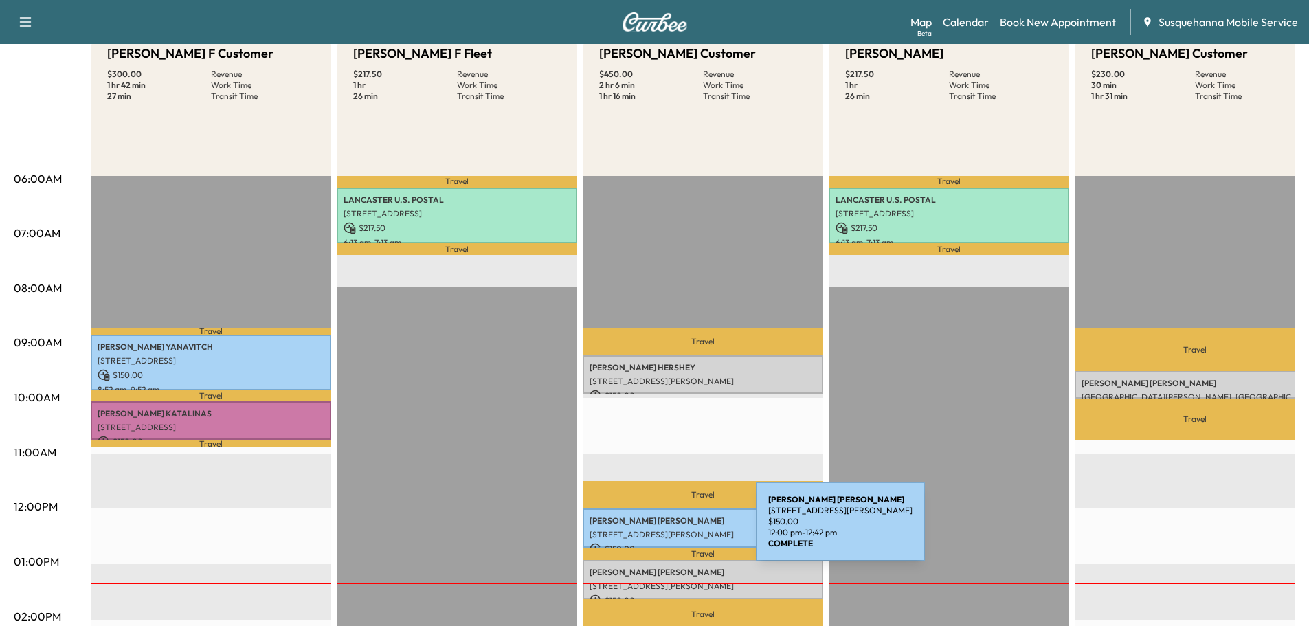
click at [653, 530] on p "[STREET_ADDRESS][PERSON_NAME]" at bounding box center [702, 534] width 227 height 11
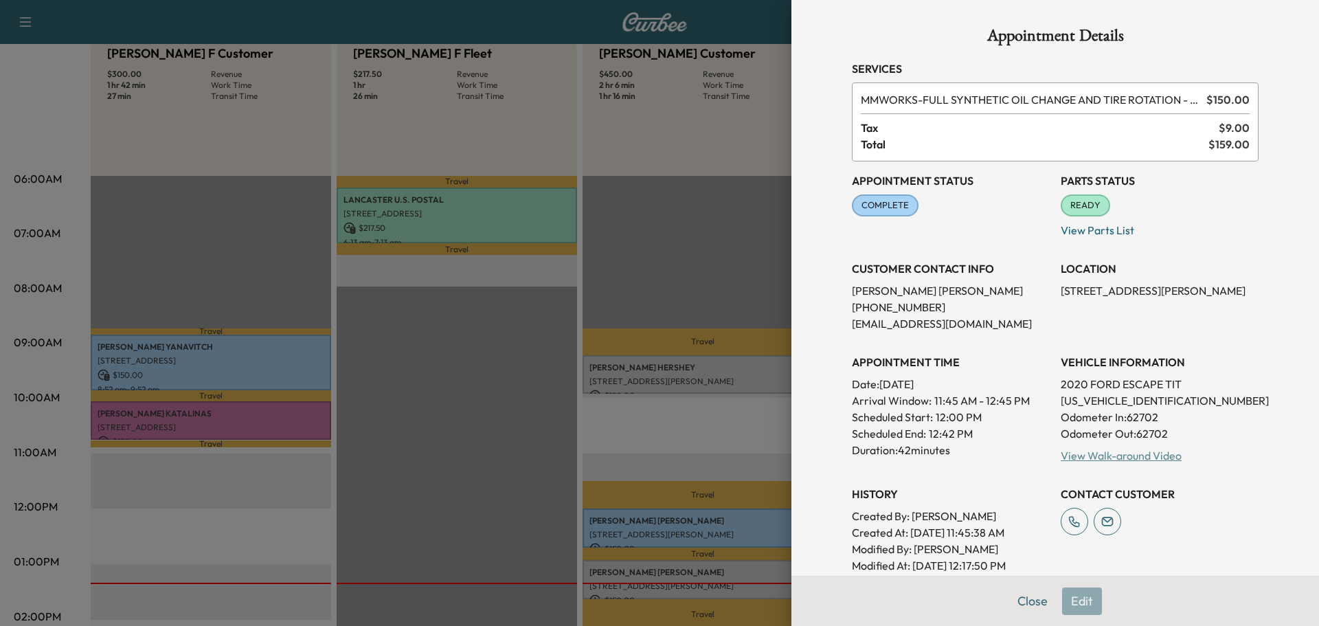
click at [1066, 459] on link "View Walk-around Video" at bounding box center [1121, 456] width 121 height 14
click at [1011, 604] on button "Close" at bounding box center [1032, 600] width 48 height 27
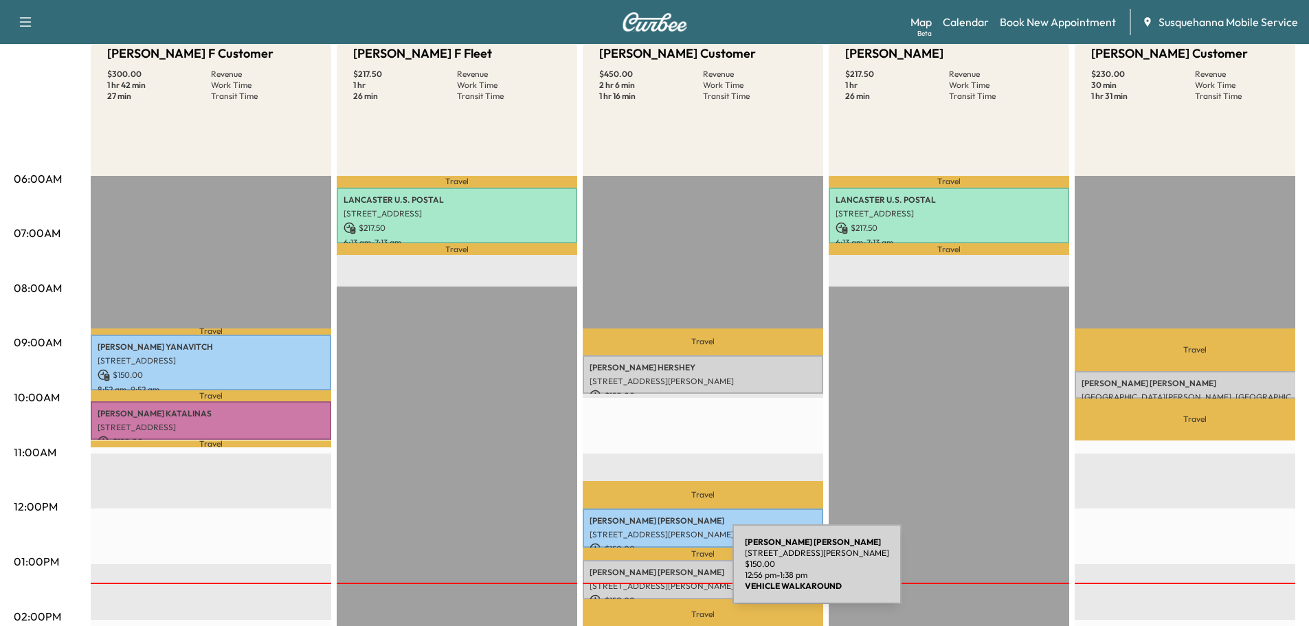
click at [629, 572] on p "[PERSON_NAME]" at bounding box center [702, 572] width 227 height 11
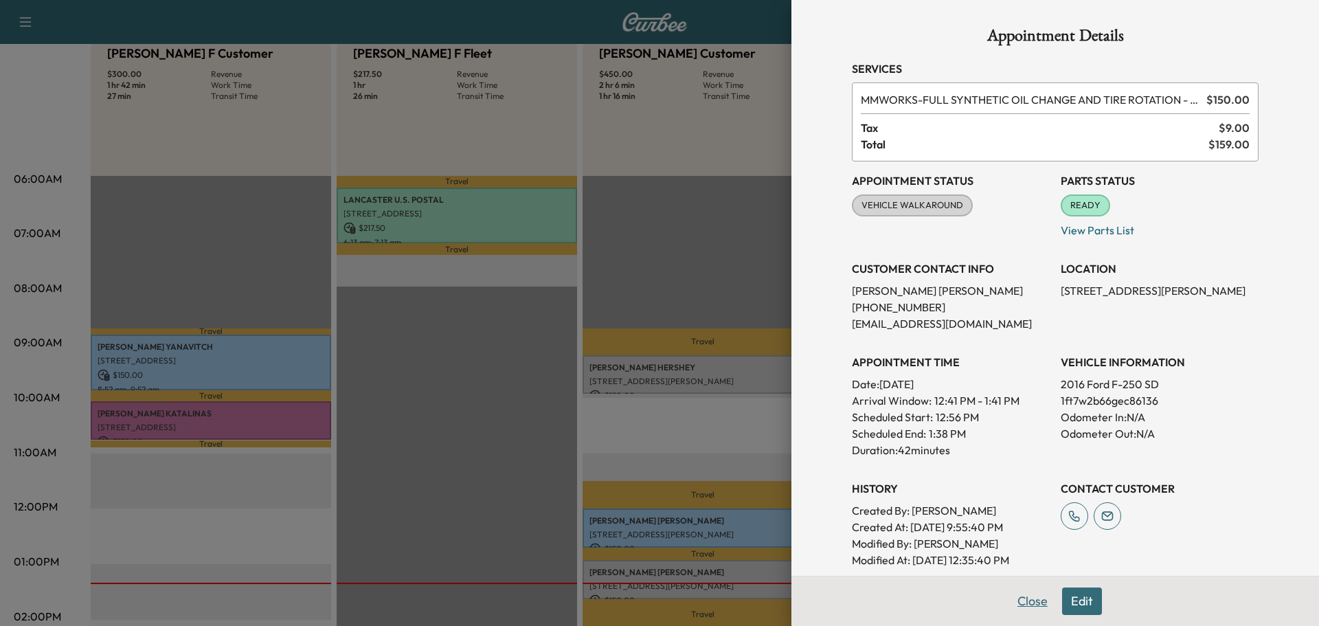
click at [1019, 602] on button "Close" at bounding box center [1032, 600] width 48 height 27
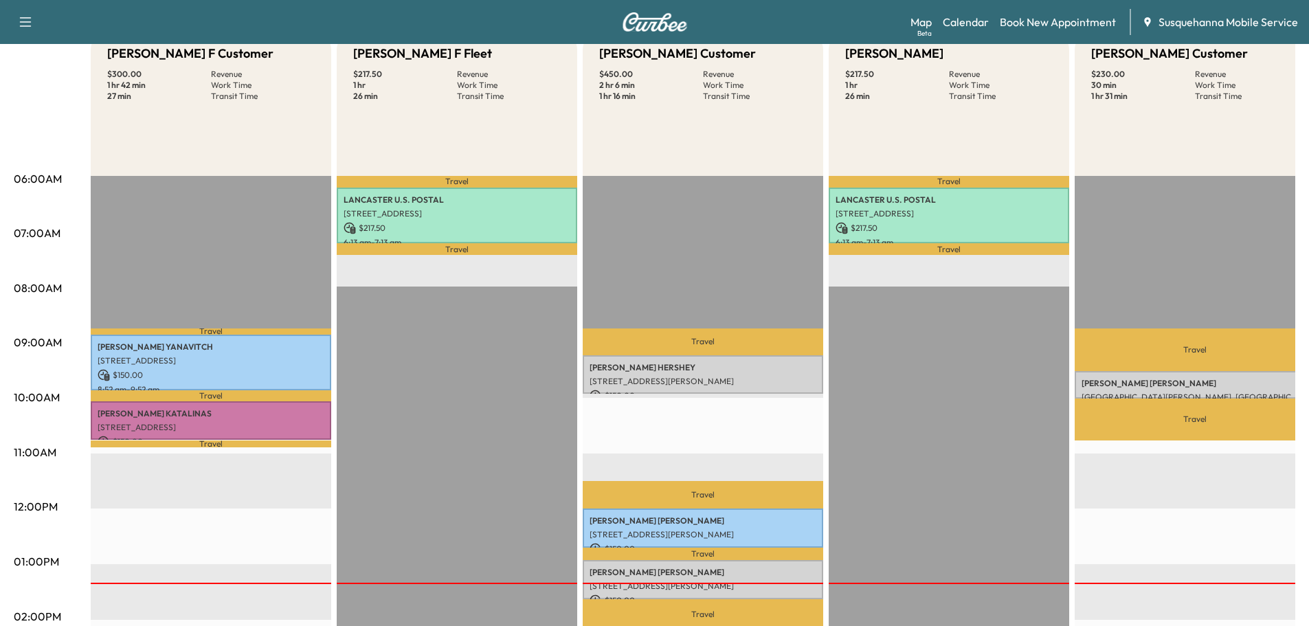
scroll to position [0, 0]
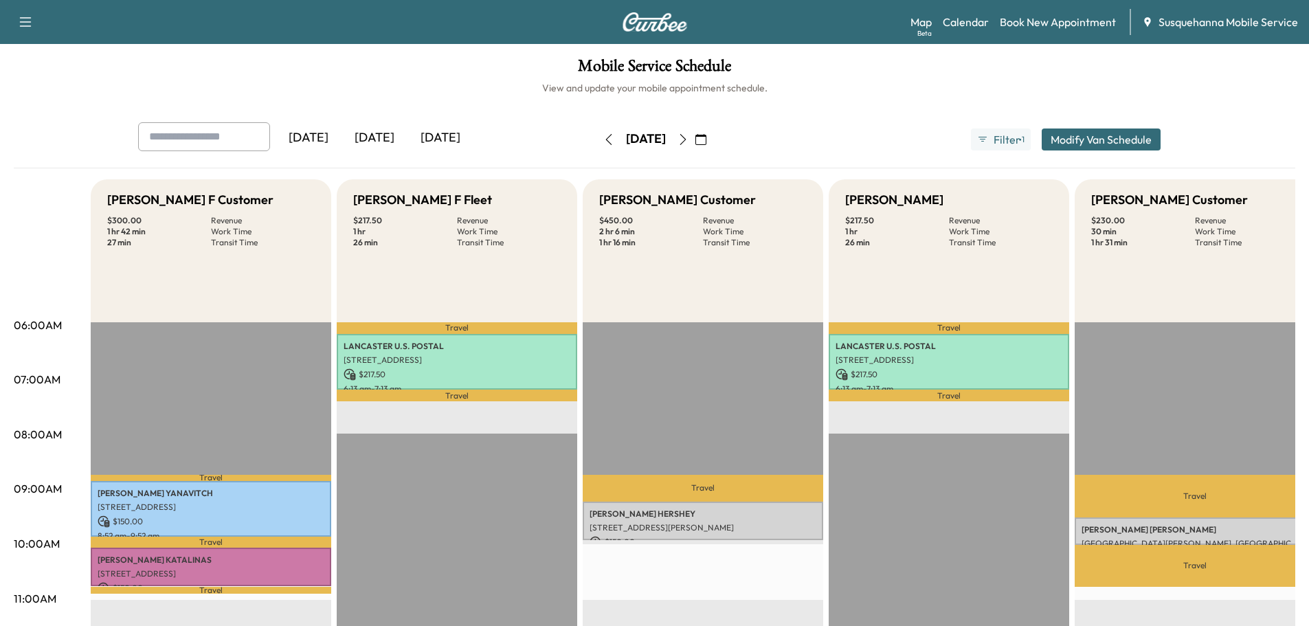
click at [688, 138] on icon "button" at bounding box center [682, 139] width 11 height 11
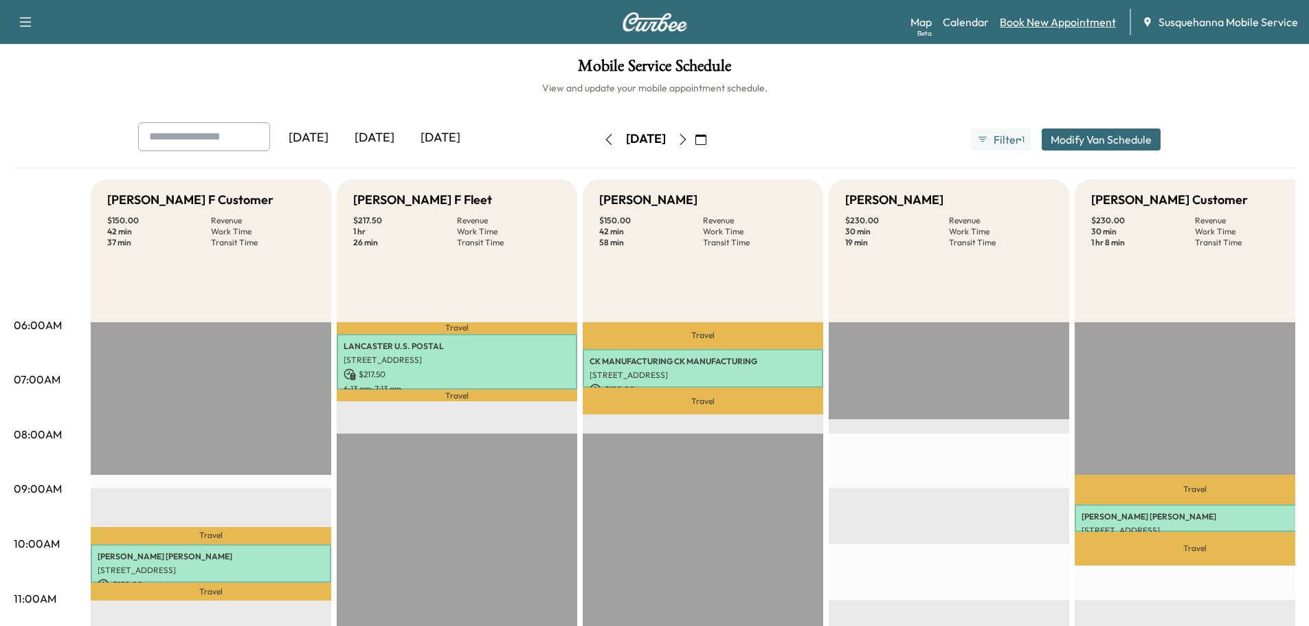
click at [1062, 21] on link "Book New Appointment" at bounding box center [1058, 22] width 116 height 16
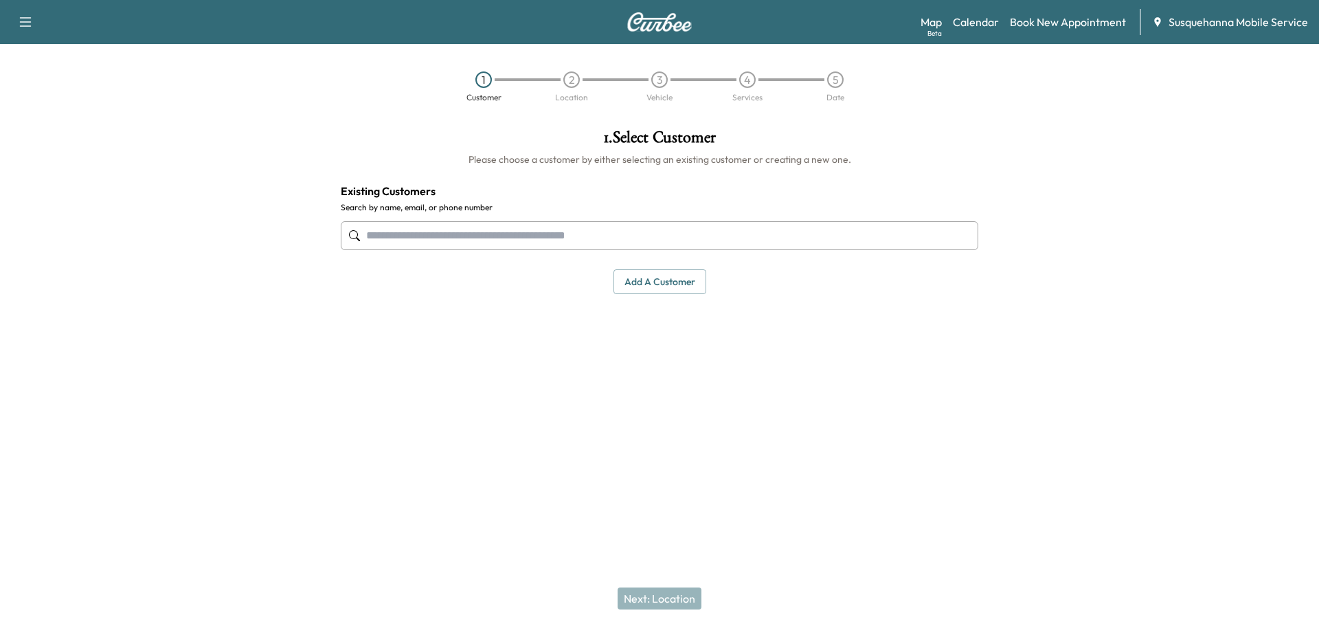
click at [465, 240] on input "text" at bounding box center [660, 235] width 638 height 29
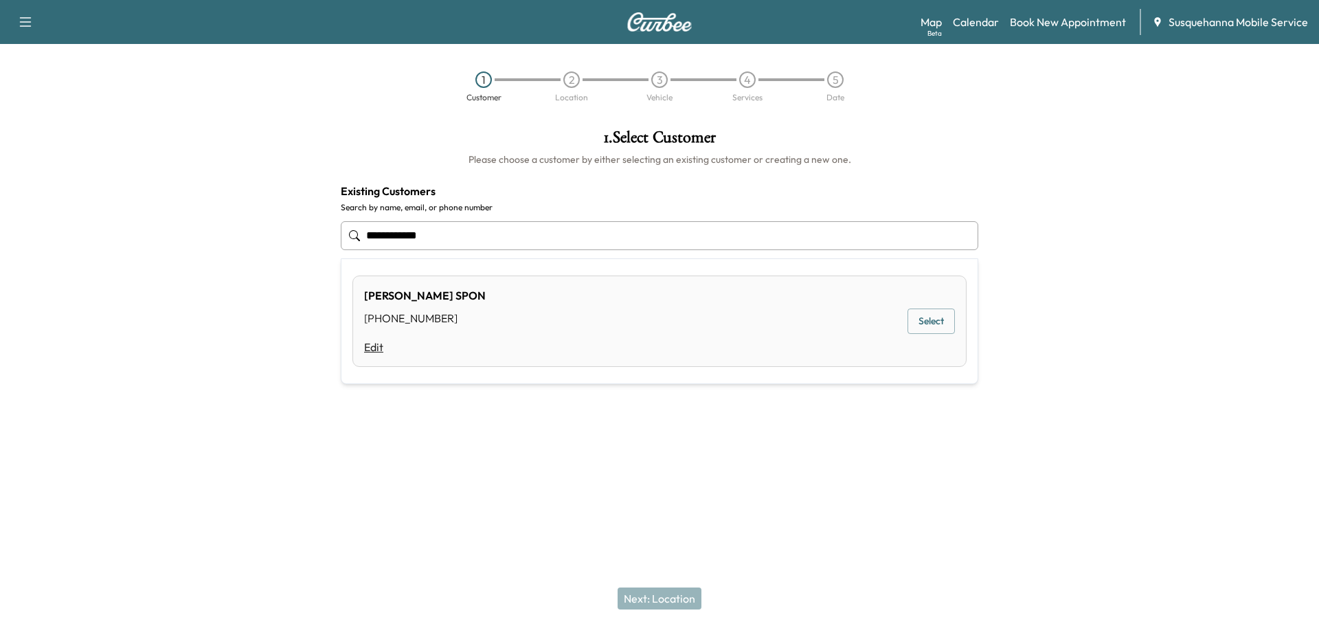
click at [369, 352] on link "Edit" at bounding box center [425, 347] width 122 height 16
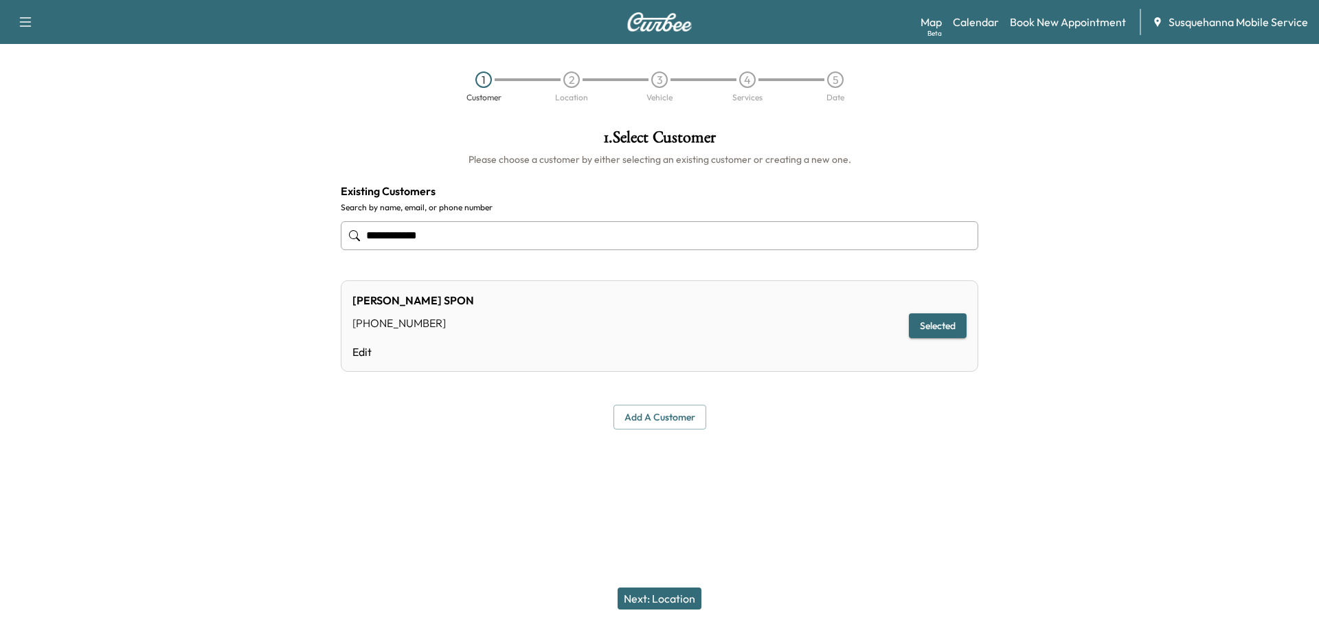
type input "**********"
click at [664, 591] on button "Next: Location" at bounding box center [660, 598] width 84 height 22
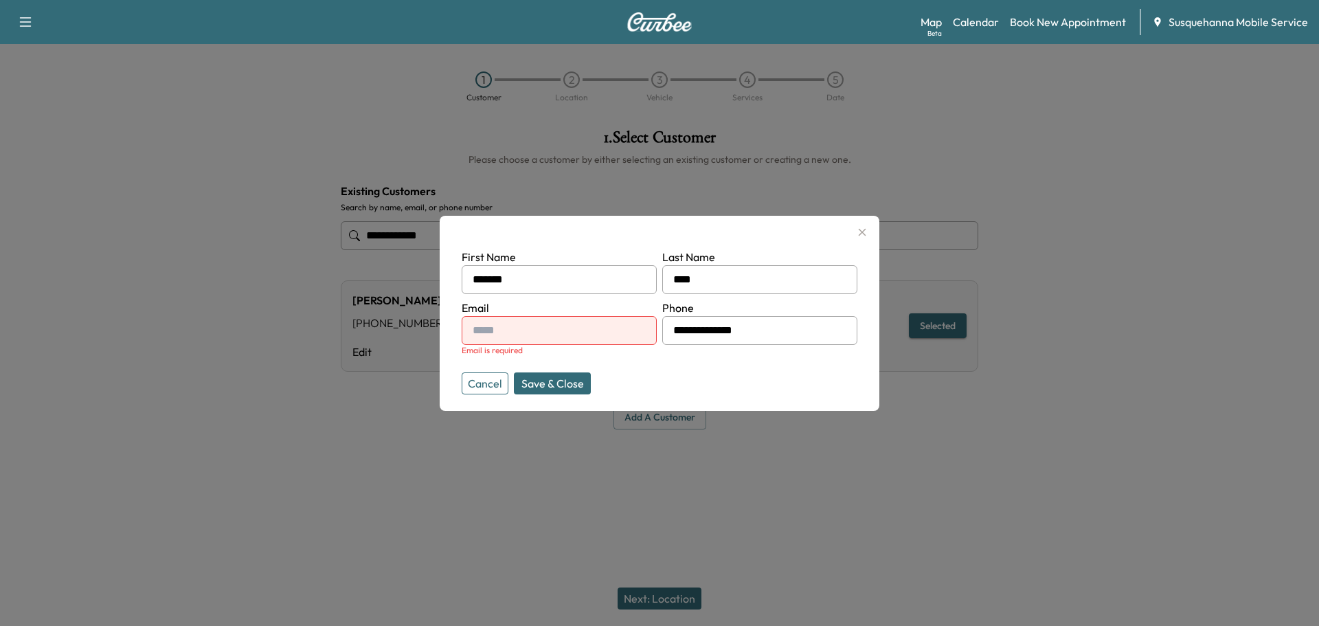
click at [564, 337] on input "text" at bounding box center [559, 330] width 195 height 29
type input "**********"
click at [560, 390] on button "Save & Close" at bounding box center [552, 383] width 77 height 22
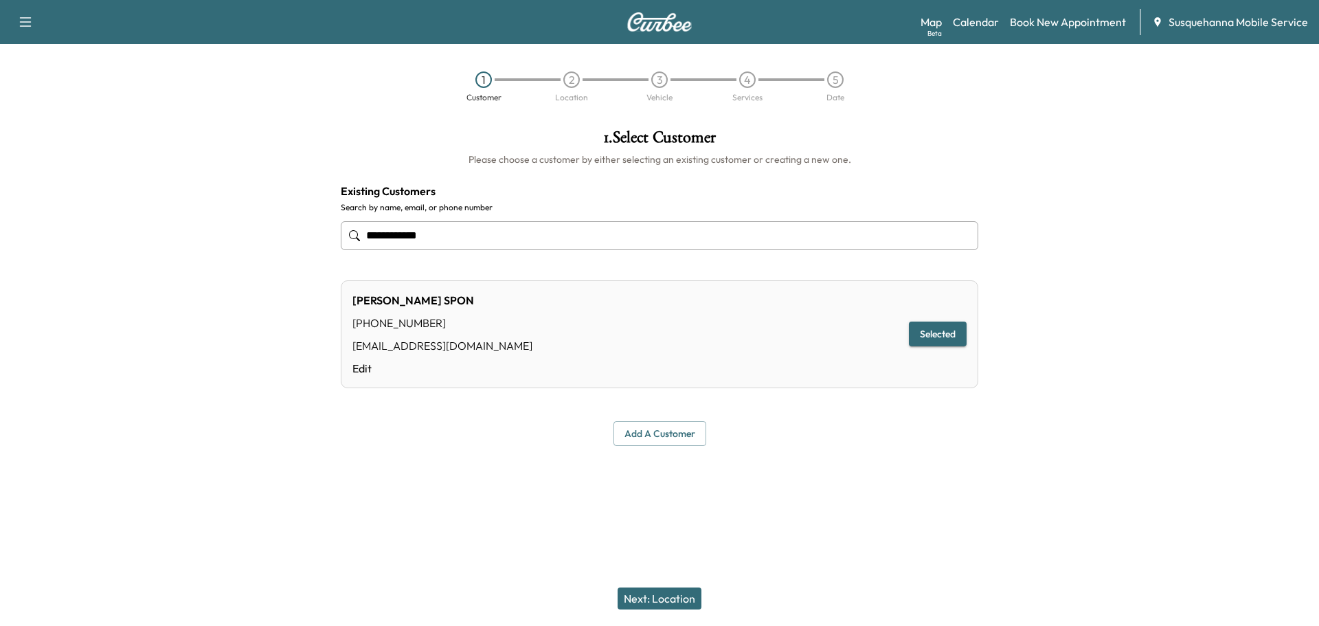
click at [664, 596] on button "Next: Location" at bounding box center [660, 598] width 84 height 22
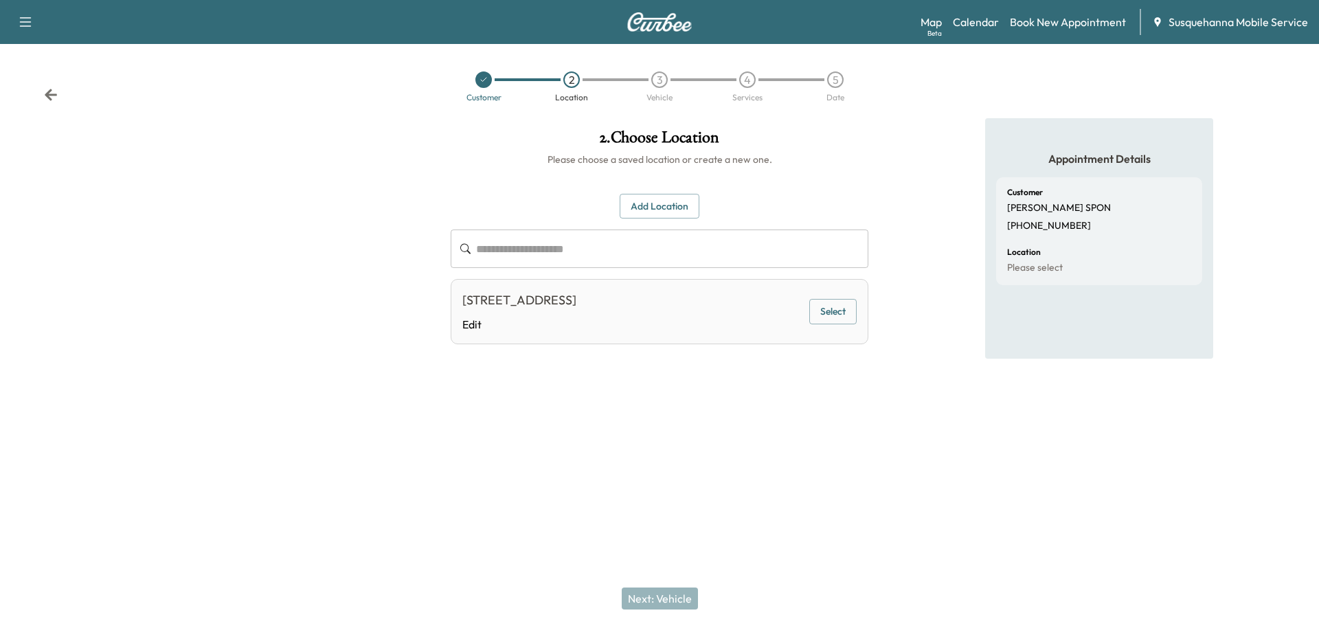
click at [826, 317] on button "Select" at bounding box center [832, 311] width 47 height 25
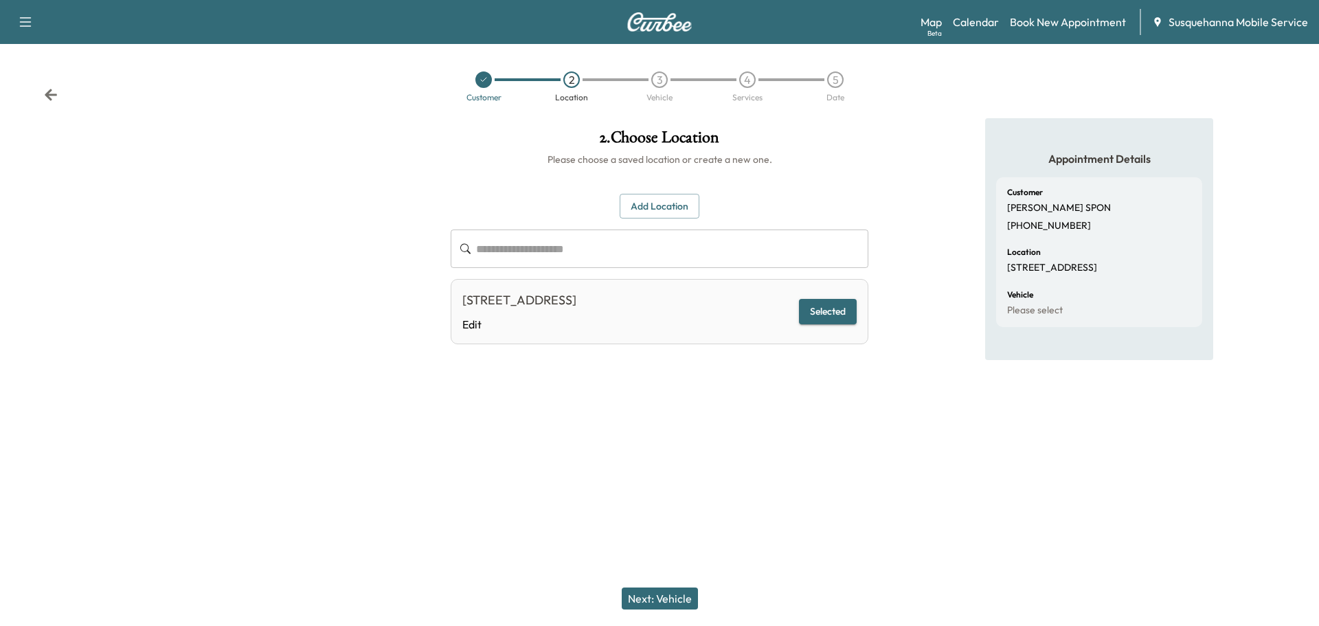
click at [672, 591] on button "Next: Vehicle" at bounding box center [660, 598] width 76 height 22
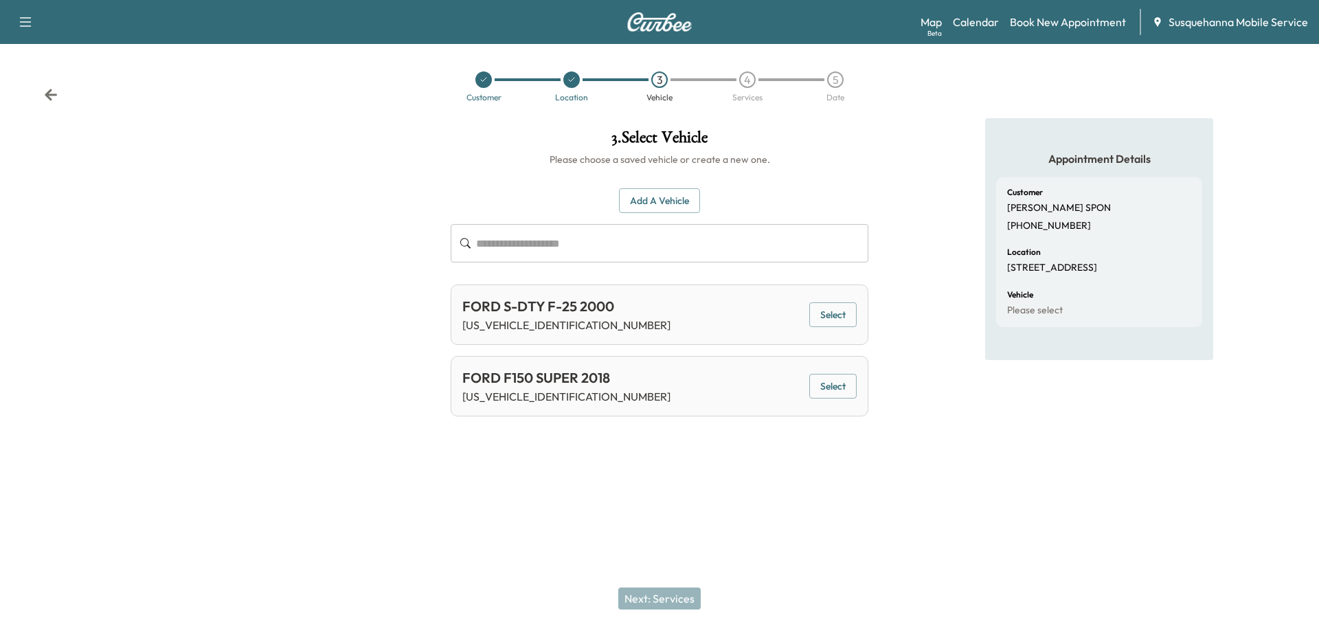
click at [833, 380] on button "Select" at bounding box center [832, 386] width 47 height 25
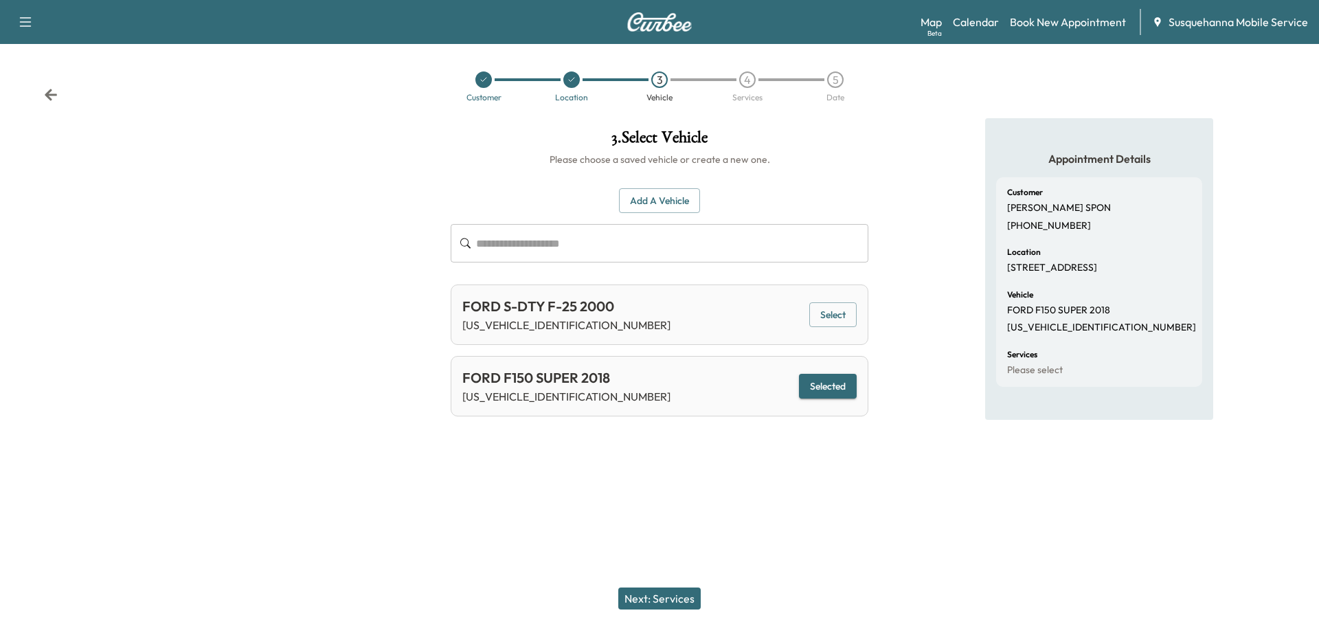
click at [672, 594] on button "Next: Services" at bounding box center [659, 598] width 82 height 22
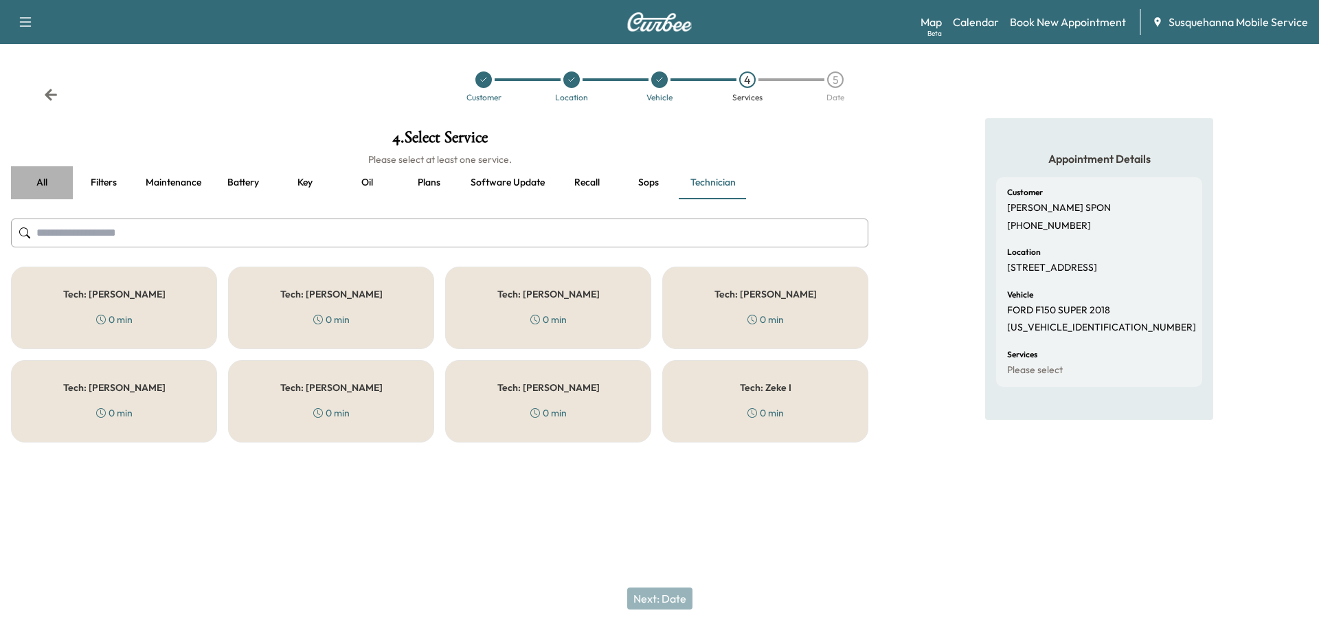
click at [41, 184] on button "all" at bounding box center [42, 182] width 62 height 33
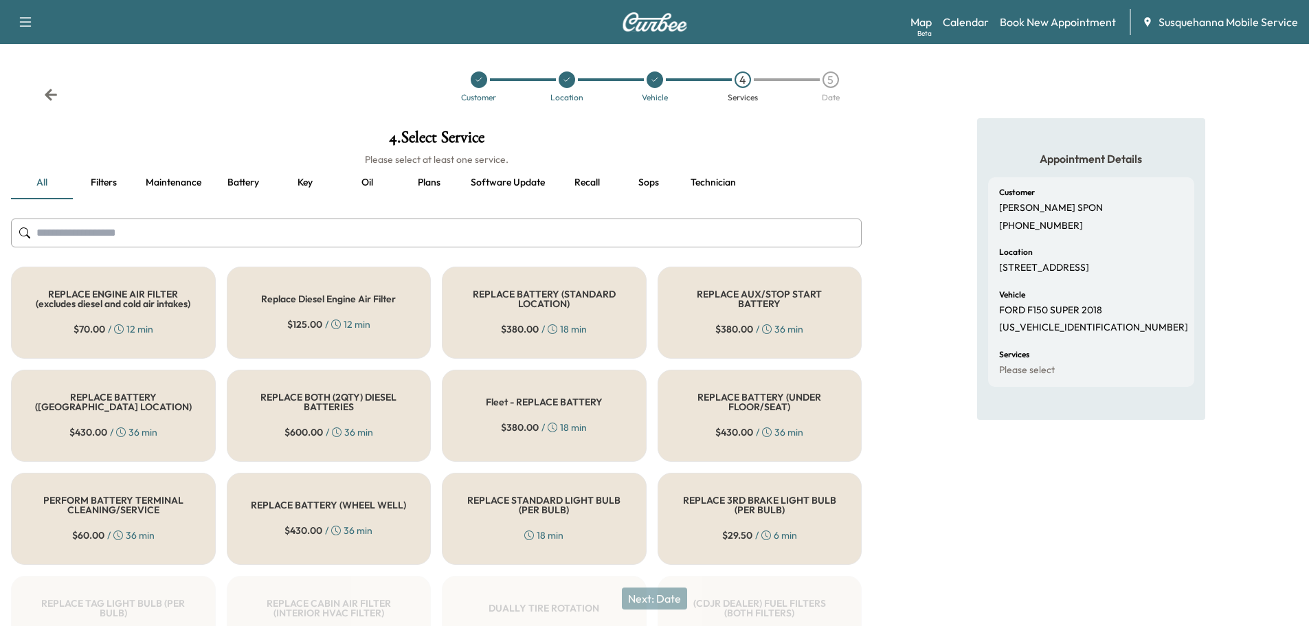
click at [418, 232] on input "text" at bounding box center [436, 232] width 850 height 29
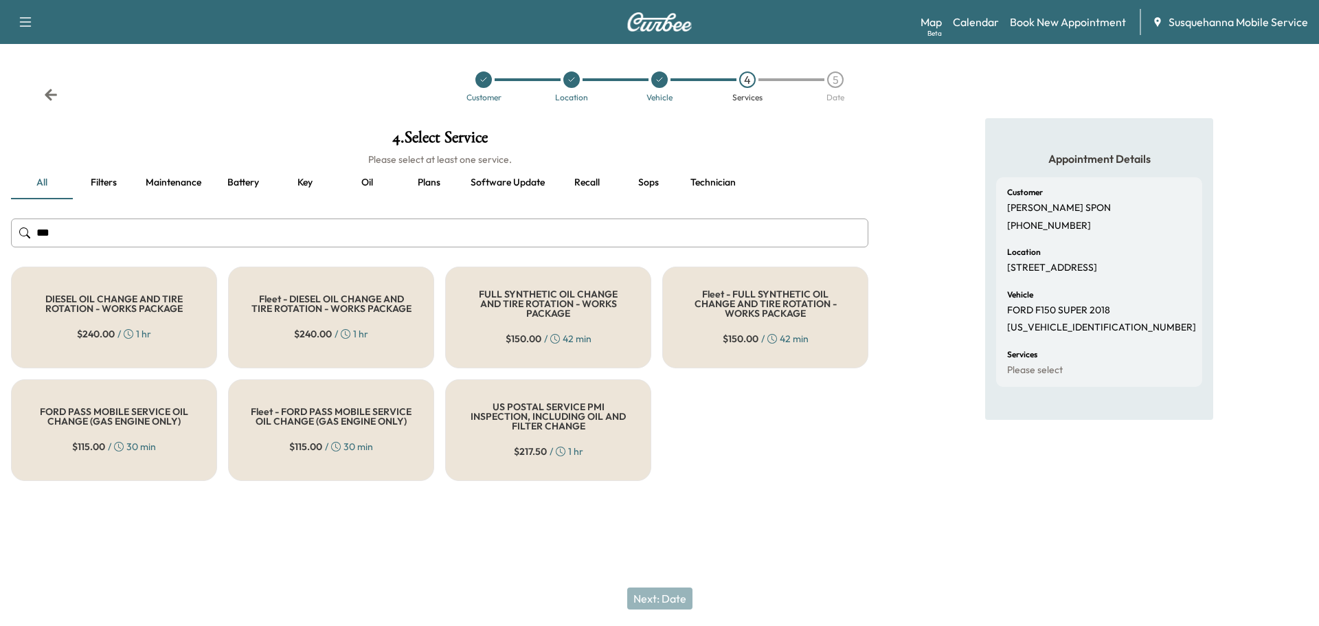
type input "***"
click at [495, 330] on div "FULL SYNTHETIC OIL CHANGE AND TIRE ROTATION - WORKS PACKAGE $ 150.00 / 42 min" at bounding box center [548, 318] width 206 height 102
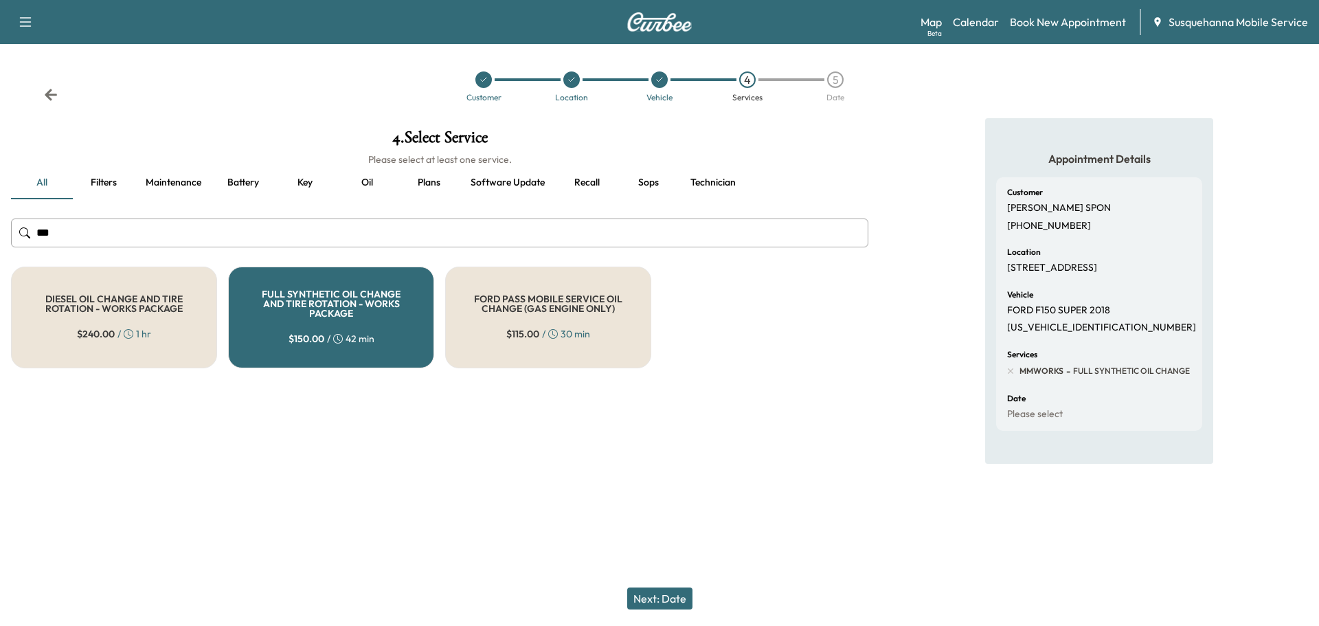
click at [662, 595] on button "Next: Date" at bounding box center [659, 598] width 65 height 22
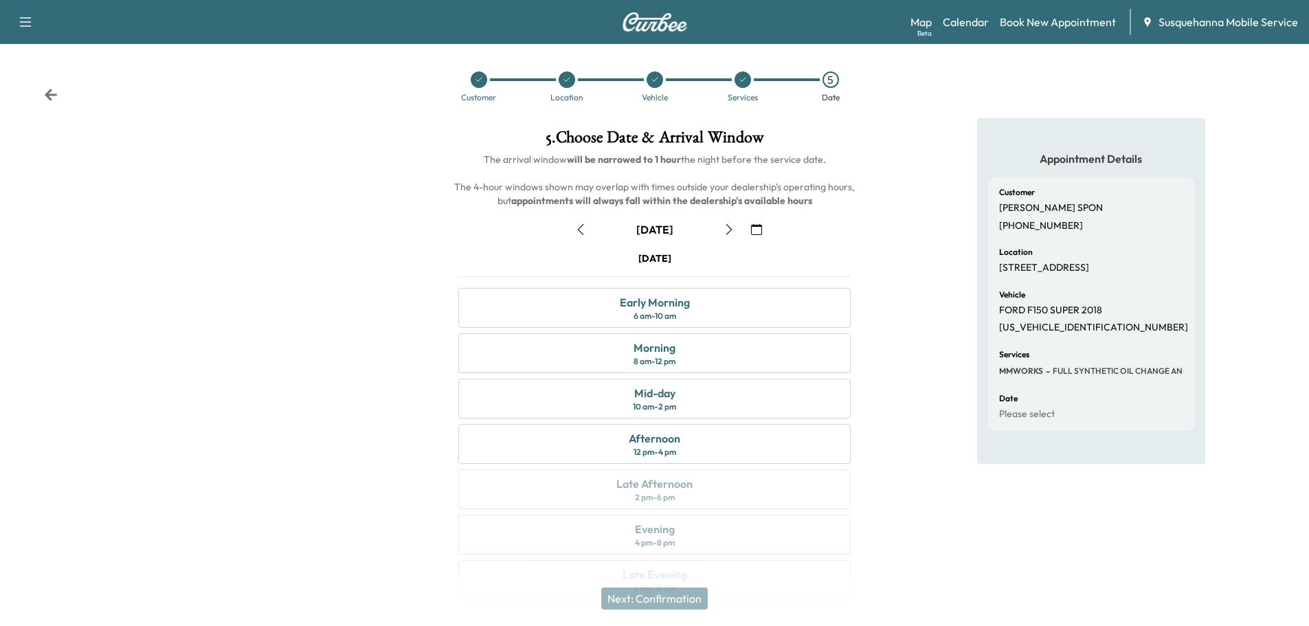
click at [756, 228] on icon "button" at bounding box center [756, 229] width 11 height 11
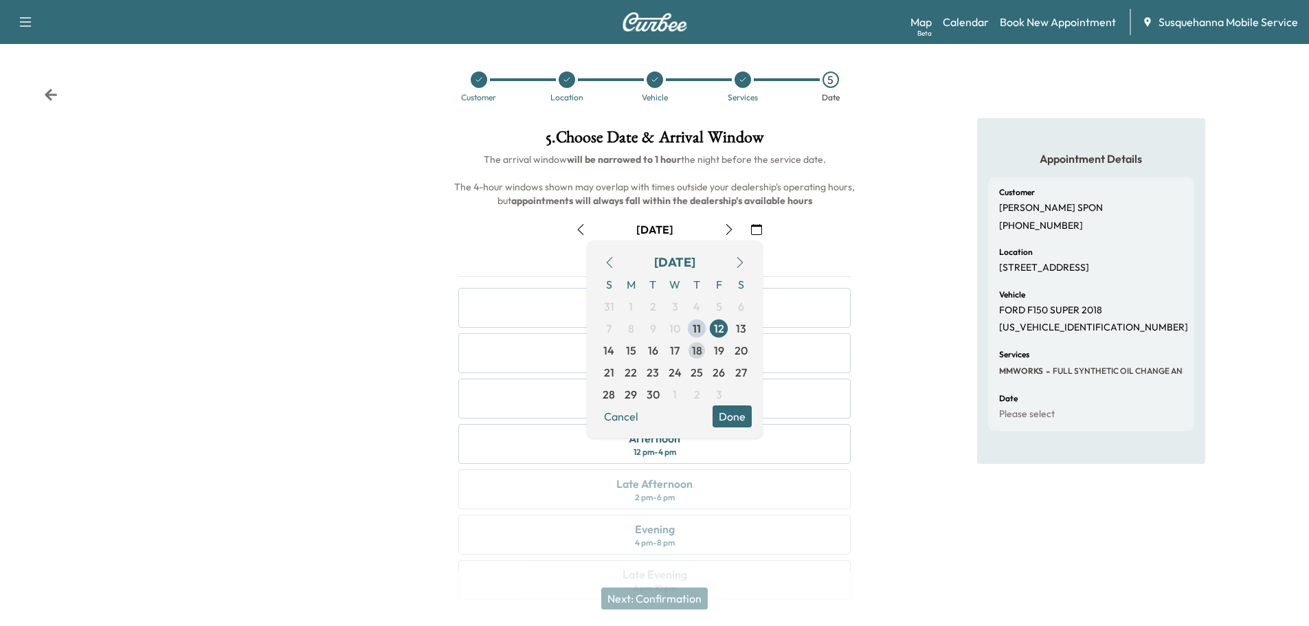
click at [699, 354] on span "18" at bounding box center [697, 350] width 10 height 16
click at [723, 421] on button "Done" at bounding box center [731, 416] width 39 height 22
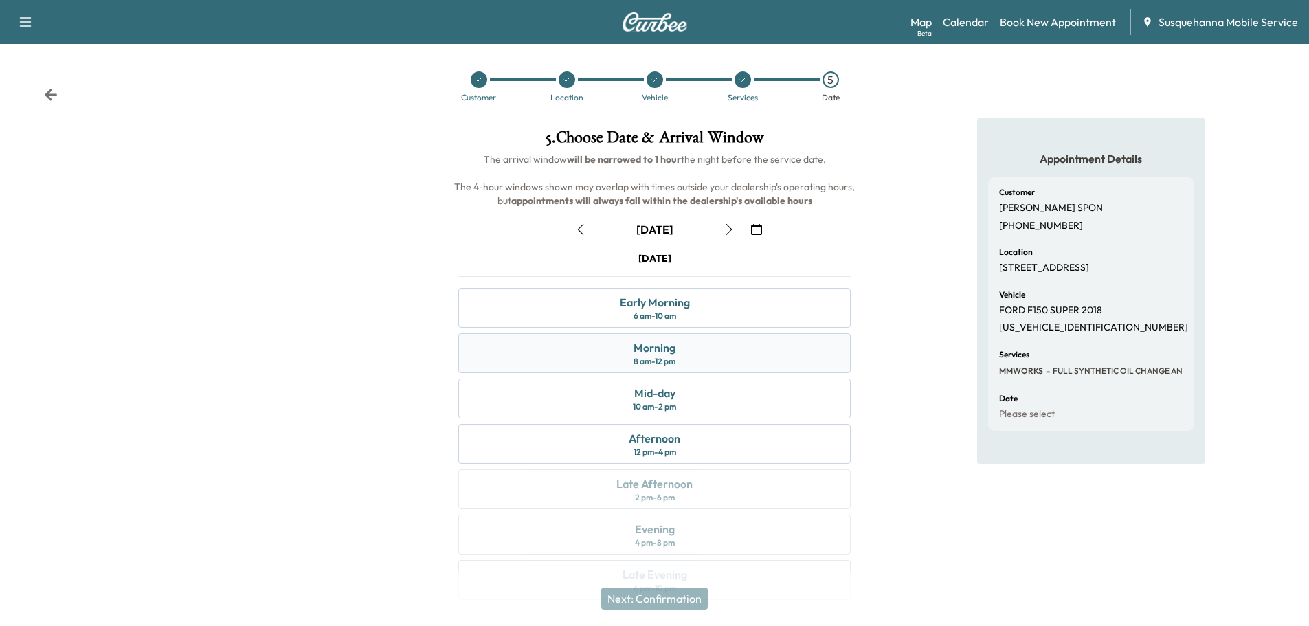
click at [690, 365] on div "Morning 8 am - 12 pm" at bounding box center [654, 353] width 392 height 40
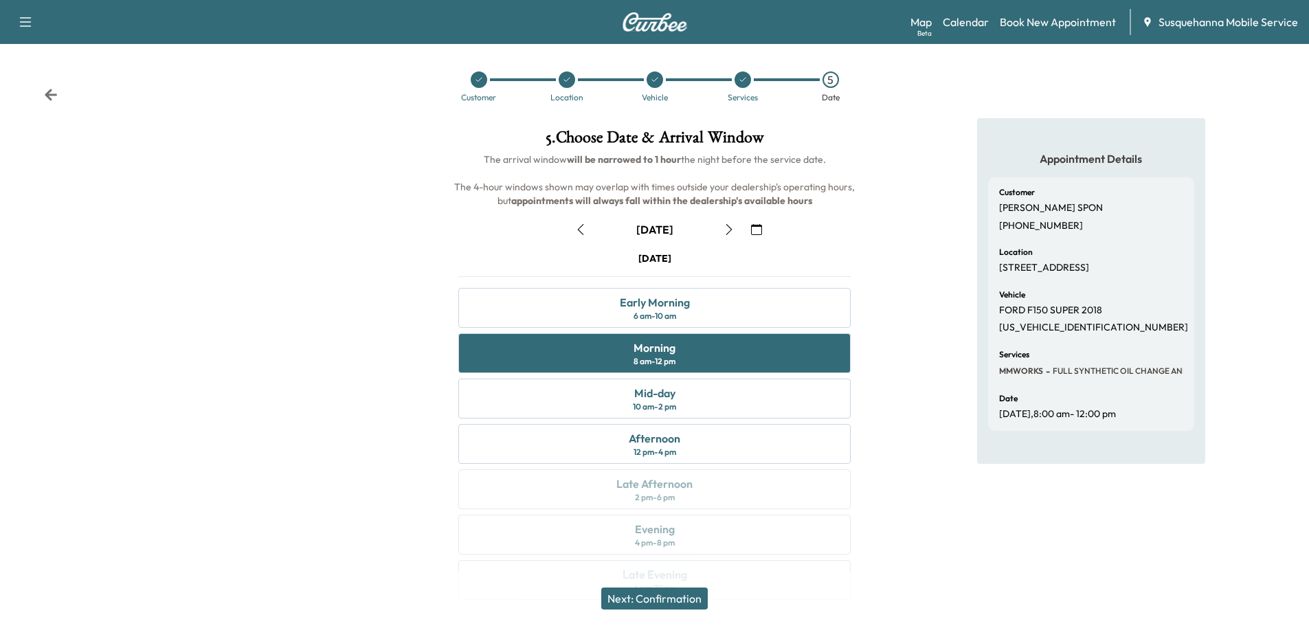
click at [696, 600] on button "Next: Confirmation" at bounding box center [654, 598] width 106 height 22
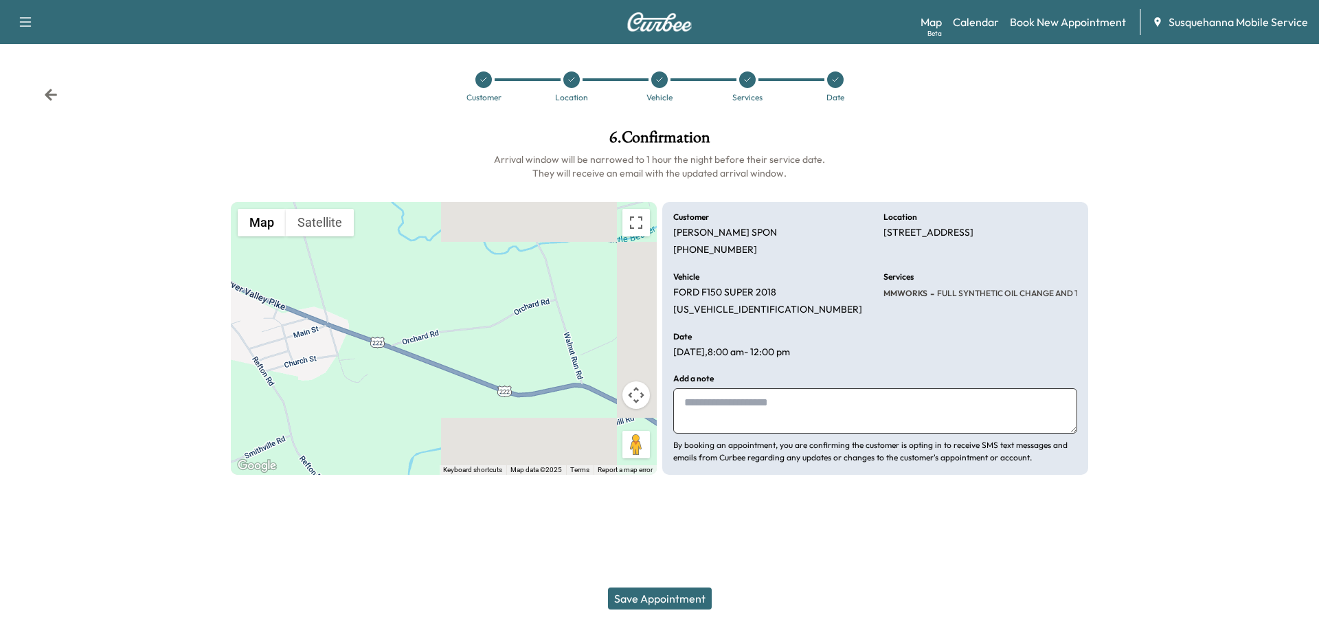
click at [767, 402] on textarea at bounding box center [875, 410] width 404 height 45
type textarea "**********"
click at [673, 605] on button "Save Appointment" at bounding box center [660, 598] width 104 height 22
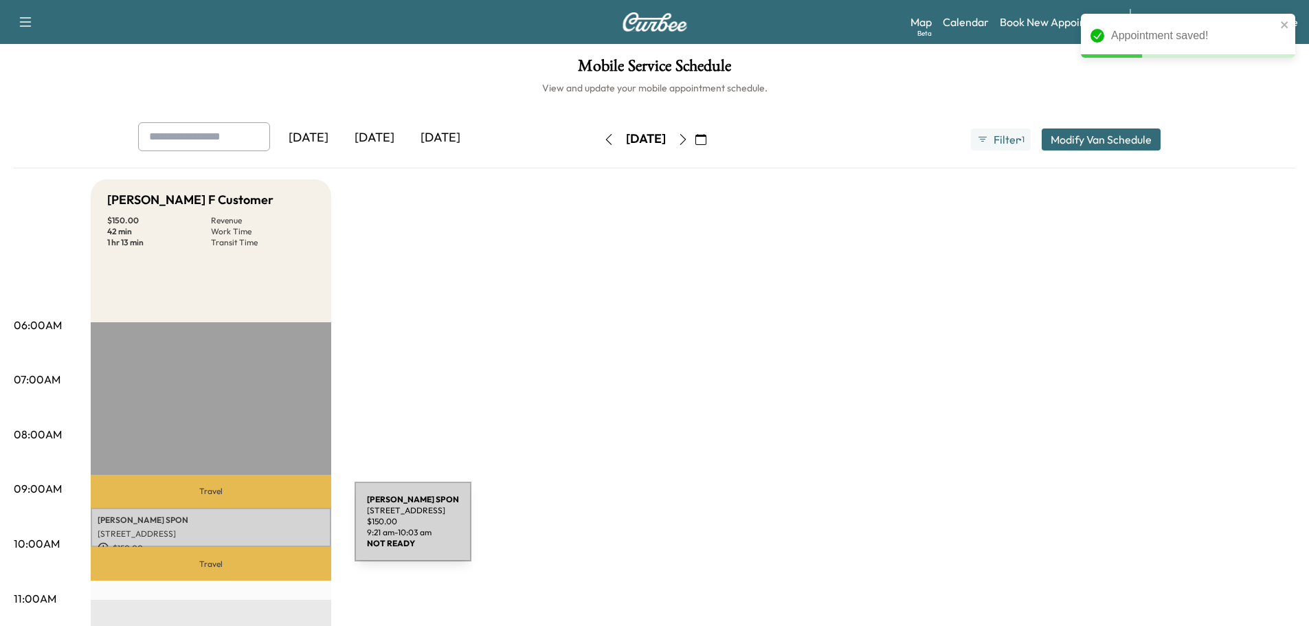
click at [251, 519] on p "[PERSON_NAME]" at bounding box center [211, 520] width 227 height 11
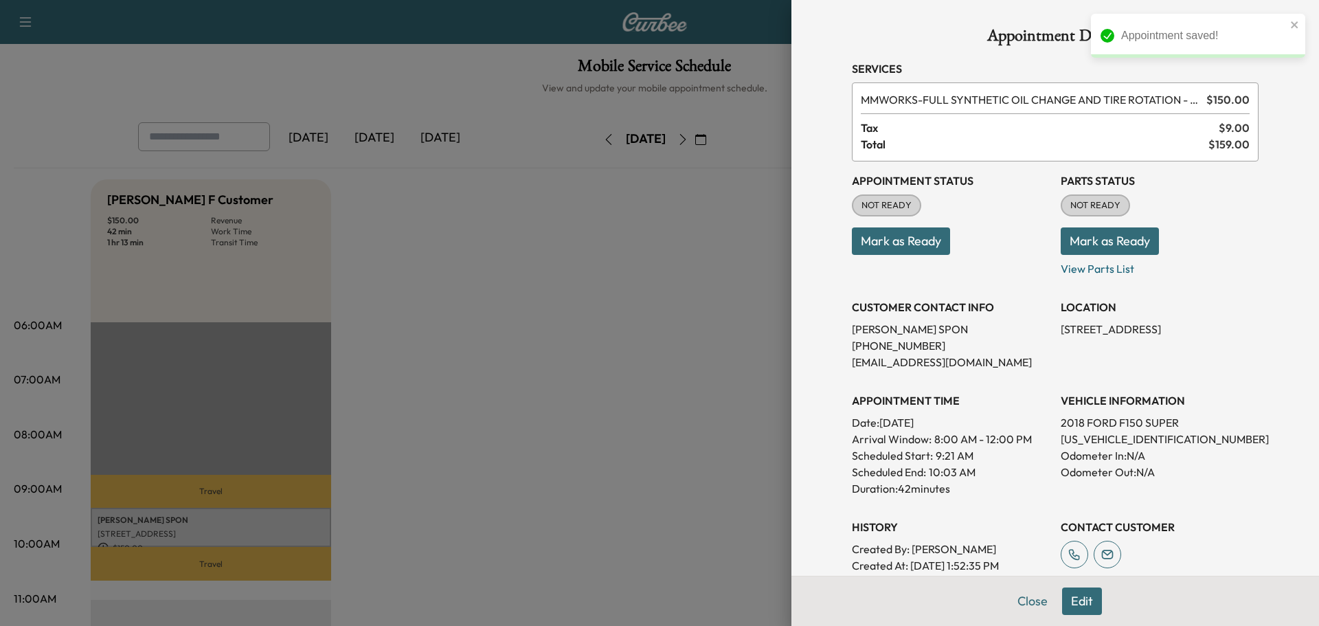
click at [1072, 251] on button "Mark as Ready" at bounding box center [1110, 240] width 98 height 27
click at [878, 249] on button "Mark as Ready" at bounding box center [901, 240] width 98 height 27
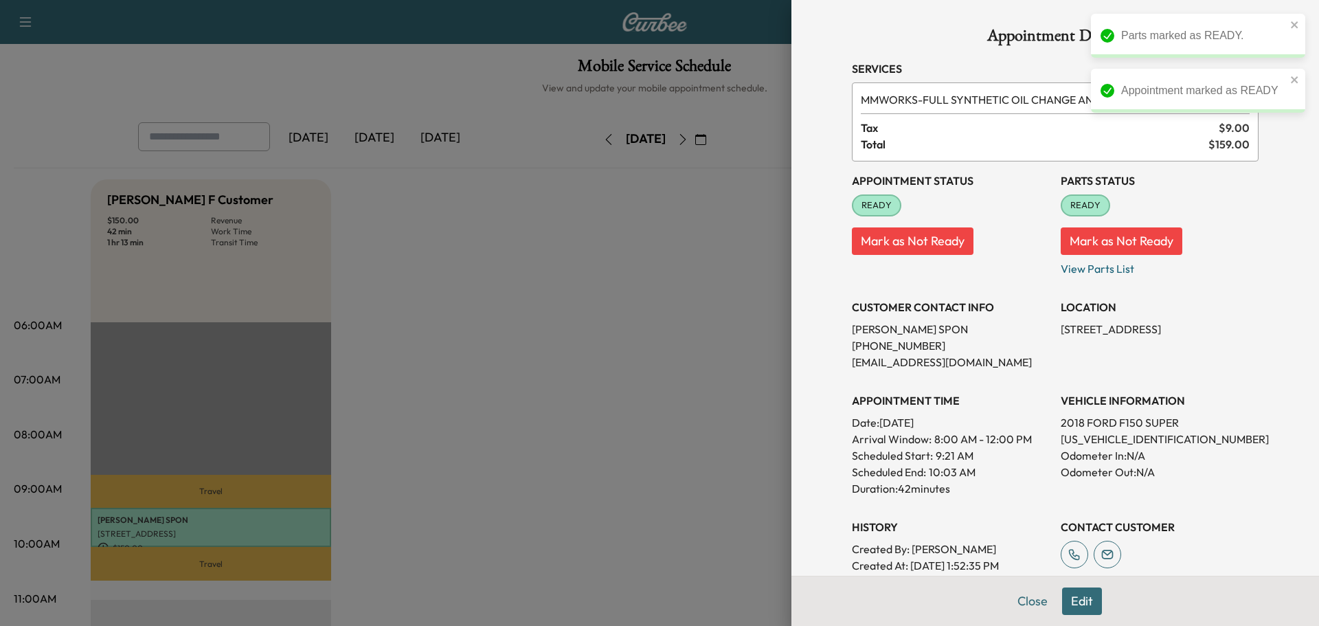
click at [631, 398] on div at bounding box center [659, 313] width 1319 height 626
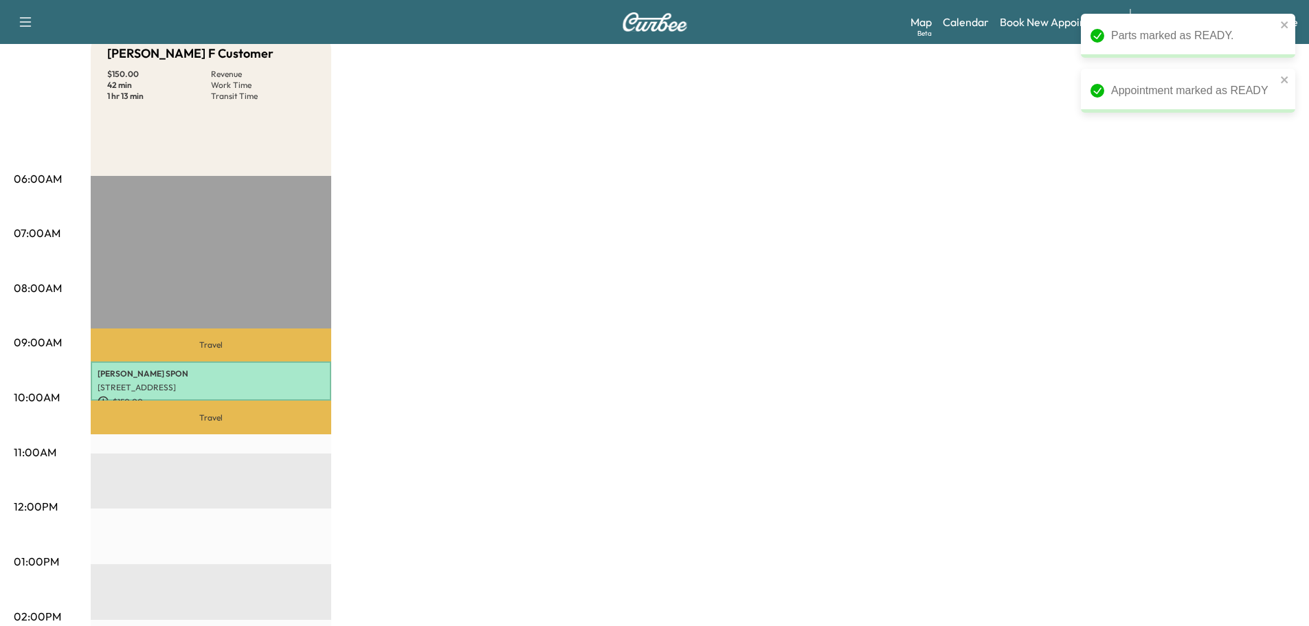
scroll to position [74, 0]
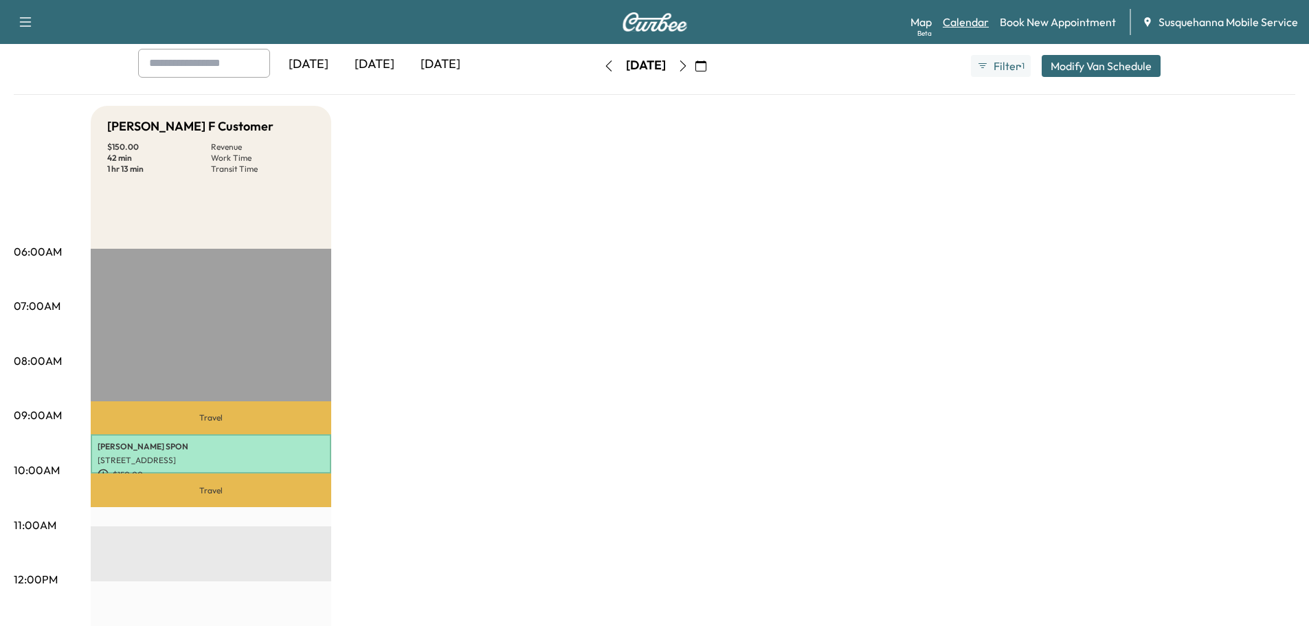
click at [973, 19] on link "Calendar" at bounding box center [966, 22] width 46 height 16
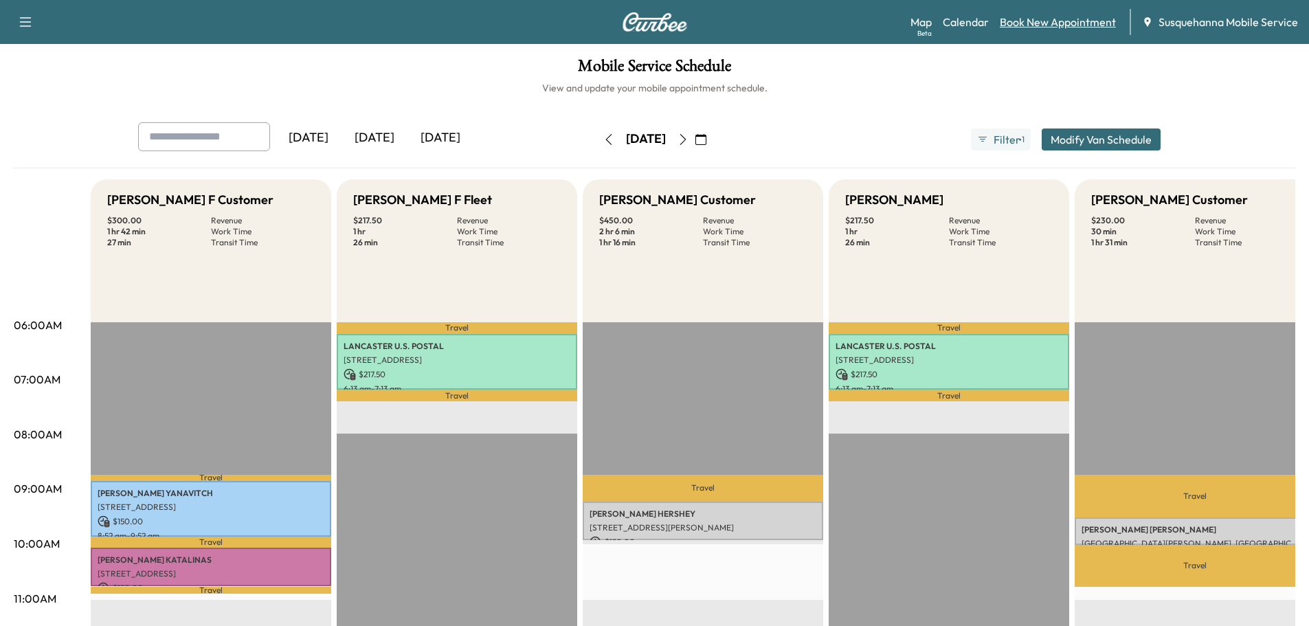
click at [1069, 23] on link "Book New Appointment" at bounding box center [1058, 22] width 116 height 16
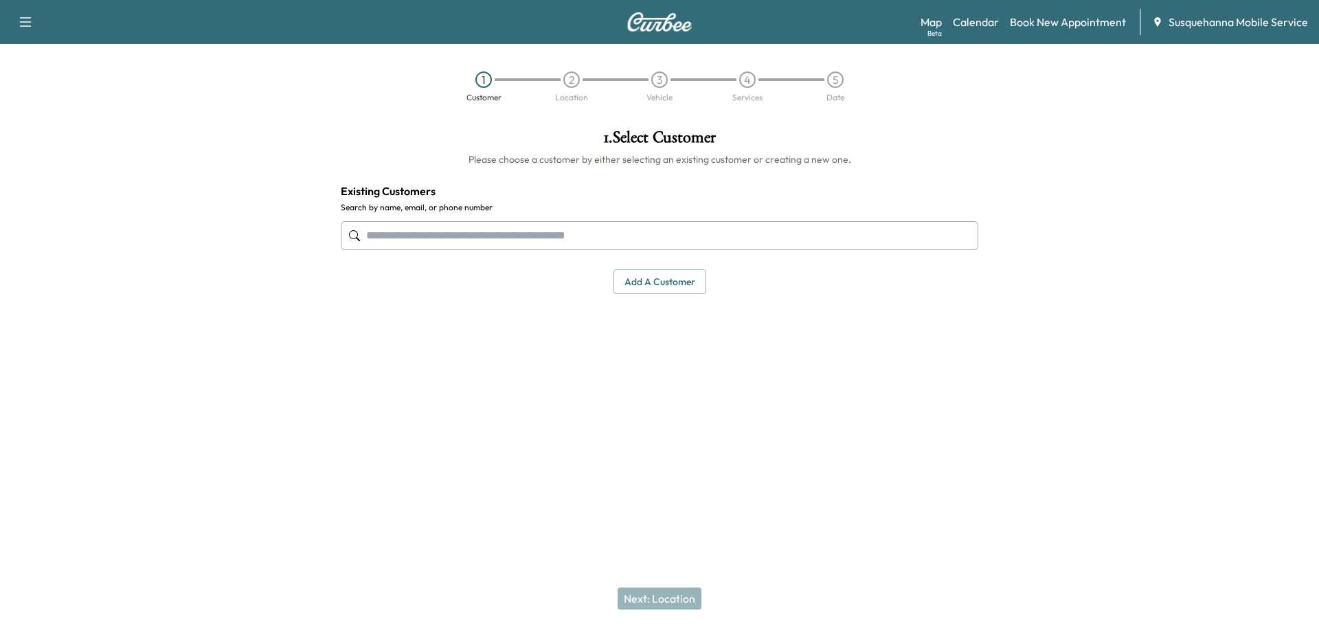
click at [537, 242] on input "text" at bounding box center [660, 235] width 638 height 29
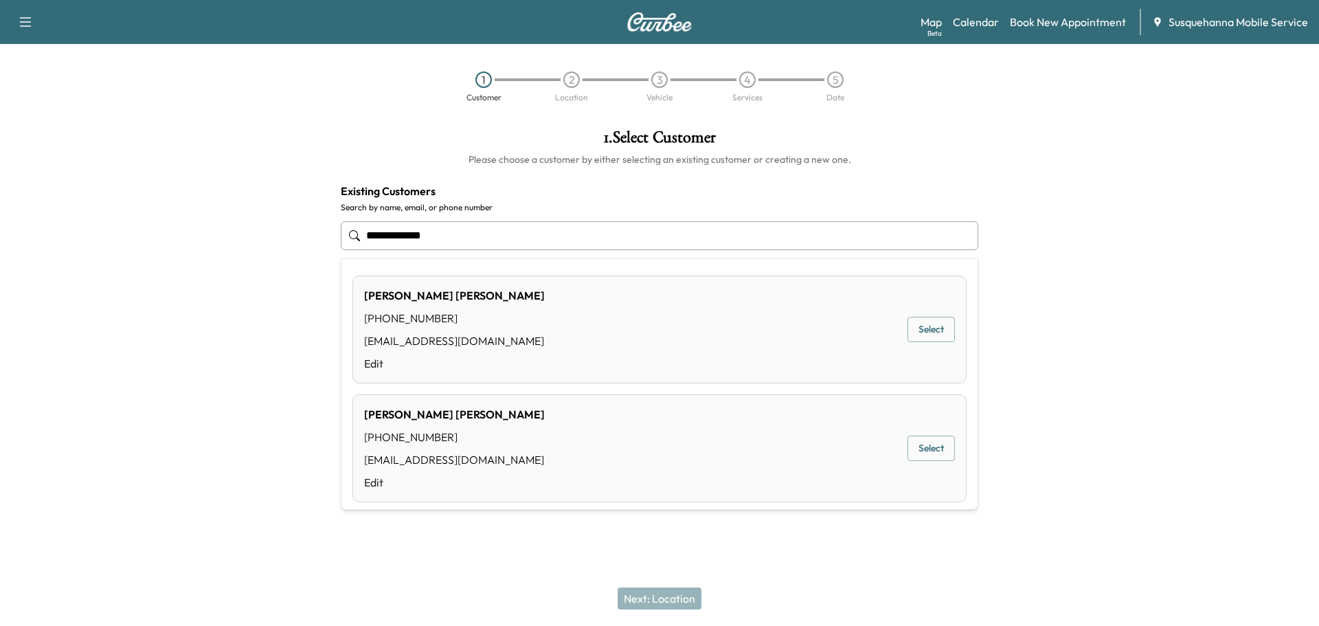
click at [919, 326] on button "Select" at bounding box center [930, 329] width 47 height 25
type input "**********"
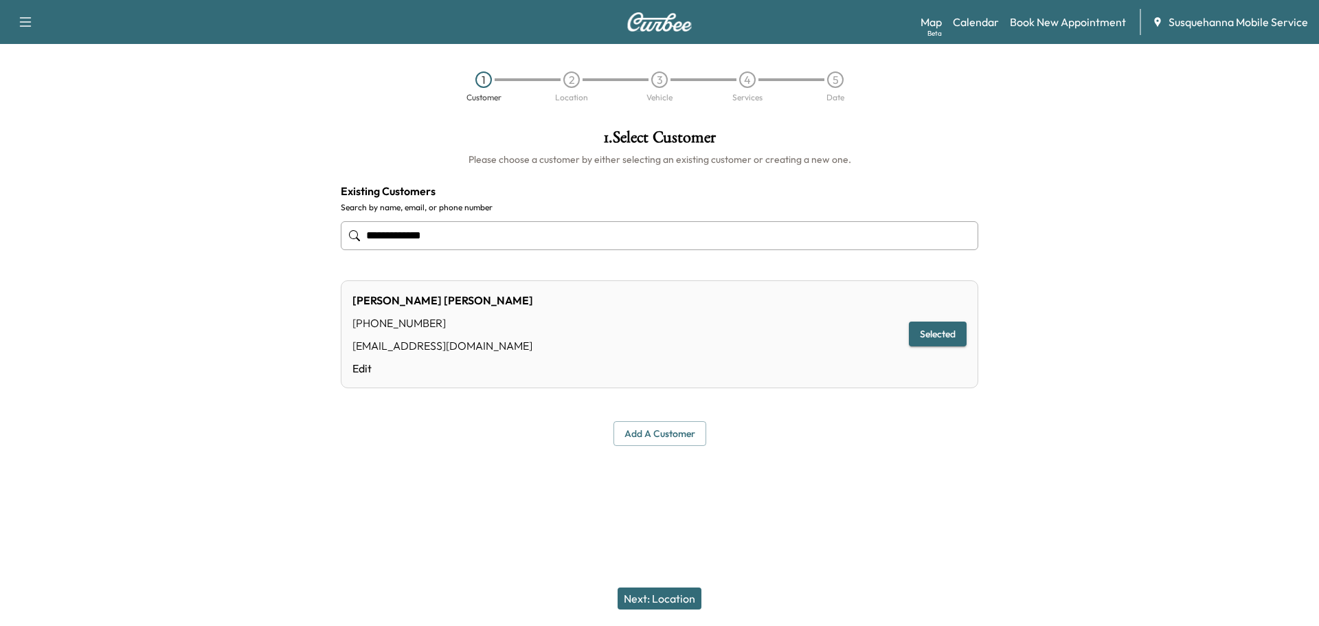
click at [642, 598] on button "Next: Location" at bounding box center [660, 598] width 84 height 22
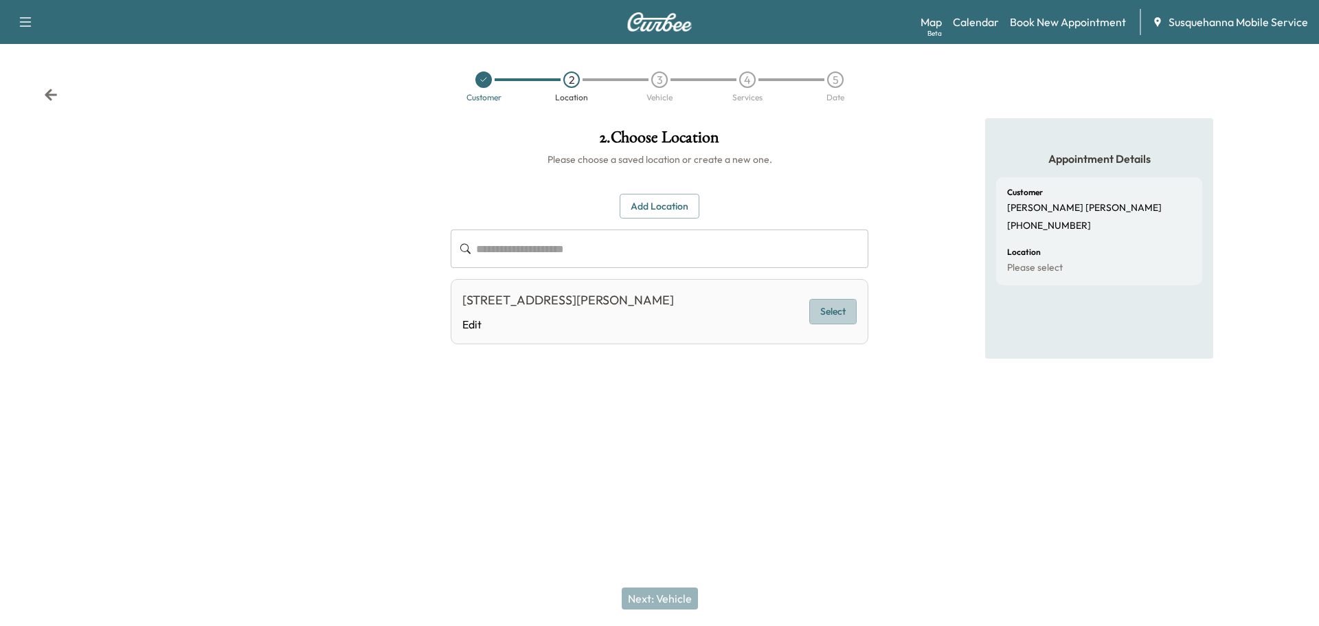
click at [844, 311] on button "Select" at bounding box center [832, 311] width 47 height 25
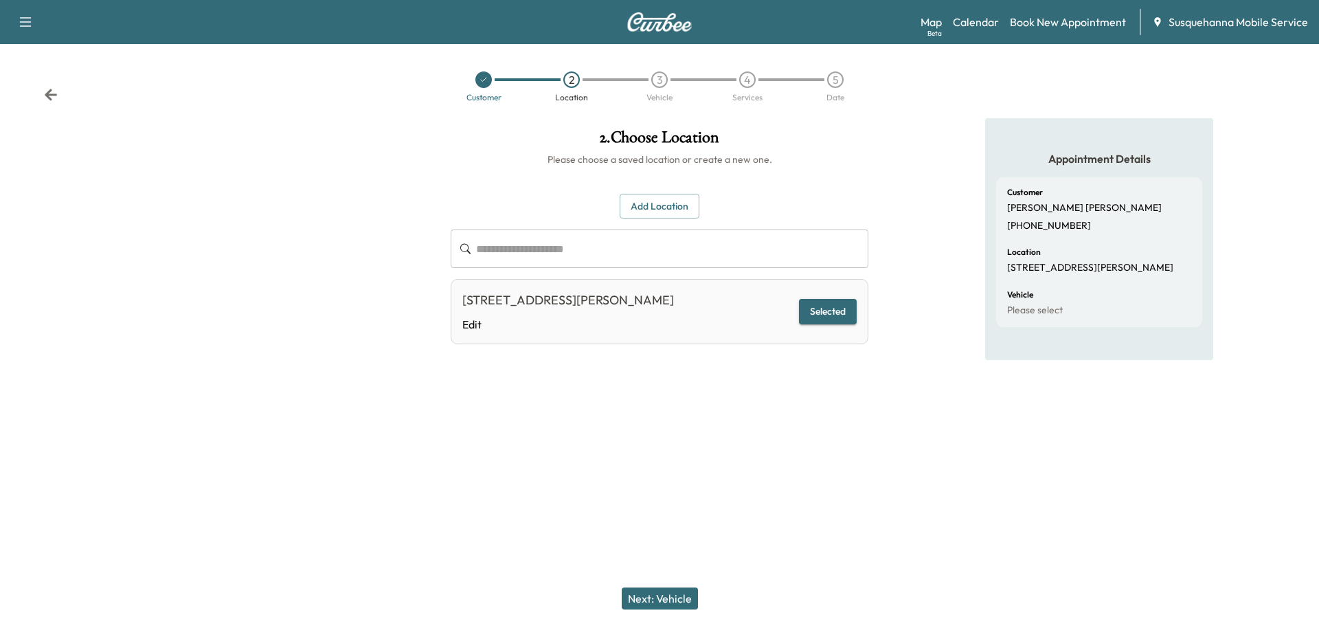
click at [686, 596] on button "Next: Vehicle" at bounding box center [660, 598] width 76 height 22
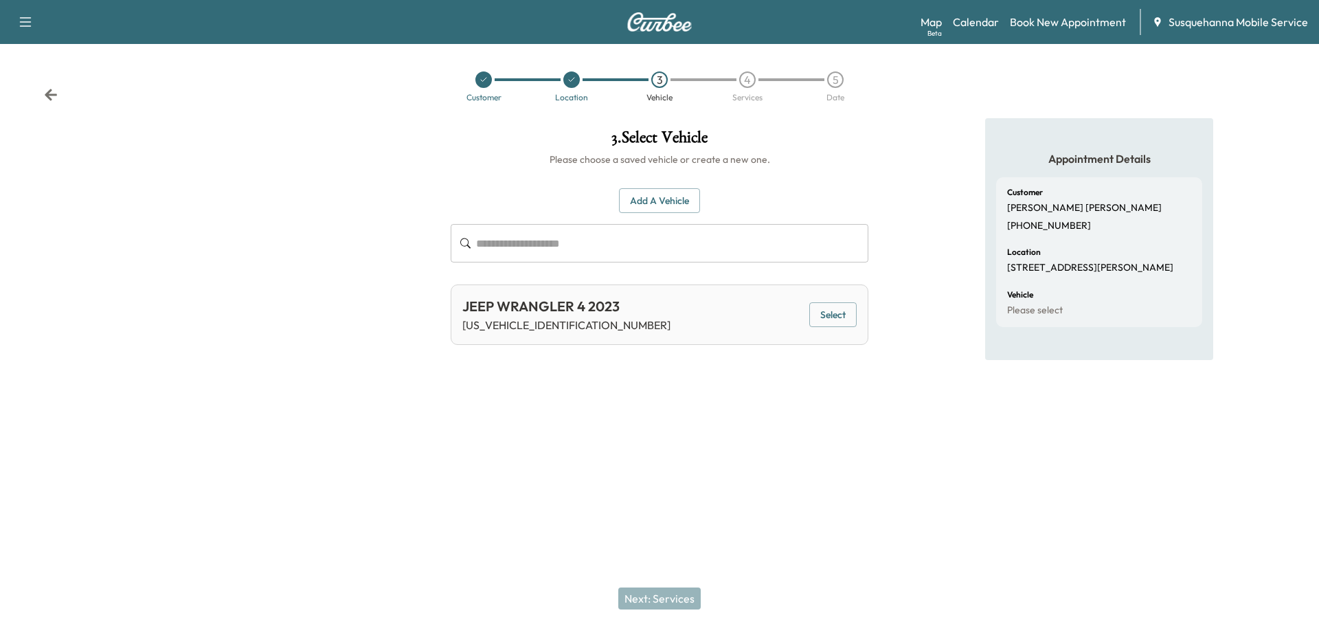
click at [60, 93] on div "Customer Location 3 Vehicle 4 Services 5 Date" at bounding box center [659, 86] width 1319 height 63
click at [55, 95] on icon at bounding box center [51, 95] width 12 height 12
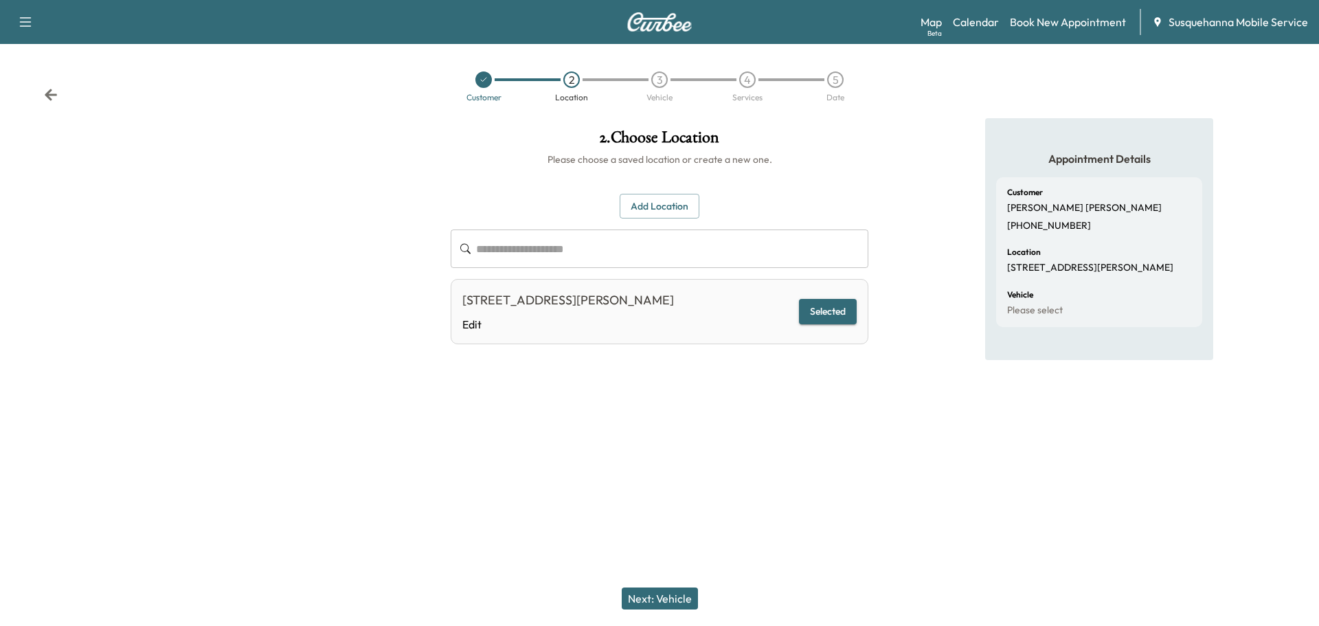
click at [55, 95] on icon at bounding box center [51, 95] width 12 height 12
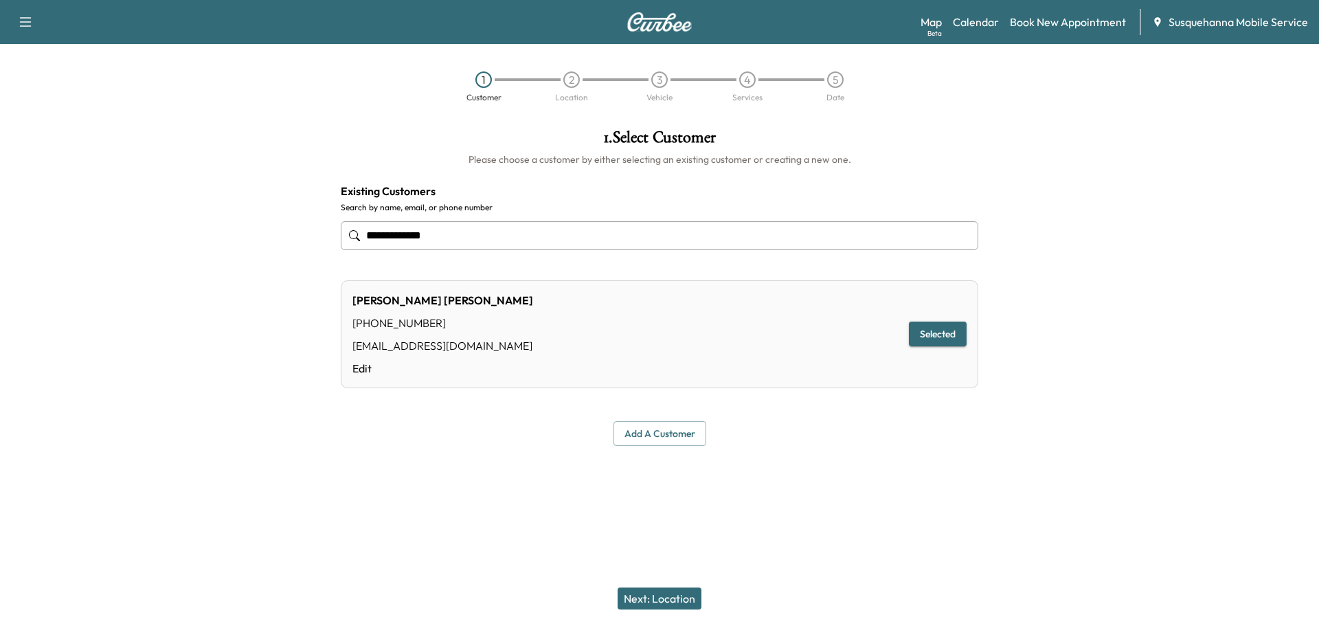
click at [502, 232] on input "**********" at bounding box center [660, 235] width 638 height 29
paste input "**********"
type input "**********"
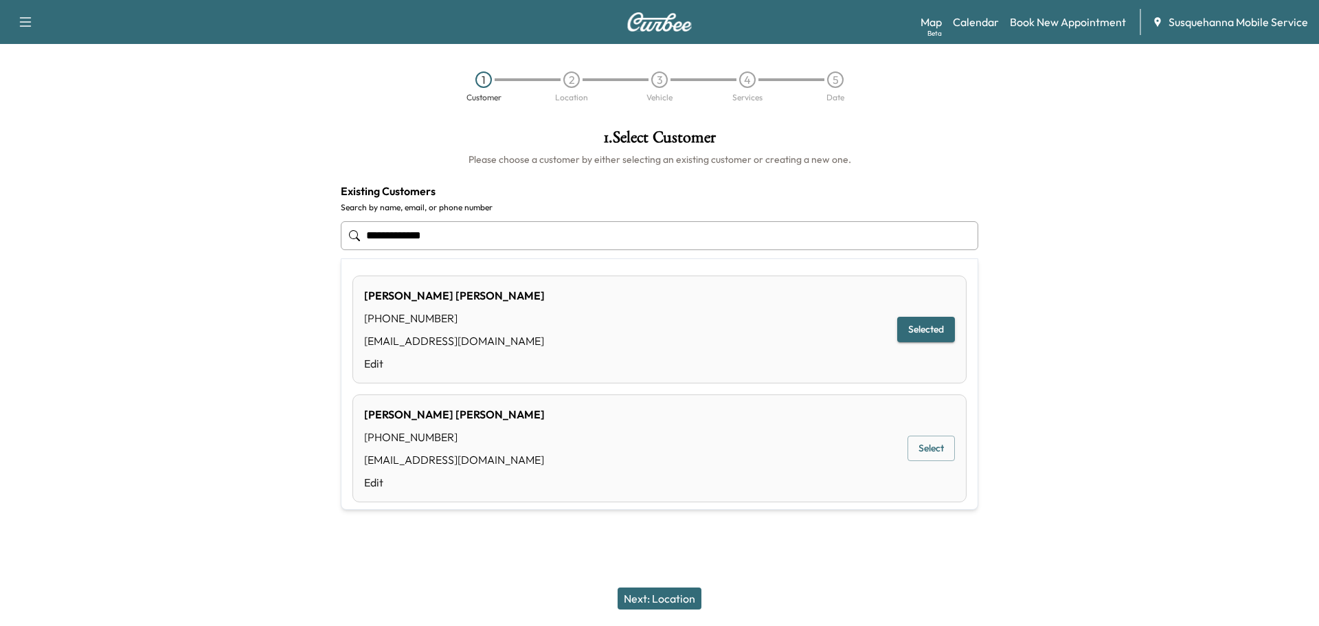
click at [611, 442] on div "[PERSON_NAME] [PHONE_NUMBER] [EMAIL_ADDRESS][DOMAIN_NAME] Edit Select" at bounding box center [659, 448] width 614 height 108
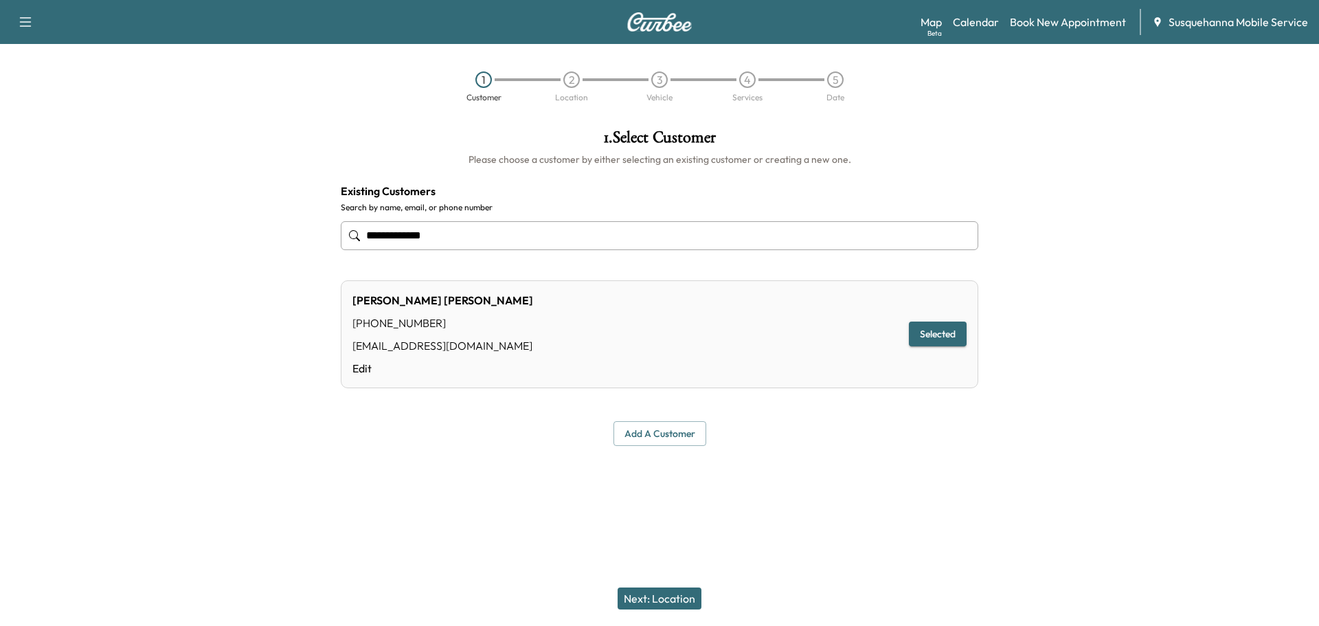
click at [672, 600] on button "Next: Location" at bounding box center [660, 598] width 84 height 22
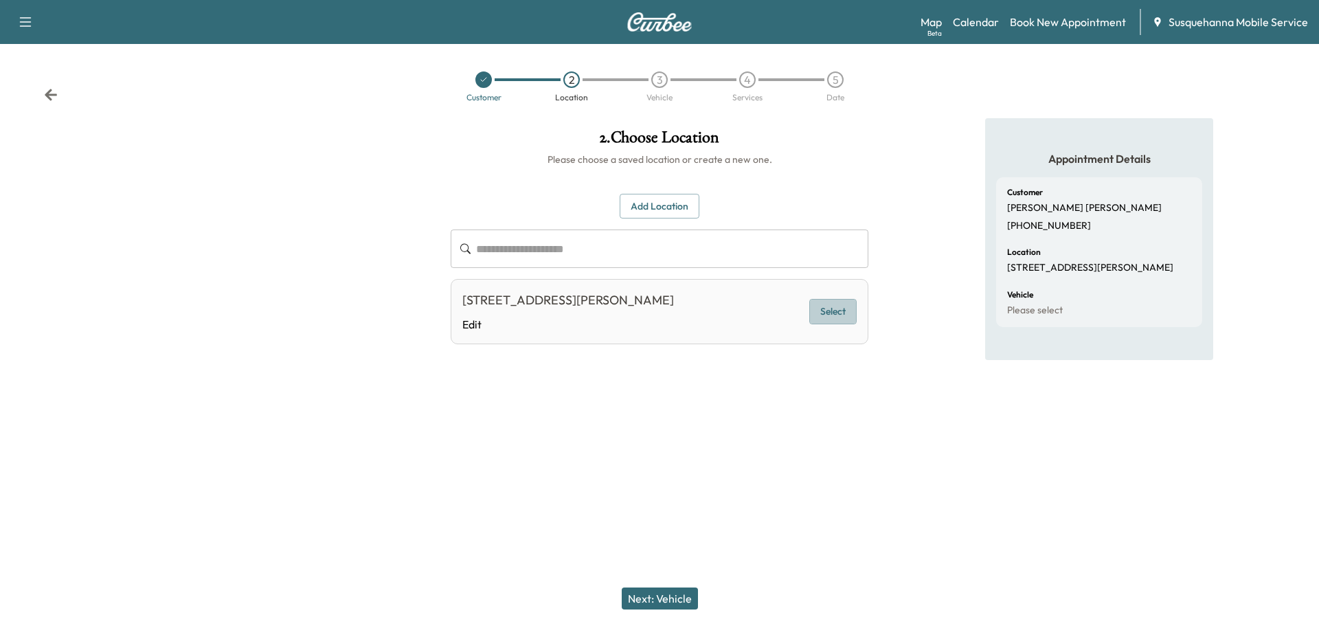
click at [837, 317] on button "Select" at bounding box center [832, 311] width 47 height 25
click at [668, 599] on button "Next: Vehicle" at bounding box center [660, 598] width 76 height 22
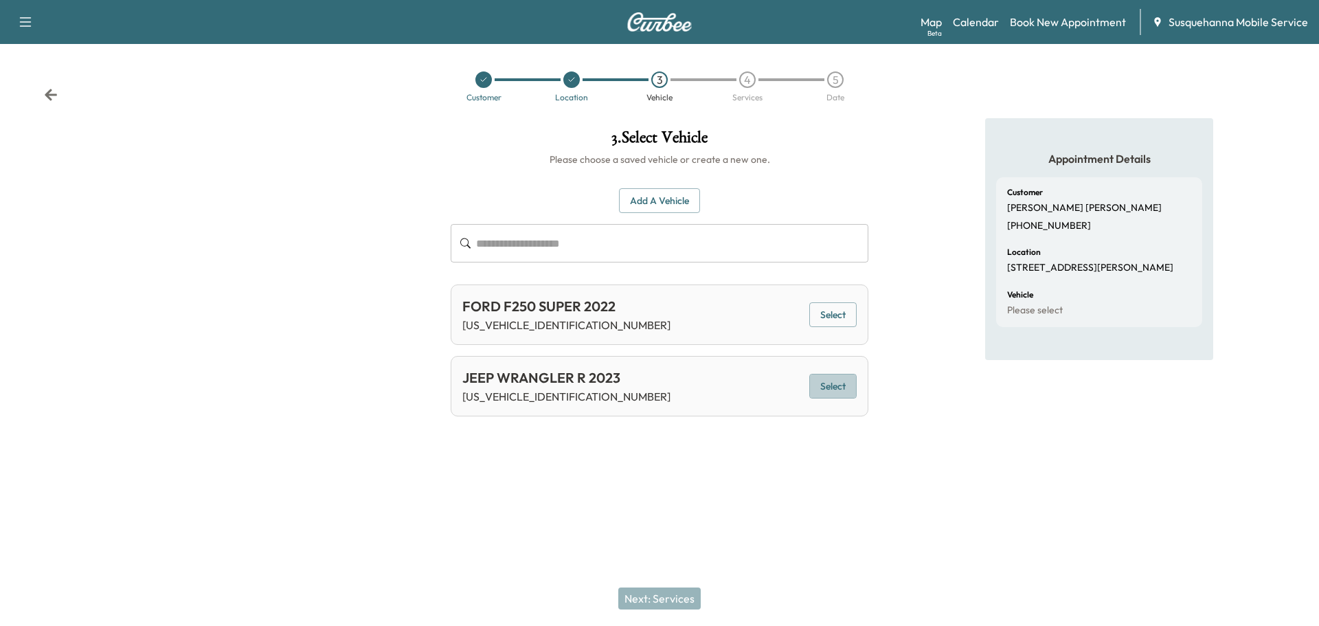
click at [836, 390] on button "Select" at bounding box center [832, 386] width 47 height 25
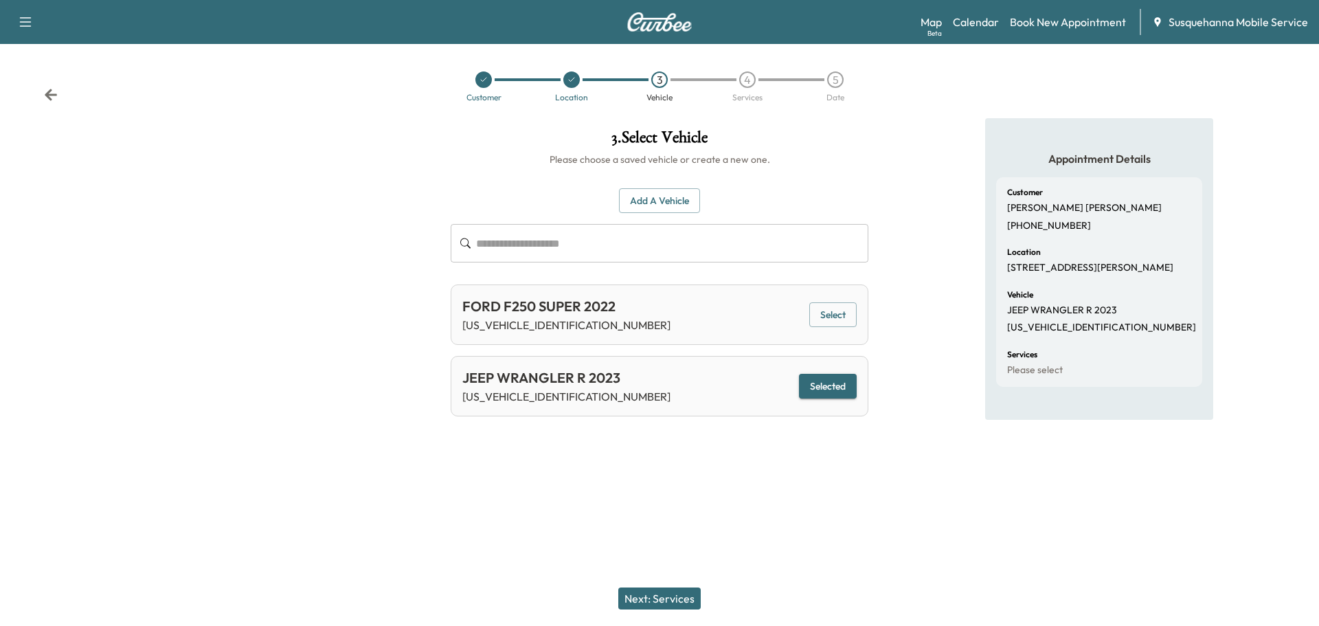
click at [667, 600] on button "Next: Services" at bounding box center [659, 598] width 82 height 22
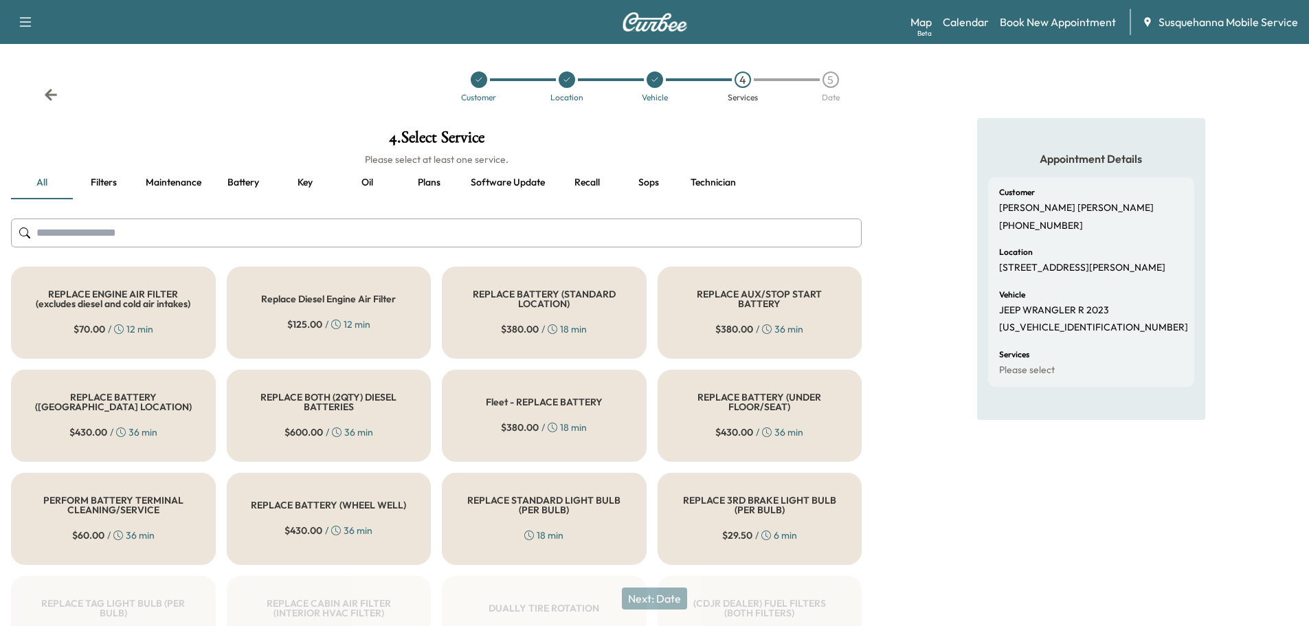
click at [406, 237] on input "text" at bounding box center [436, 232] width 850 height 29
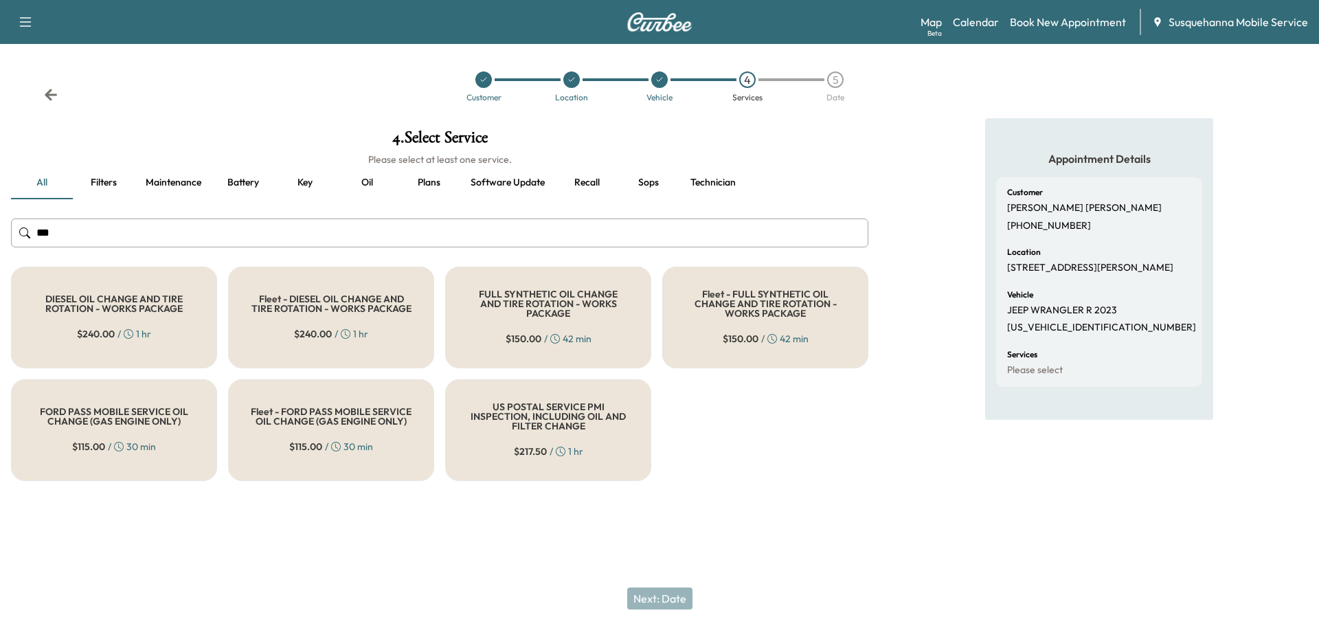
type input "***"
click at [542, 333] on div "$ 150.00 / 42 min" at bounding box center [549, 339] width 86 height 14
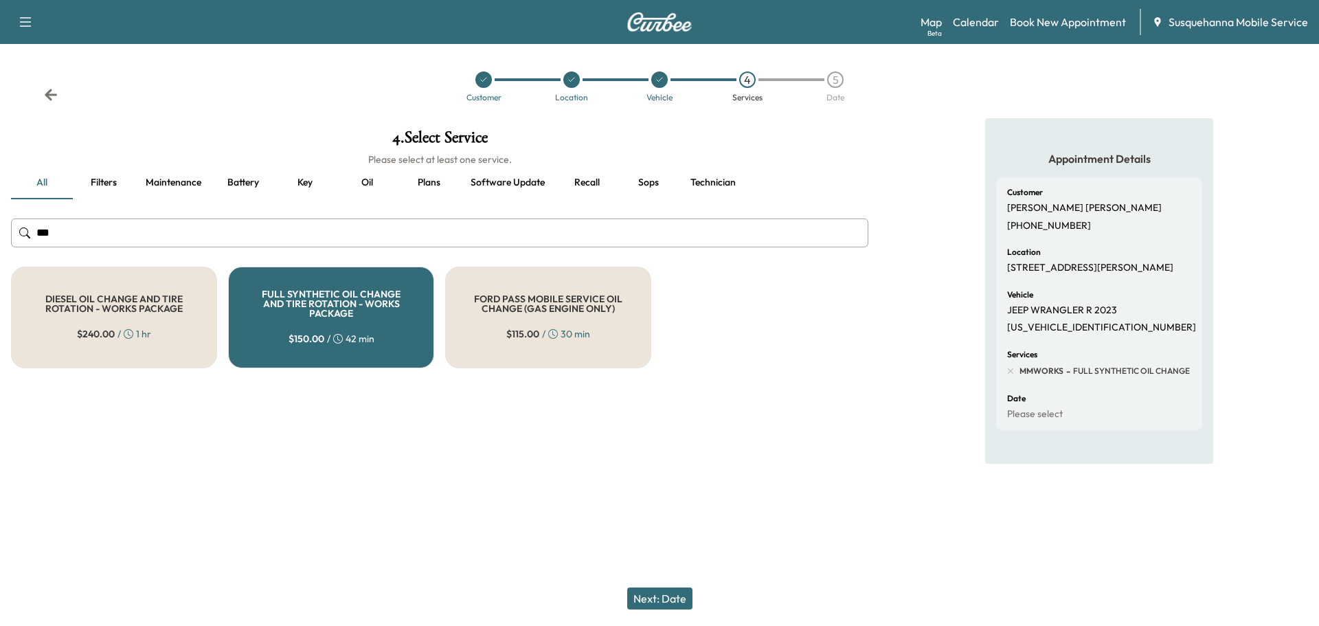
click at [655, 596] on button "Next: Date" at bounding box center [659, 598] width 65 height 22
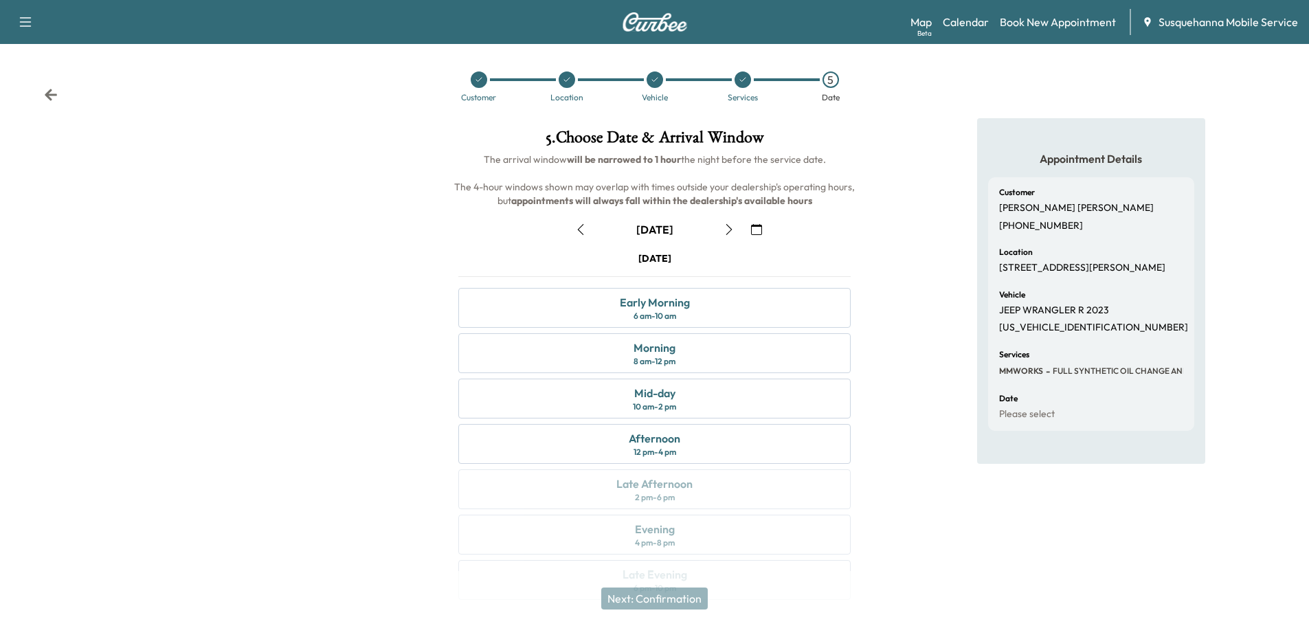
click at [759, 224] on icon "button" at bounding box center [756, 229] width 11 height 11
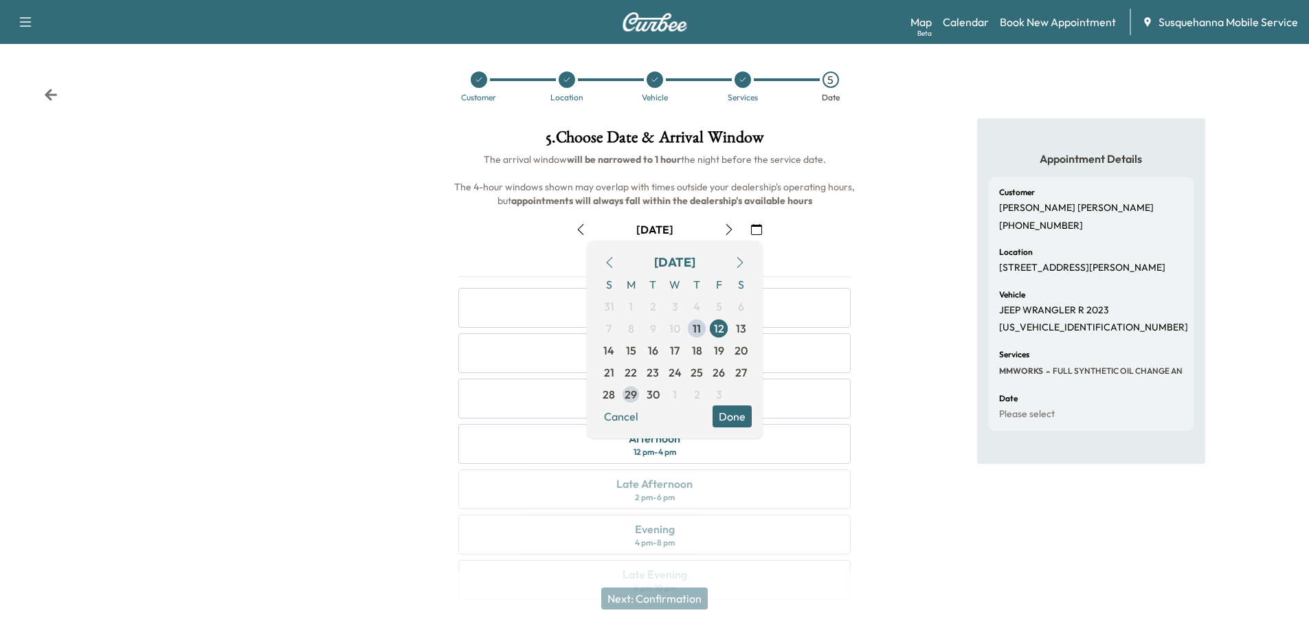
click at [632, 397] on span "29" at bounding box center [630, 394] width 12 height 16
click at [724, 411] on button "Done" at bounding box center [731, 416] width 39 height 22
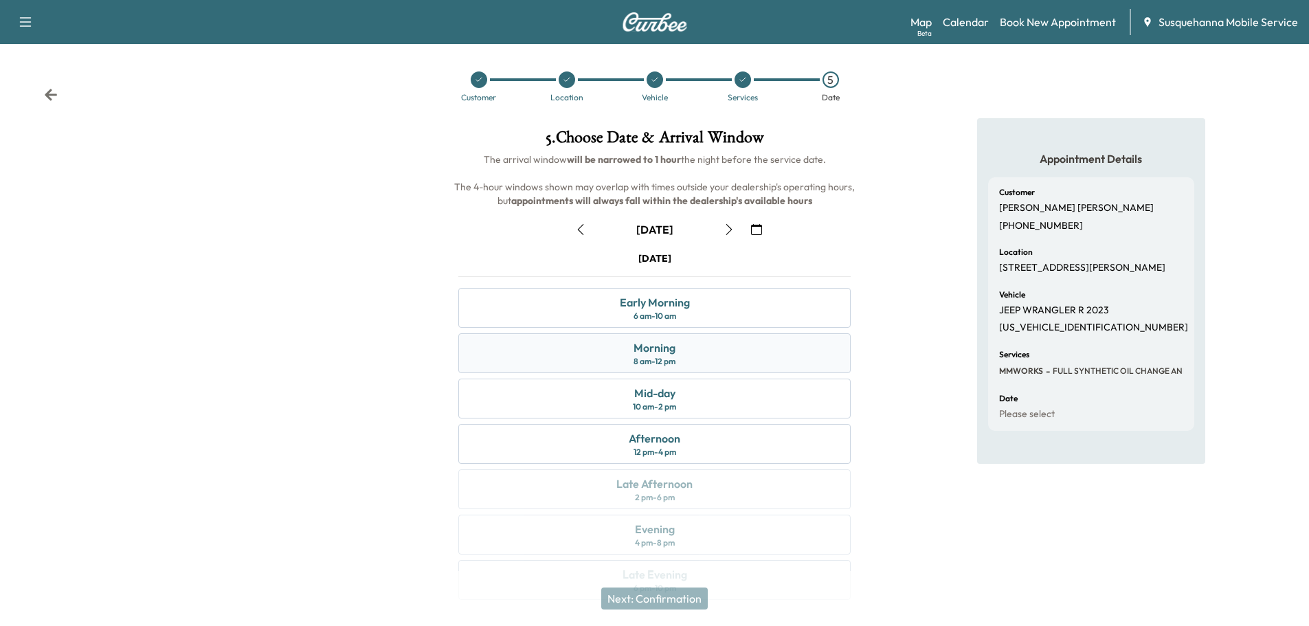
click at [715, 360] on div "Morning 8 am - 12 pm" at bounding box center [654, 353] width 392 height 40
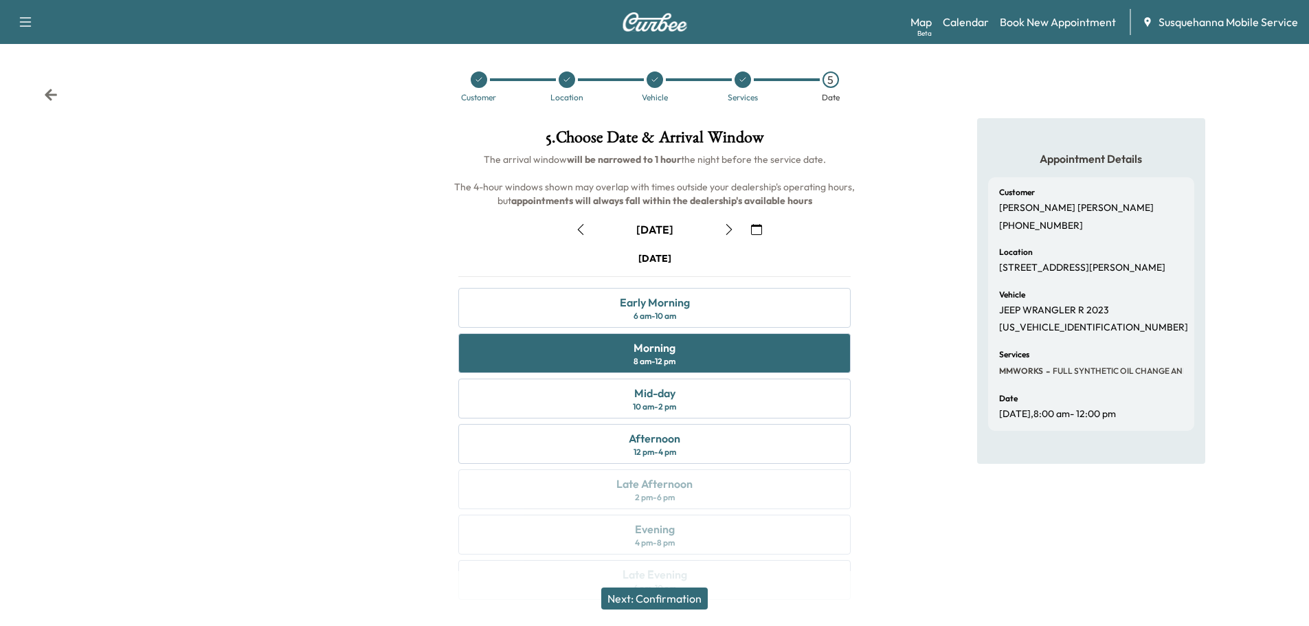
click at [686, 591] on button "Next: Confirmation" at bounding box center [654, 598] width 106 height 22
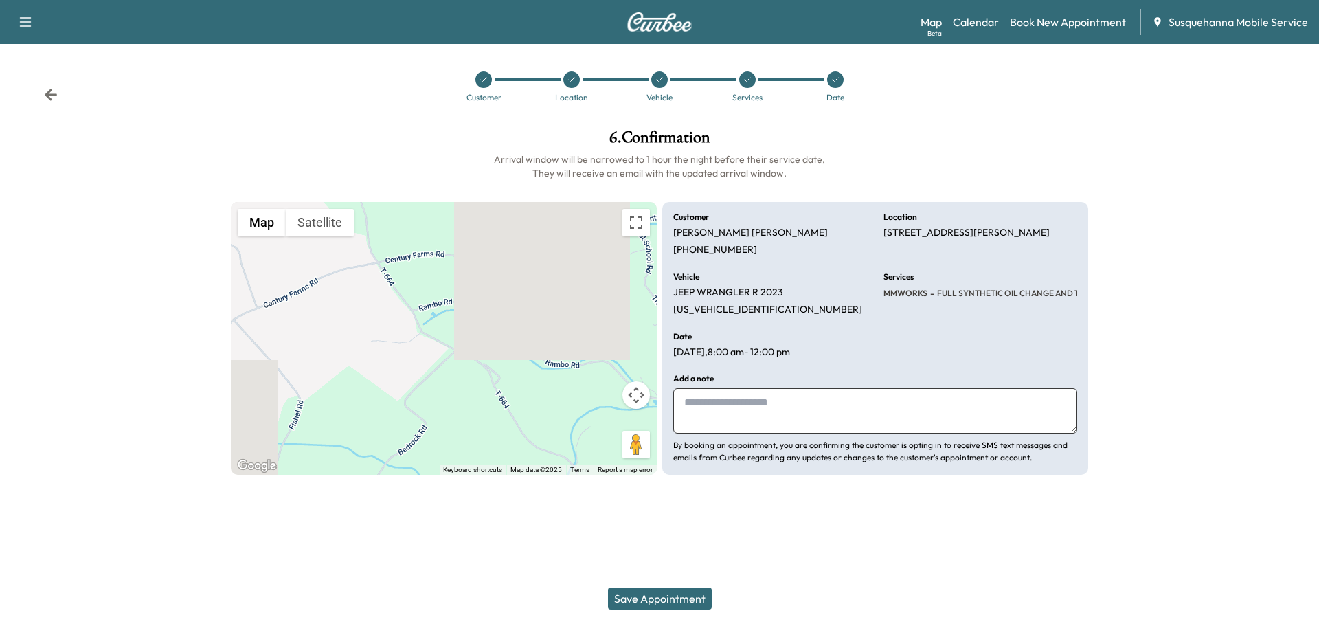
click at [777, 414] on textarea at bounding box center [875, 410] width 404 height 45
type textarea "**********"
click at [636, 600] on button "Save Appointment" at bounding box center [660, 598] width 104 height 22
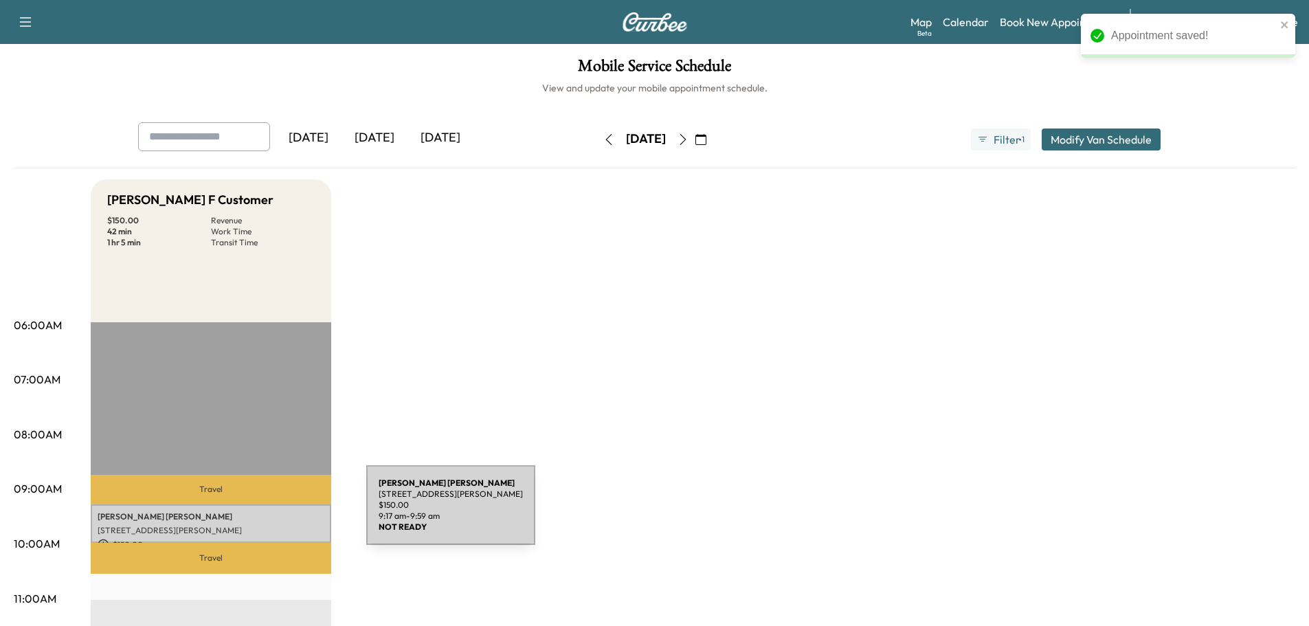
click at [263, 513] on p "[PERSON_NAME]" at bounding box center [211, 516] width 227 height 11
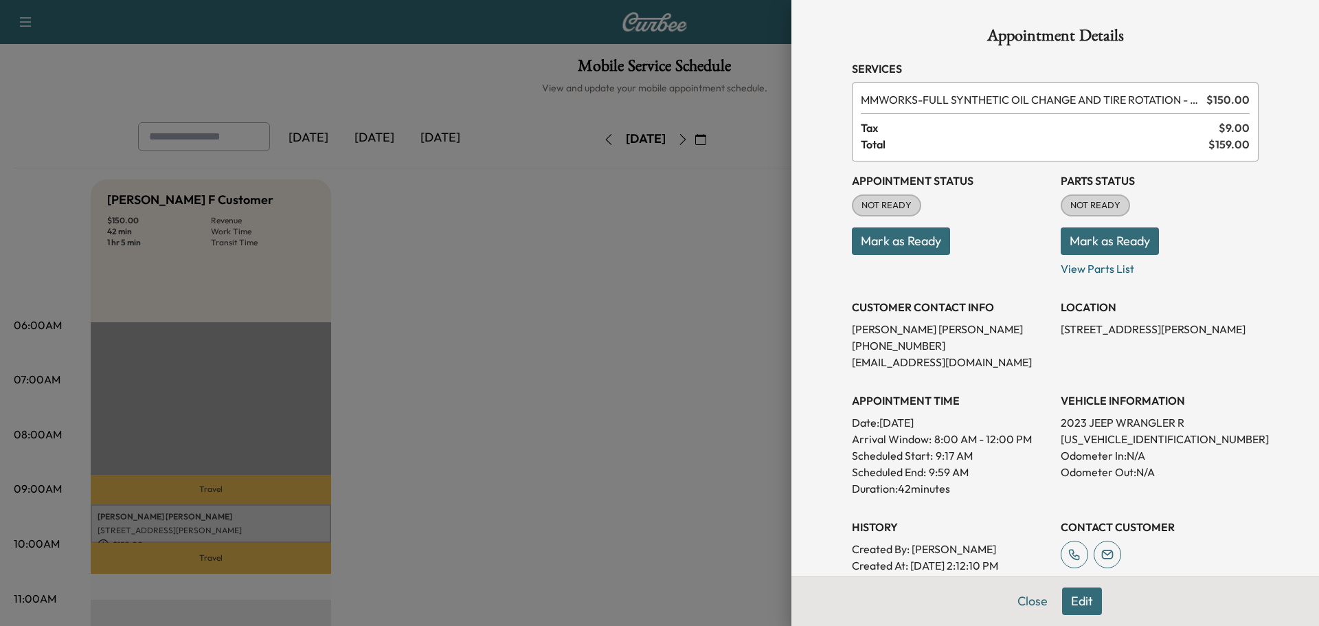
click at [1092, 242] on button "Mark as Ready" at bounding box center [1110, 240] width 98 height 27
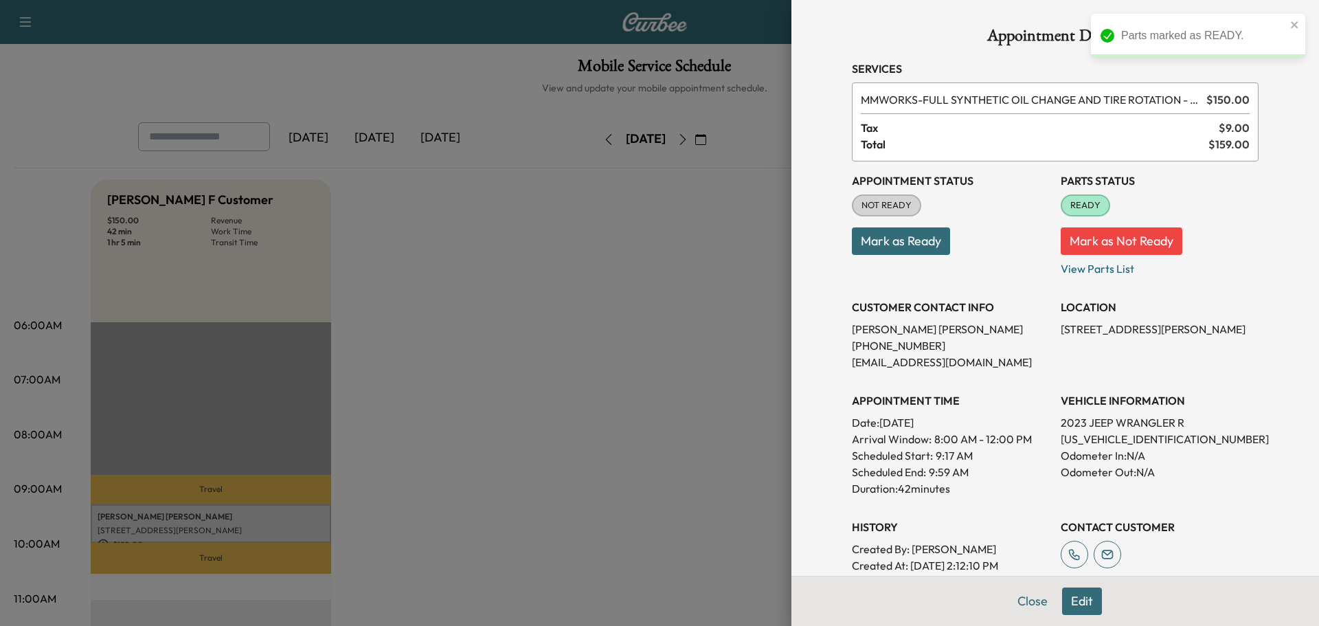
click at [920, 251] on button "Mark as Ready" at bounding box center [901, 240] width 98 height 27
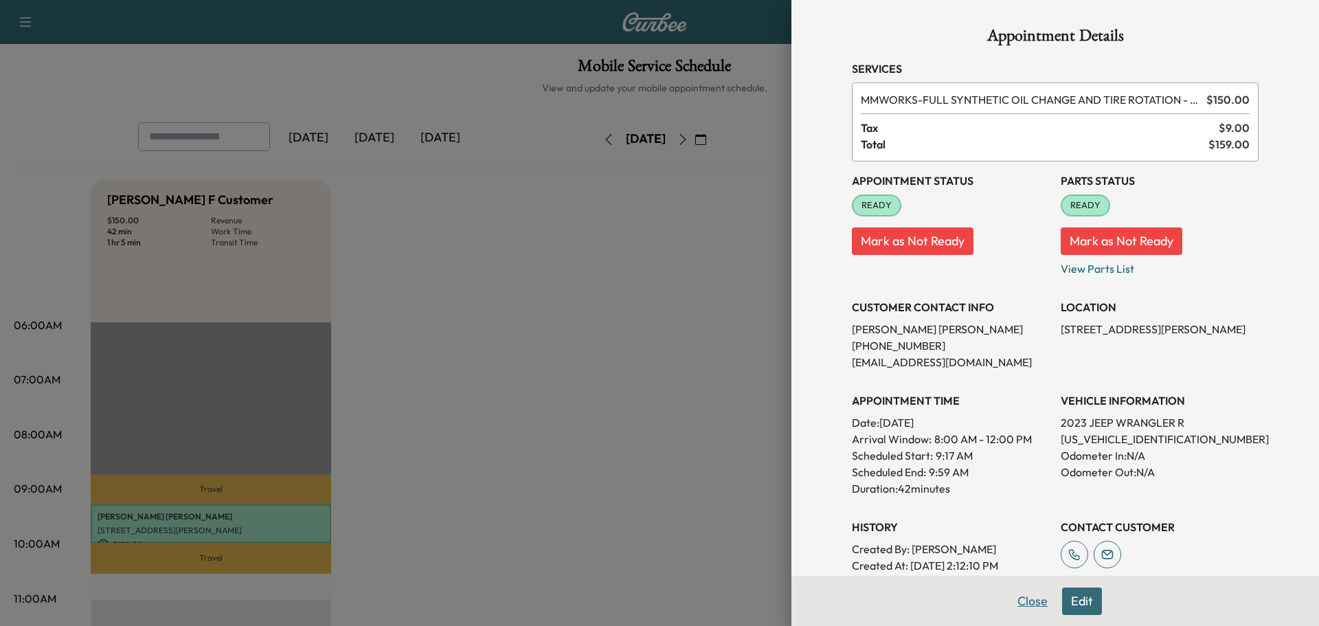
click at [1028, 605] on button "Close" at bounding box center [1032, 600] width 48 height 27
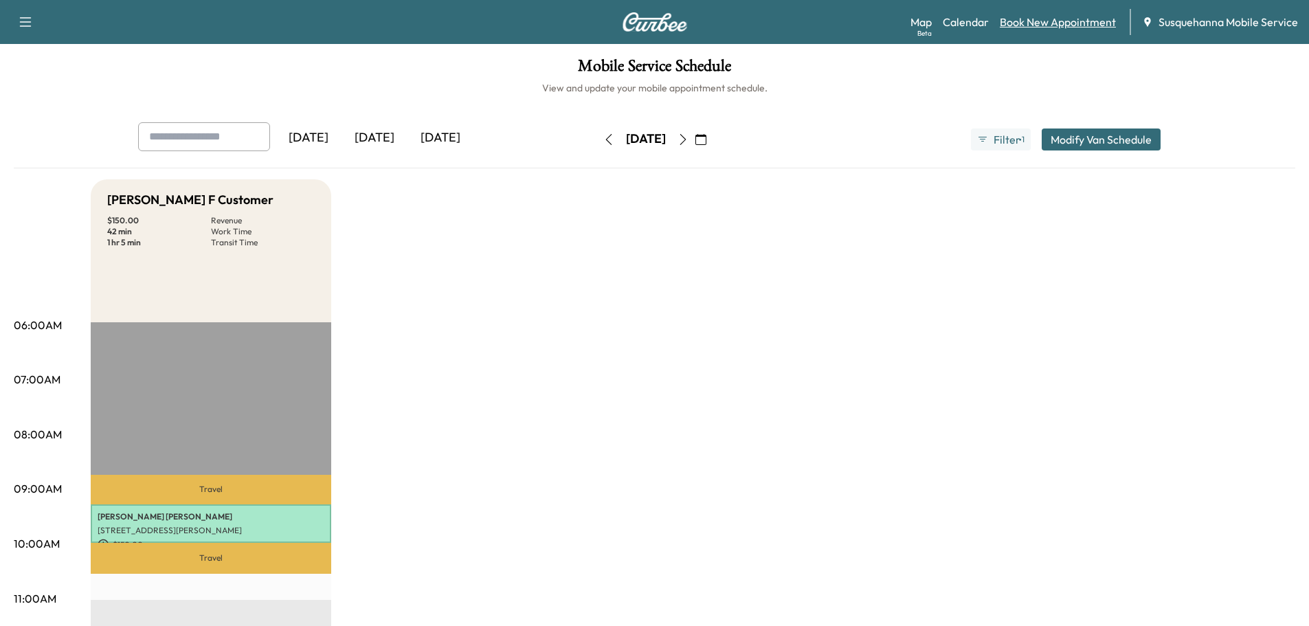
click at [1033, 19] on link "Book New Appointment" at bounding box center [1058, 22] width 116 height 16
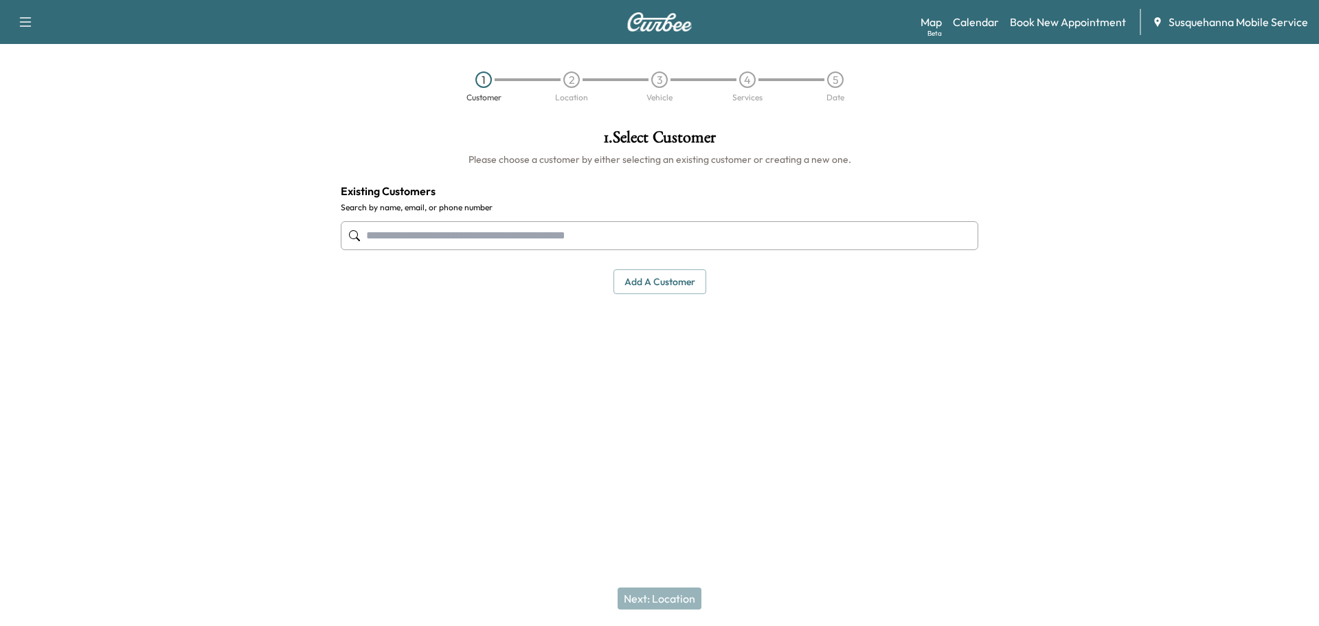
click at [438, 231] on input "text" at bounding box center [660, 235] width 638 height 29
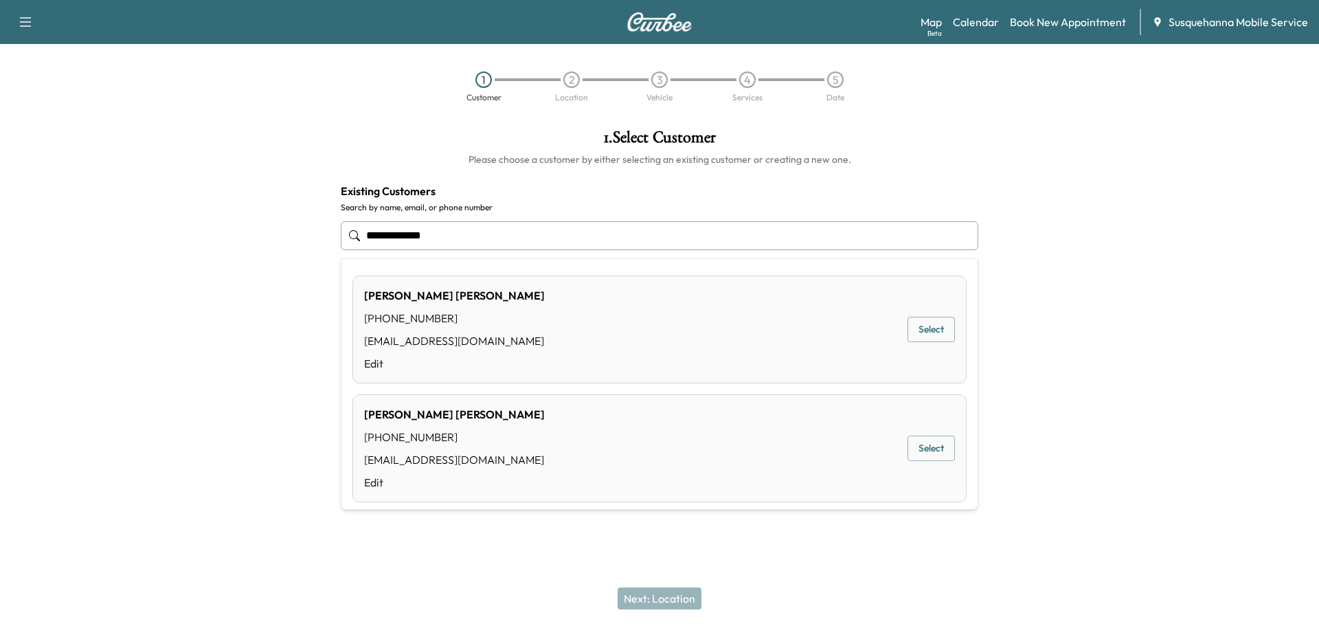
click at [486, 431] on div "[PERSON_NAME] [PHONE_NUMBER] [EMAIL_ADDRESS][DOMAIN_NAME] Edit Select" at bounding box center [659, 448] width 614 height 108
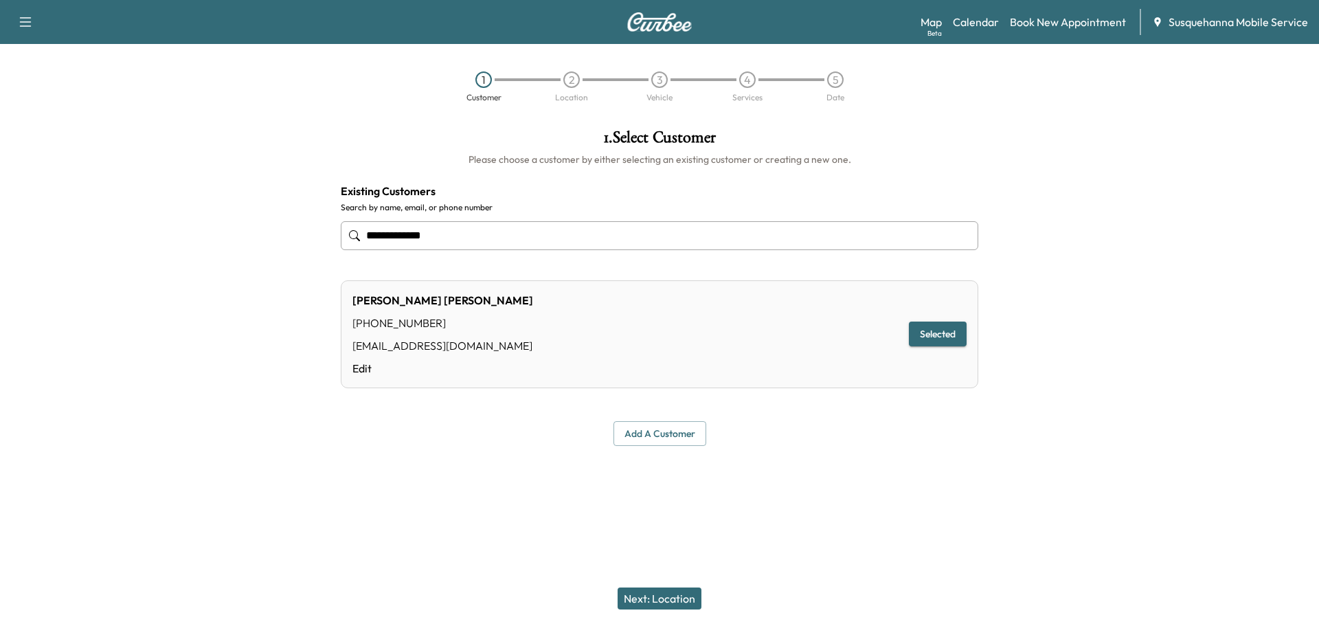
type input "**********"
click at [681, 592] on button "Next: Location" at bounding box center [660, 598] width 84 height 22
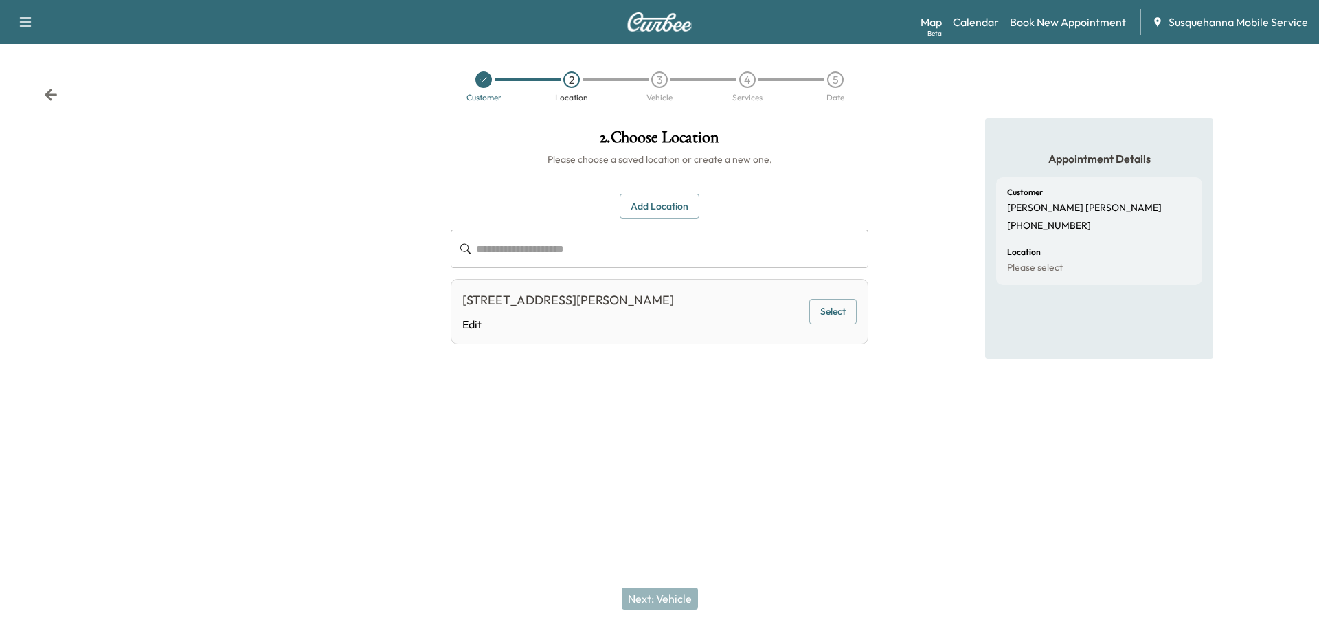
click at [823, 315] on button "Select" at bounding box center [832, 311] width 47 height 25
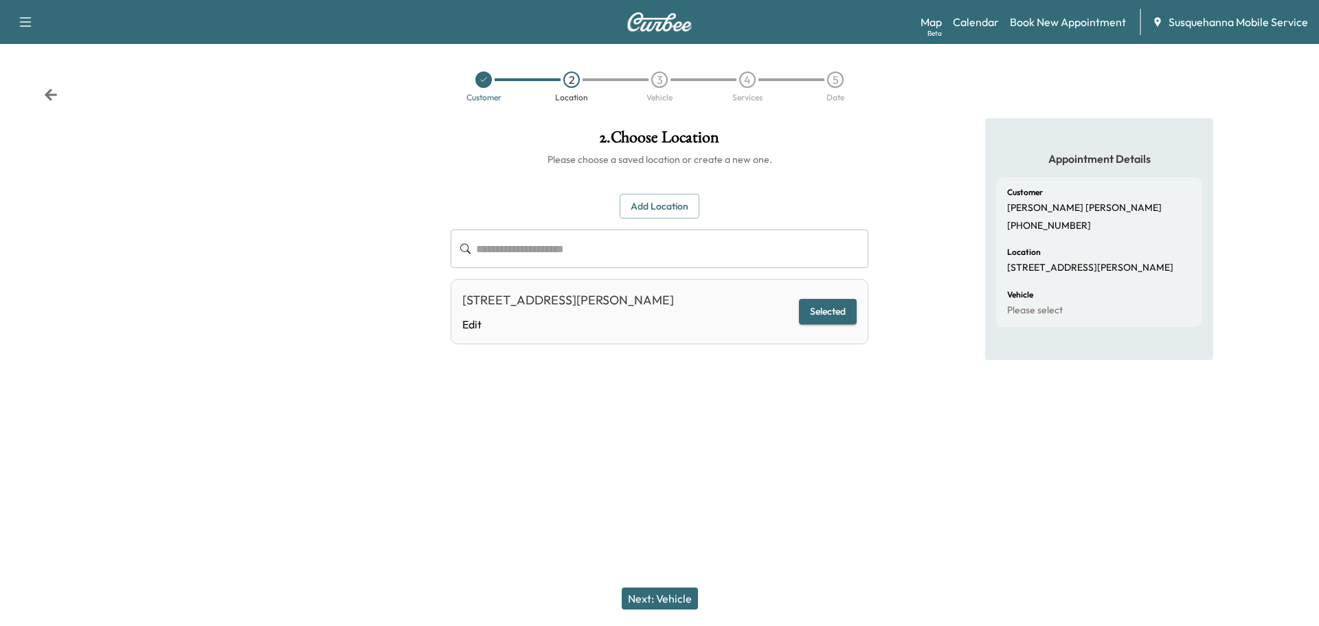
click at [664, 594] on button "Next: Vehicle" at bounding box center [660, 598] width 76 height 22
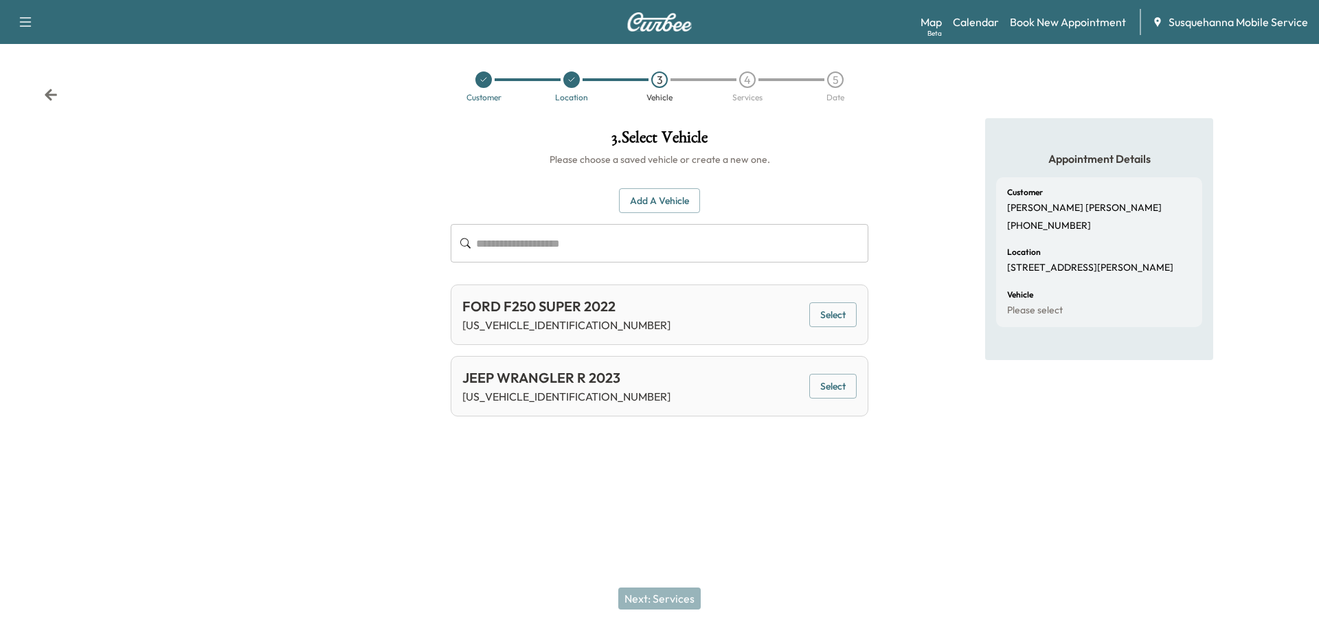
click at [824, 307] on button "Select" at bounding box center [832, 314] width 47 height 25
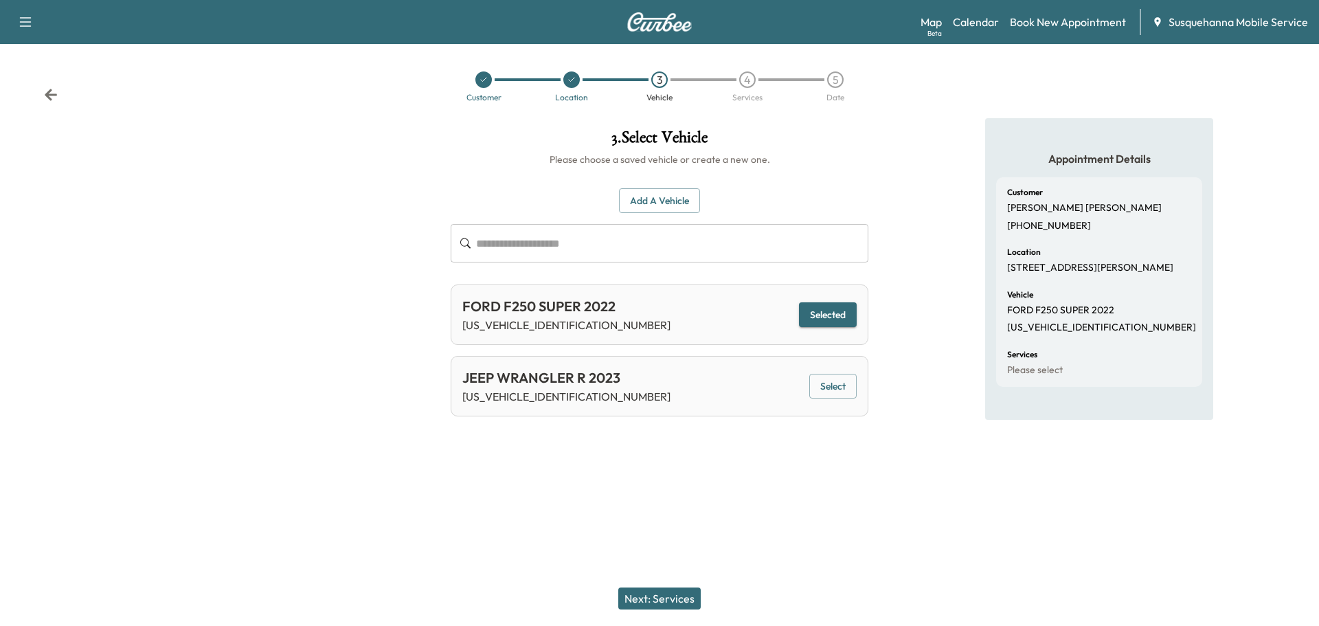
click at [675, 597] on button "Next: Services" at bounding box center [659, 598] width 82 height 22
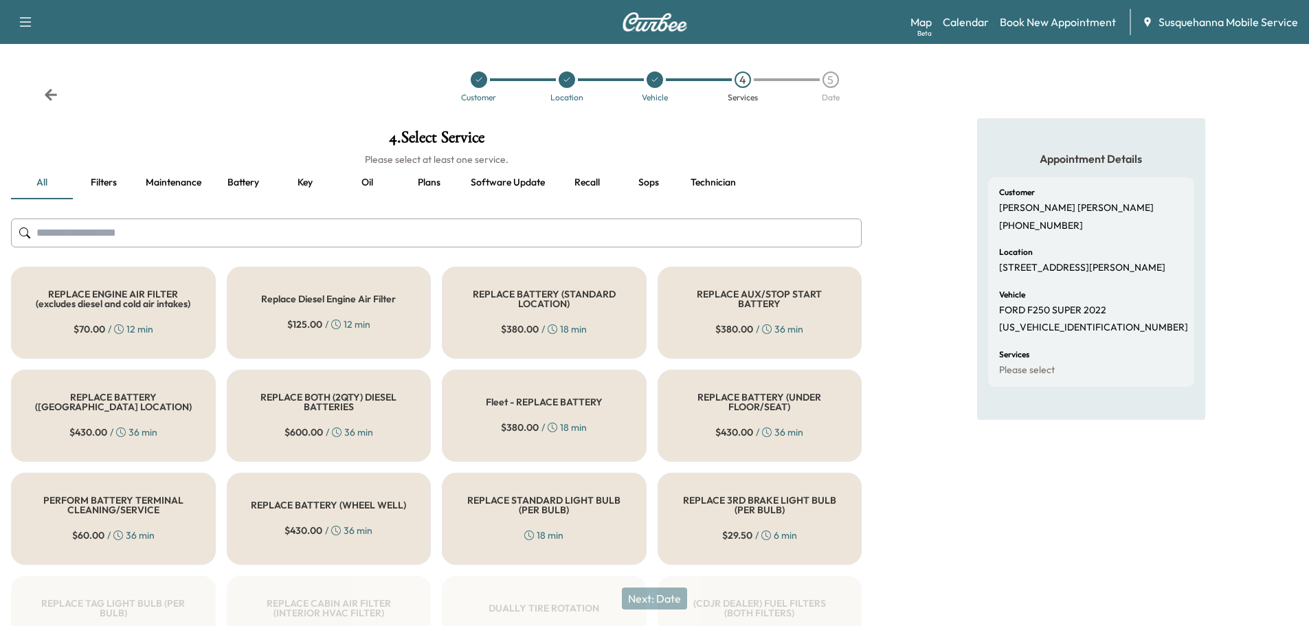
click at [249, 238] on input "text" at bounding box center [436, 232] width 850 height 29
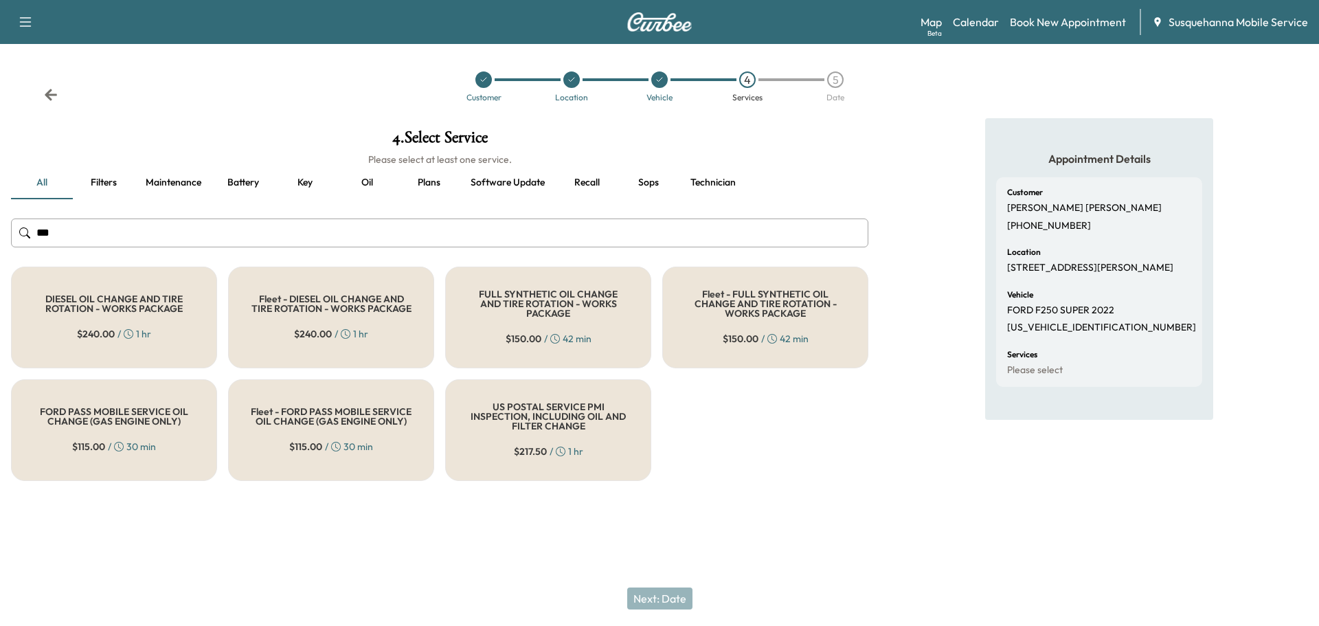
type input "***"
click at [539, 308] on h5 "FULL SYNTHETIC OIL CHANGE AND TIRE ROTATION - WORKS PACKAGE" at bounding box center [548, 303] width 161 height 29
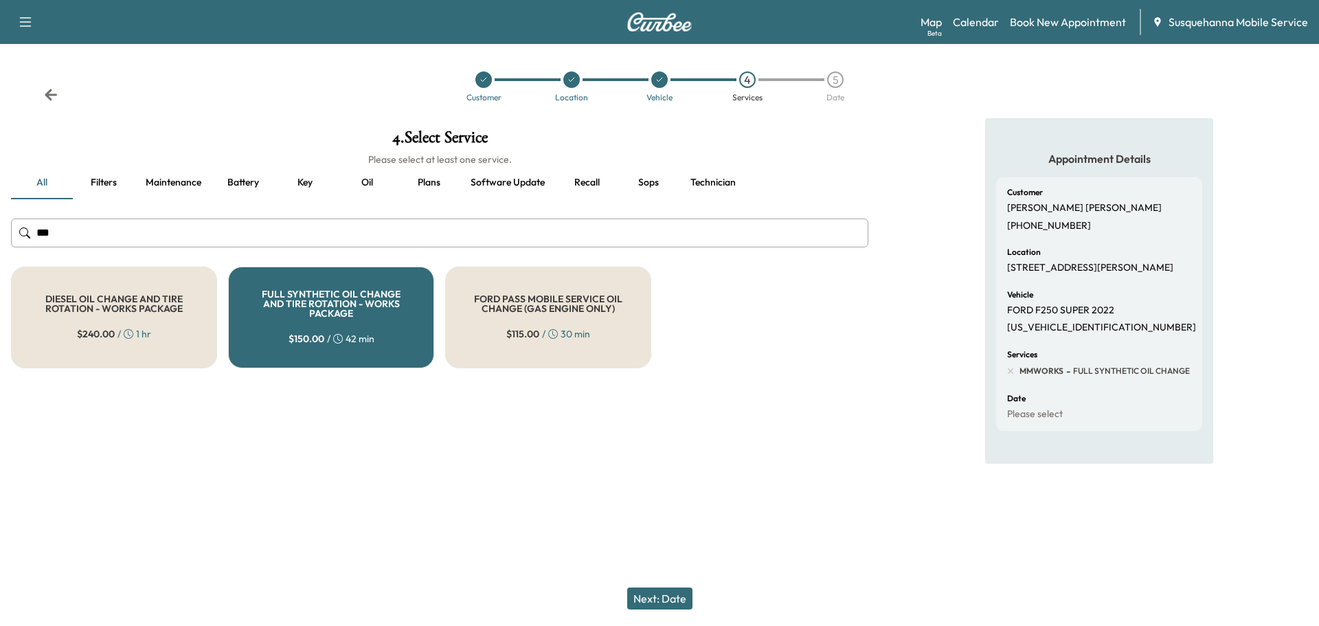
click at [671, 602] on button "Next: Date" at bounding box center [659, 598] width 65 height 22
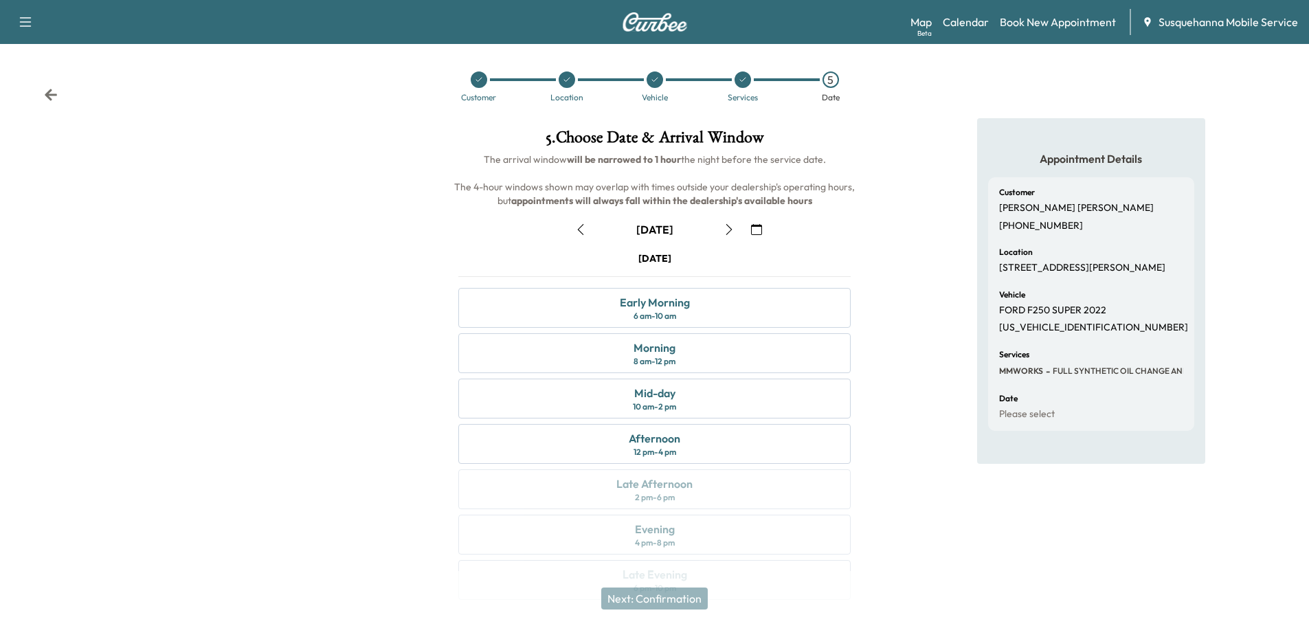
click at [753, 230] on icon "button" at bounding box center [756, 229] width 11 height 11
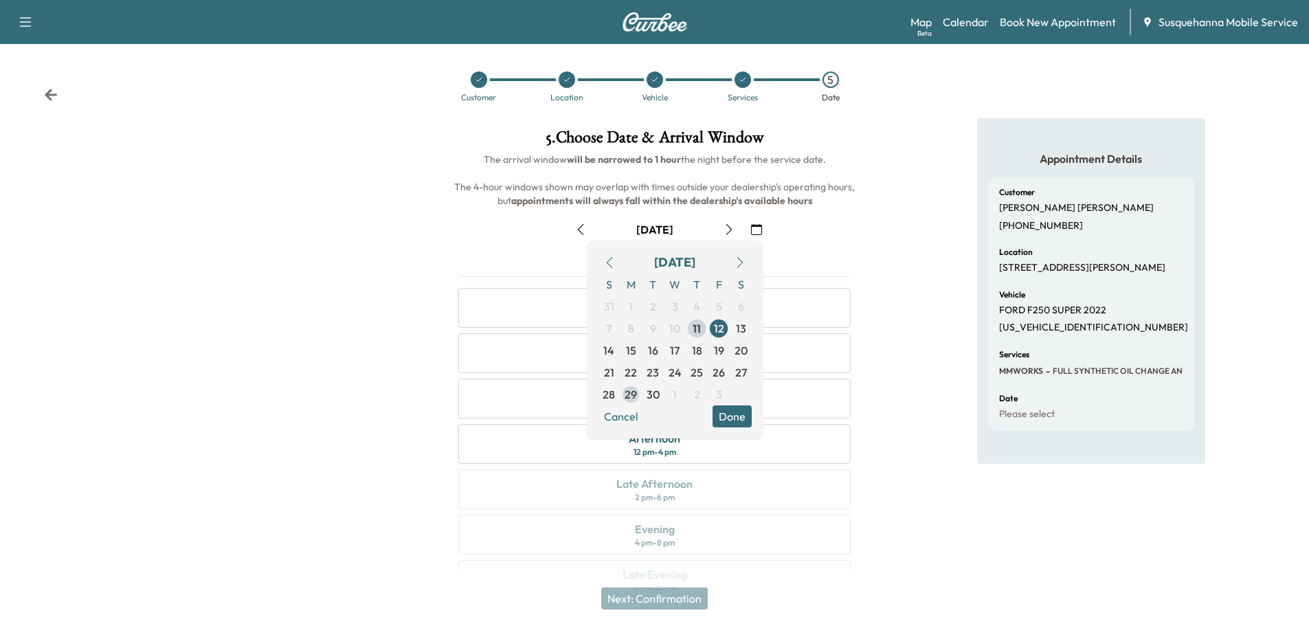
click at [633, 393] on span "29" at bounding box center [630, 394] width 12 height 16
drag, startPoint x: 737, startPoint y: 421, endPoint x: 750, endPoint y: 403, distance: 22.1
click at [738, 421] on button "Done" at bounding box center [731, 416] width 39 height 22
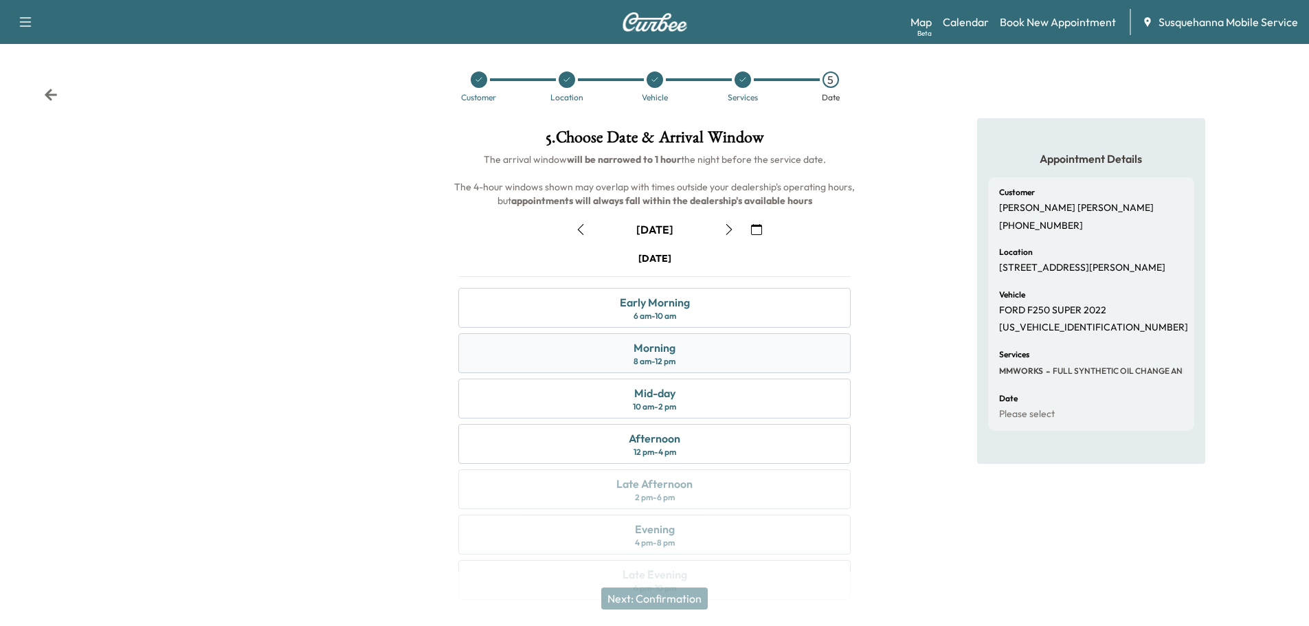
click at [766, 356] on div "Morning 8 am - 12 pm" at bounding box center [654, 353] width 392 height 40
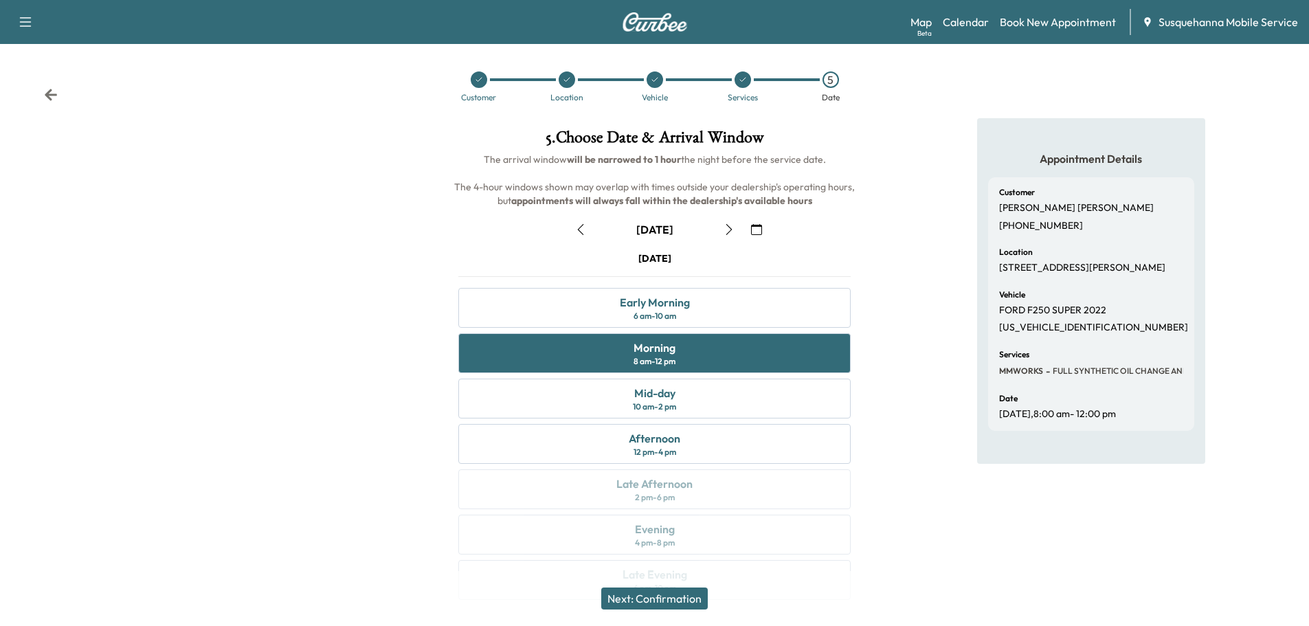
click at [690, 596] on button "Next: Confirmation" at bounding box center [654, 598] width 106 height 22
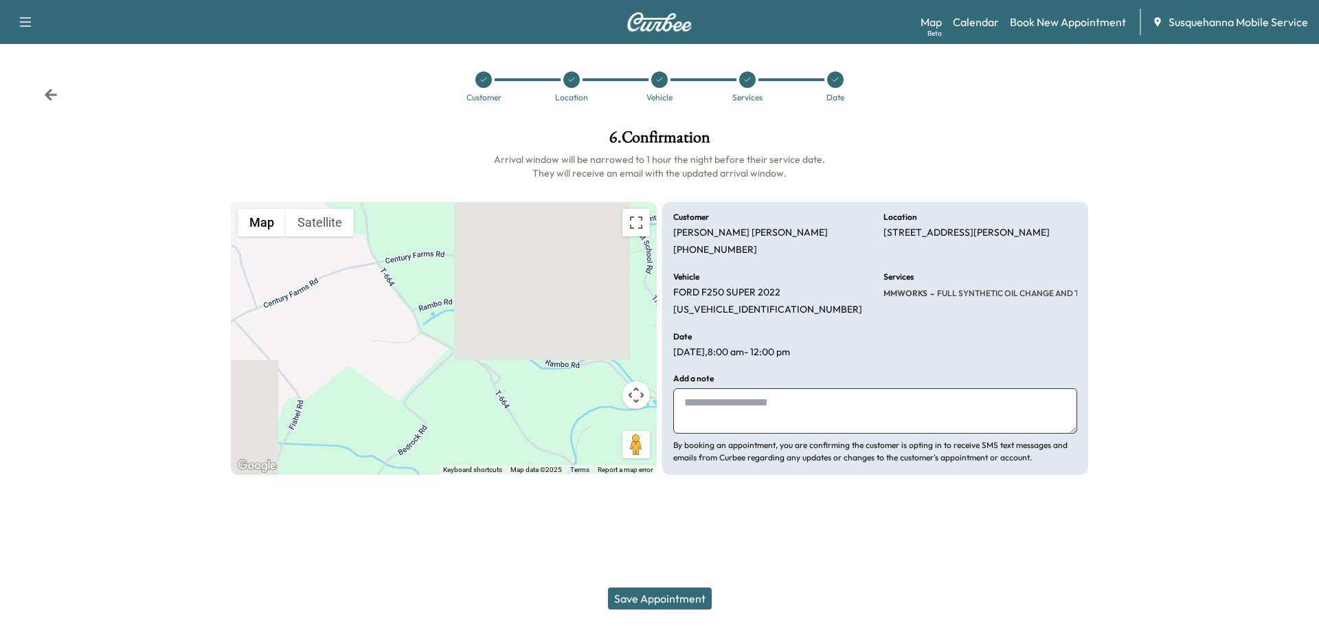
click at [815, 418] on textarea at bounding box center [875, 410] width 404 height 45
type textarea "**********"
click at [703, 607] on button "Save Appointment" at bounding box center [660, 598] width 104 height 22
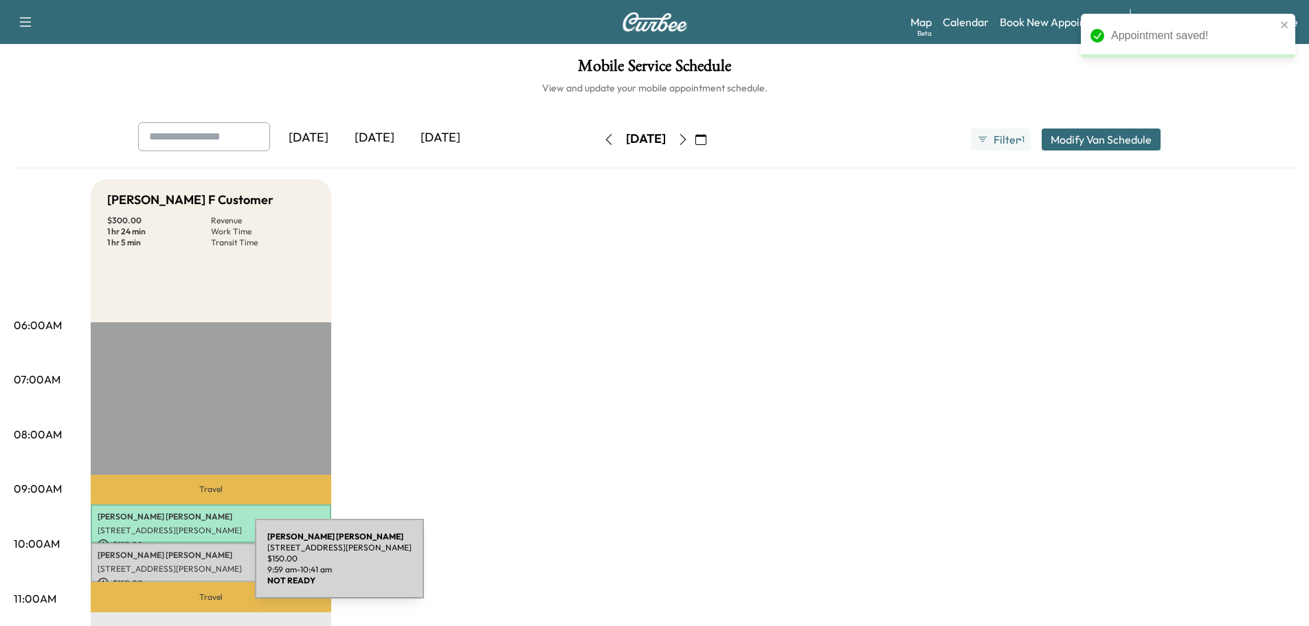
click at [152, 563] on p "[STREET_ADDRESS][PERSON_NAME]" at bounding box center [211, 568] width 227 height 11
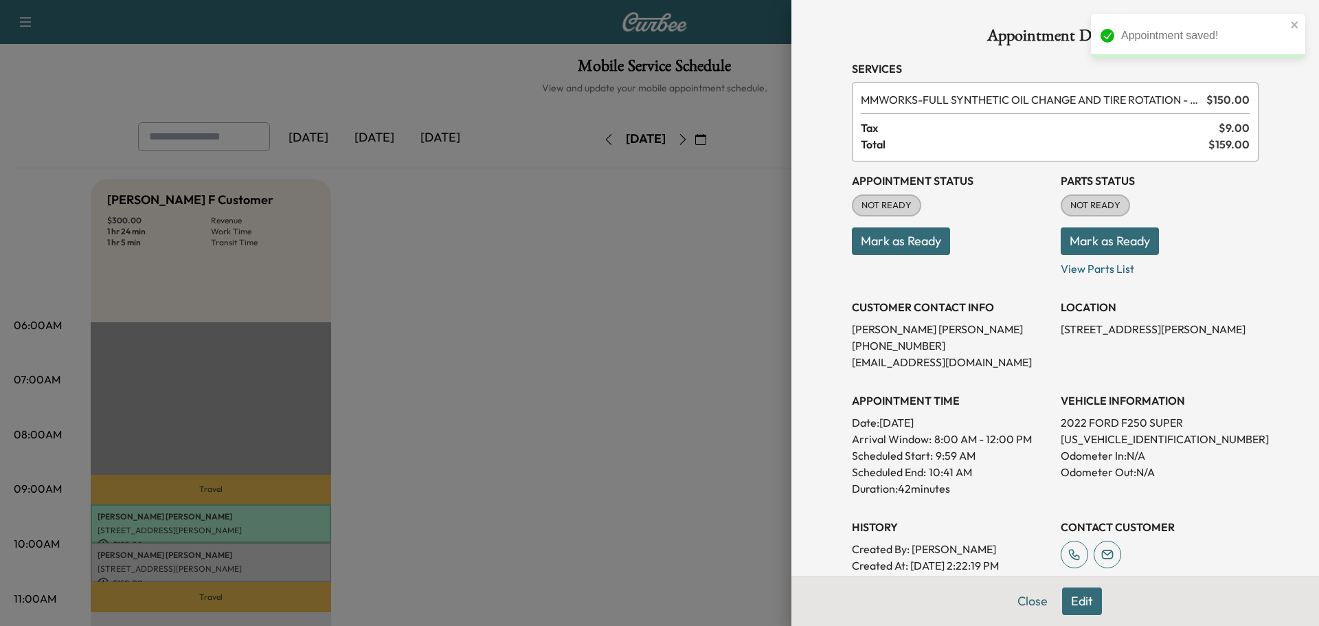
click at [1071, 238] on button "Mark as Ready" at bounding box center [1110, 240] width 98 height 27
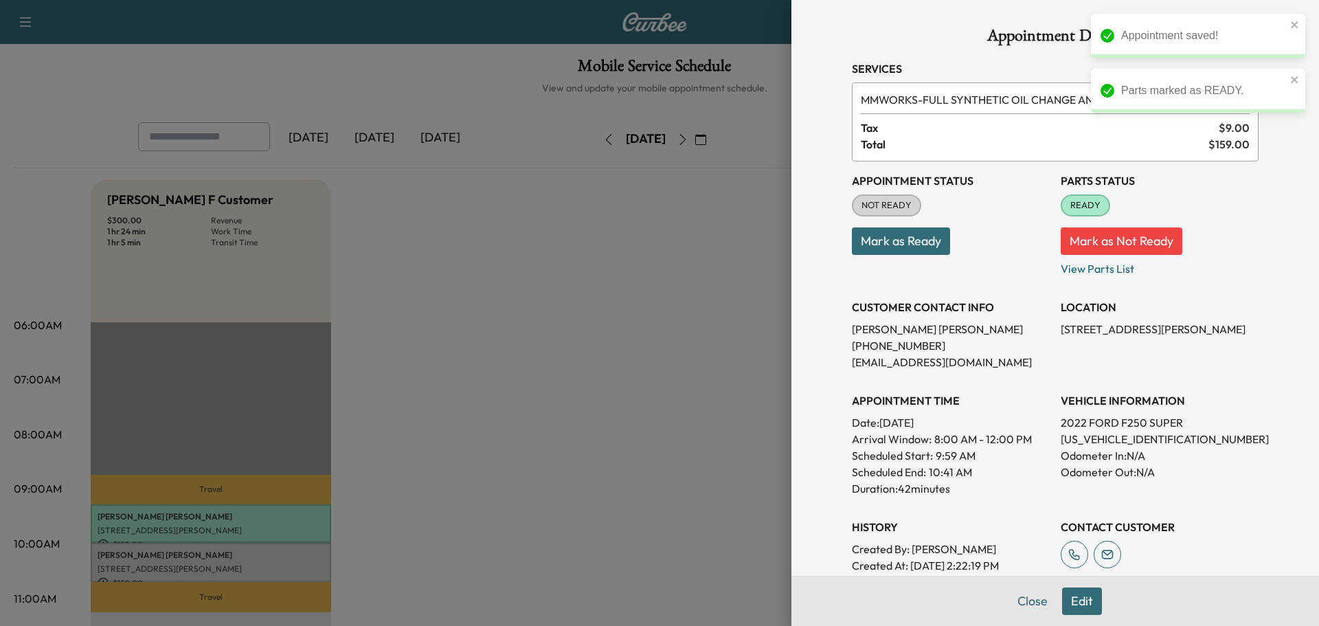
click at [918, 244] on button "Mark as Ready" at bounding box center [901, 240] width 98 height 27
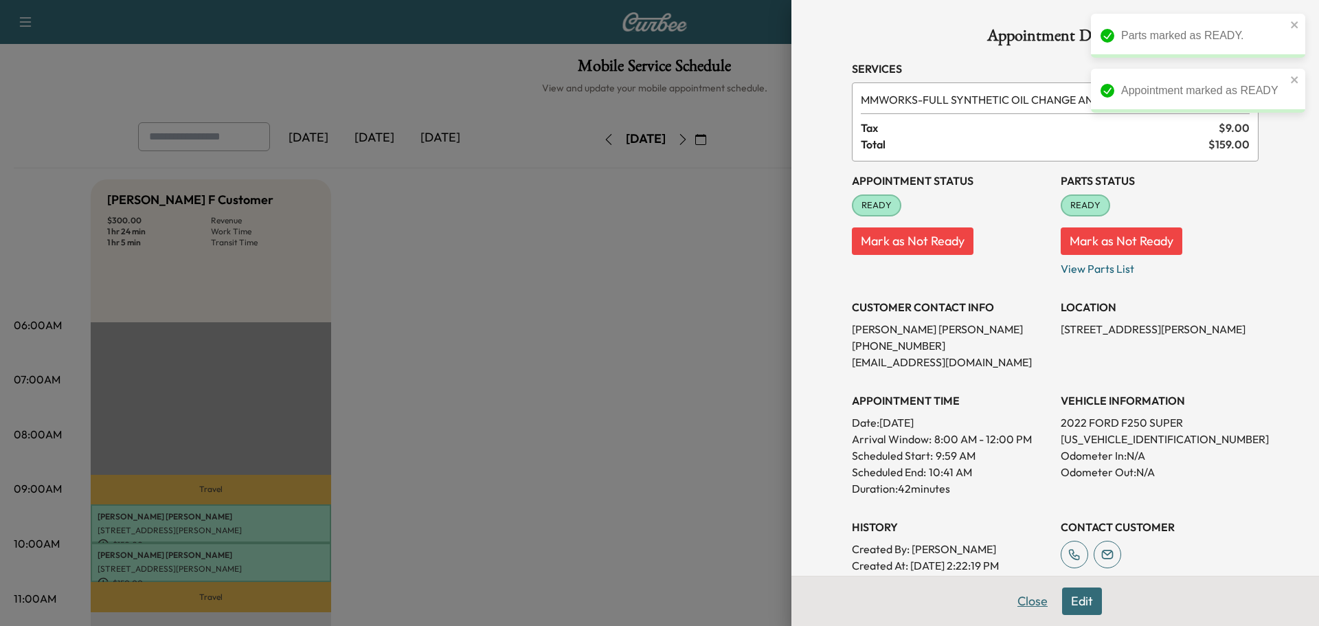
click at [1019, 606] on button "Close" at bounding box center [1032, 600] width 48 height 27
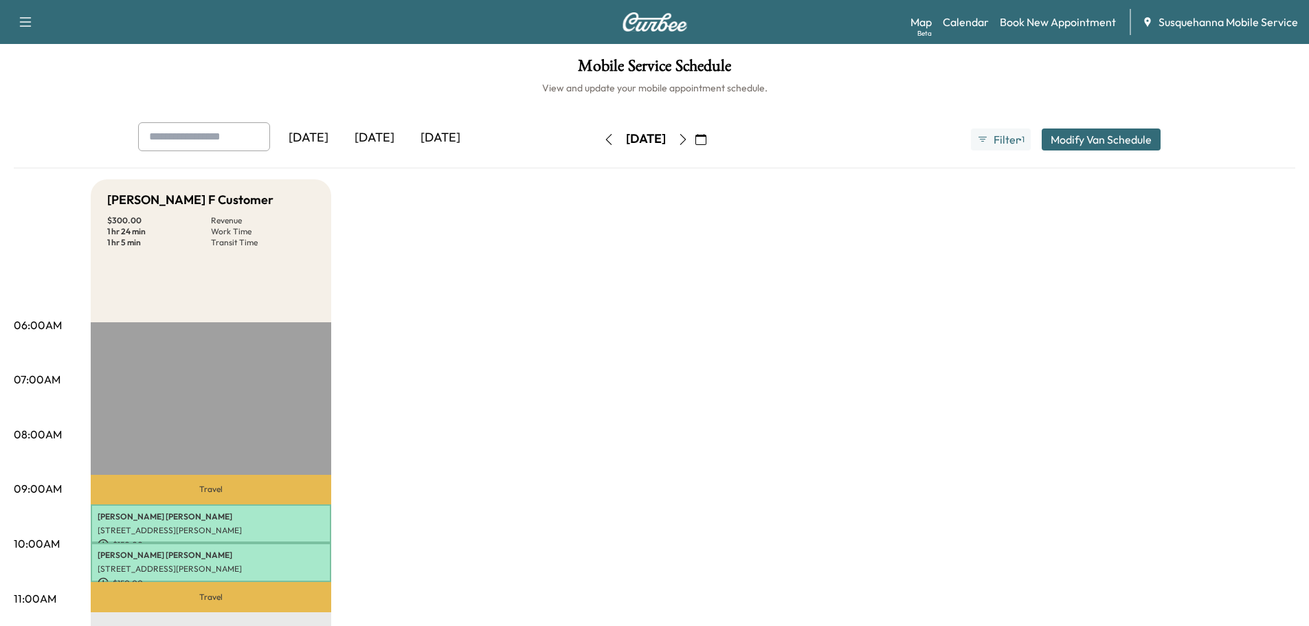
click at [706, 135] on icon "button" at bounding box center [700, 139] width 11 height 11
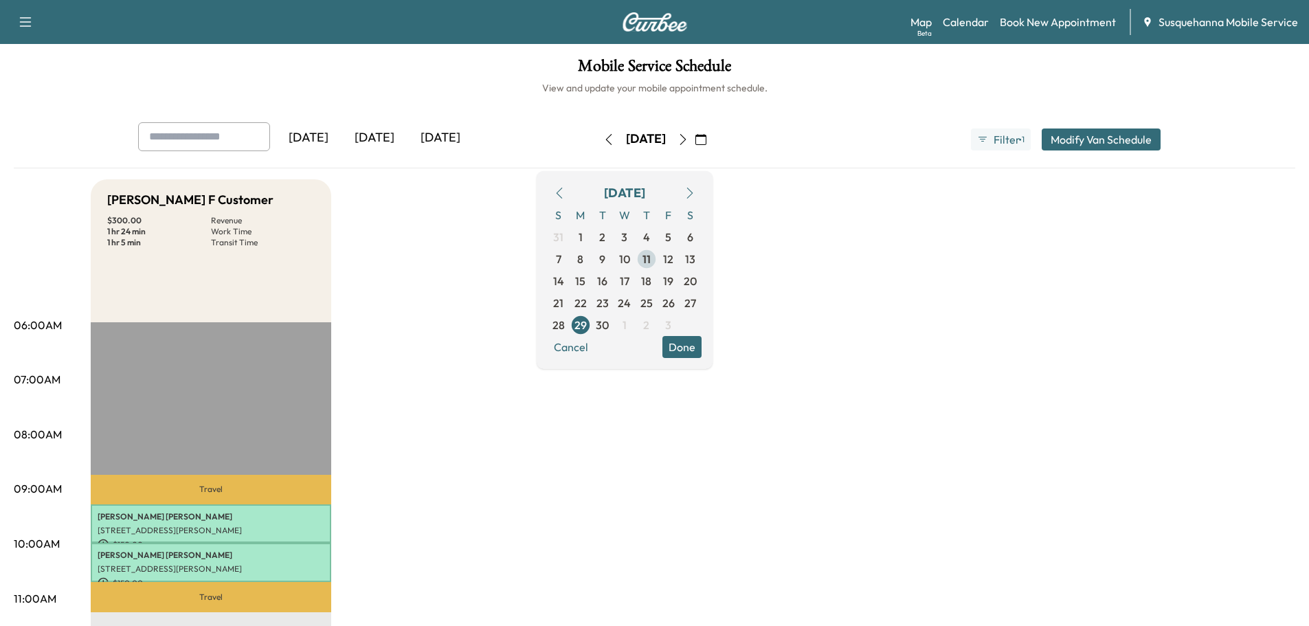
click at [651, 260] on span "11" at bounding box center [646, 259] width 8 height 16
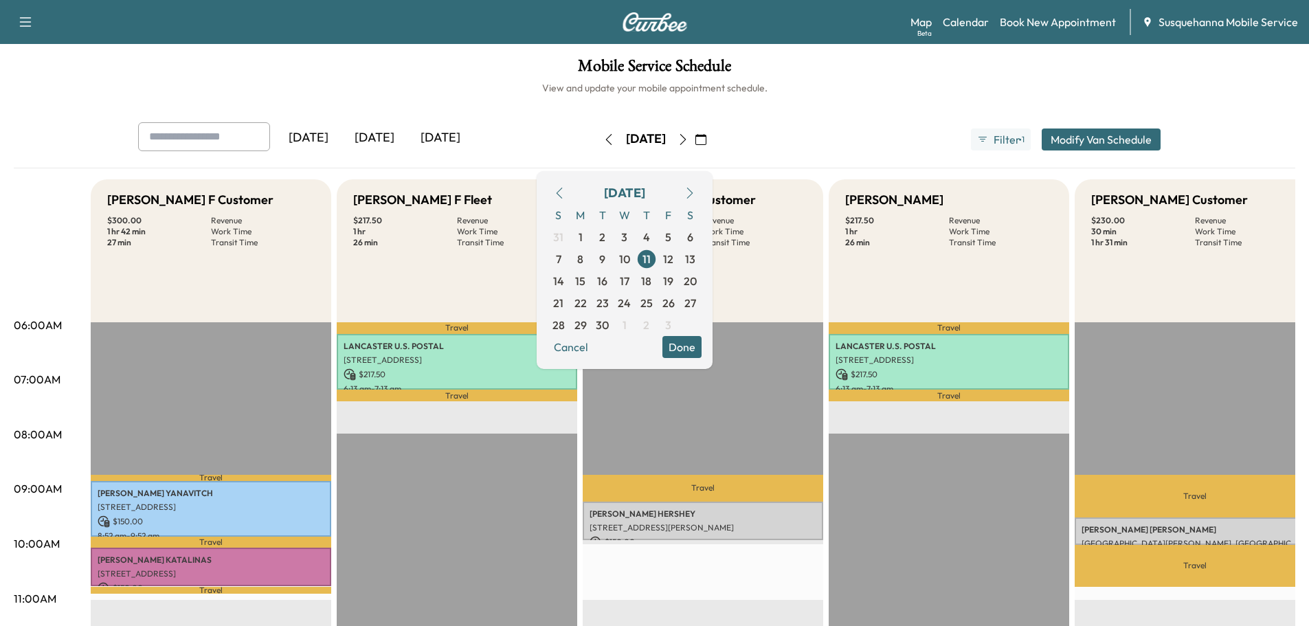
click at [701, 350] on button "Done" at bounding box center [681, 347] width 39 height 22
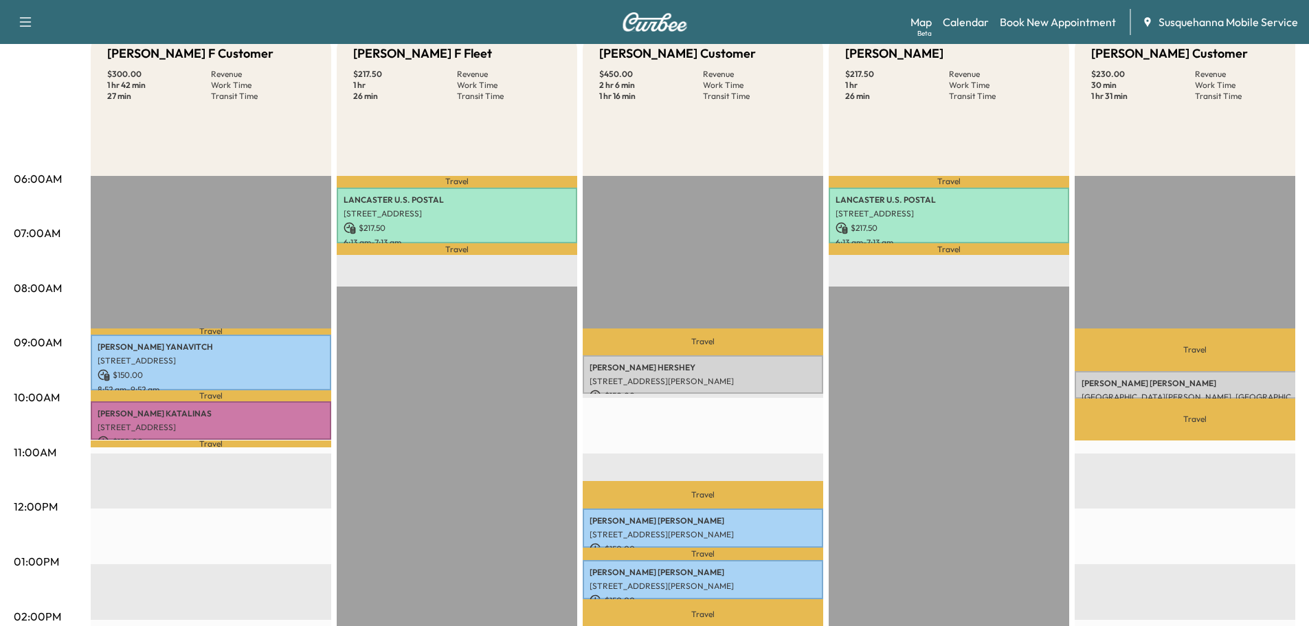
scroll to position [74, 0]
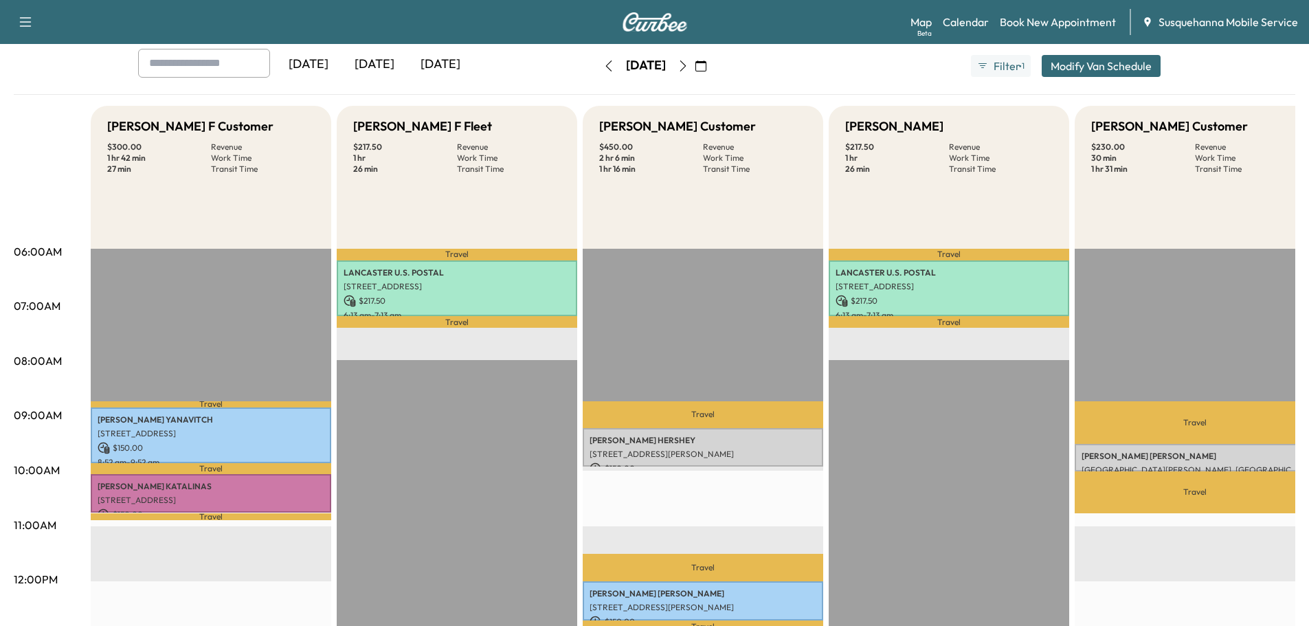
click at [695, 71] on button "button" at bounding box center [682, 66] width 23 height 22
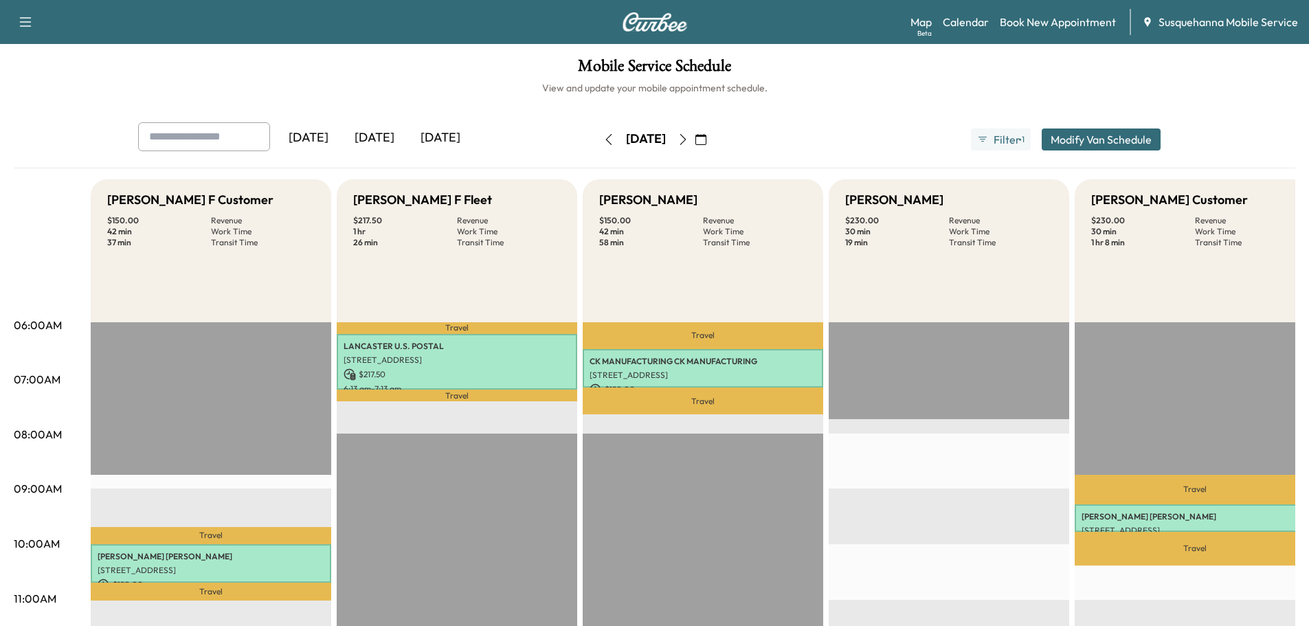
click at [686, 142] on icon "button" at bounding box center [682, 139] width 6 height 11
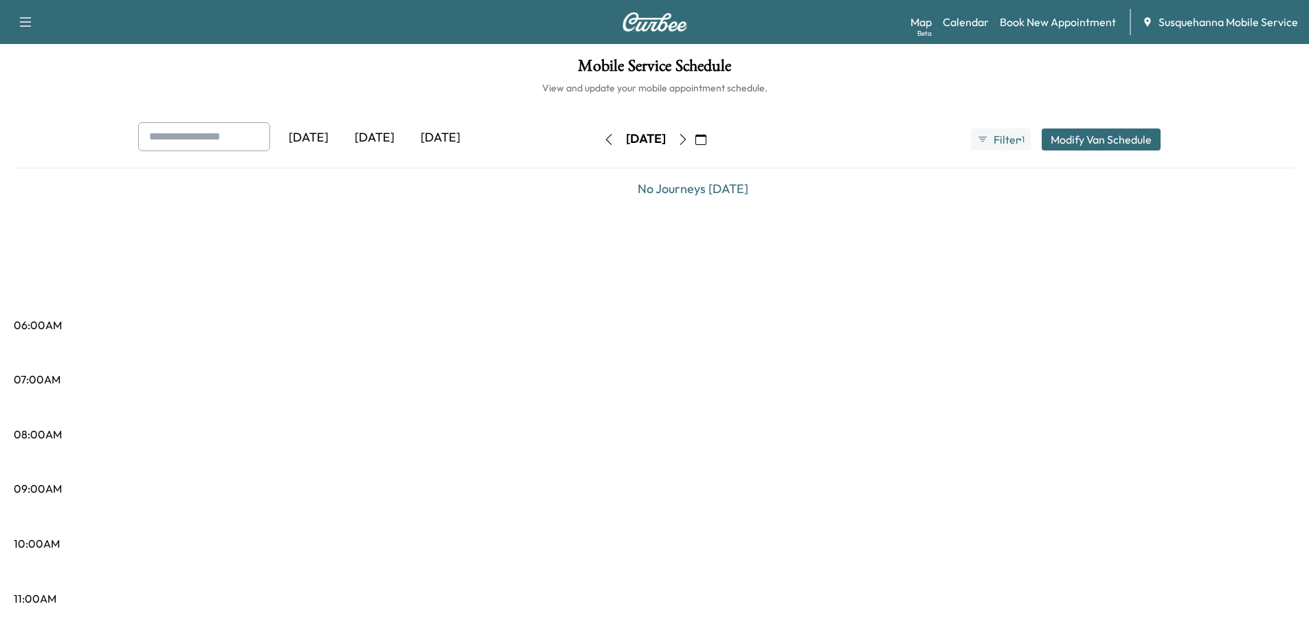
click at [688, 142] on icon "button" at bounding box center [682, 139] width 11 height 11
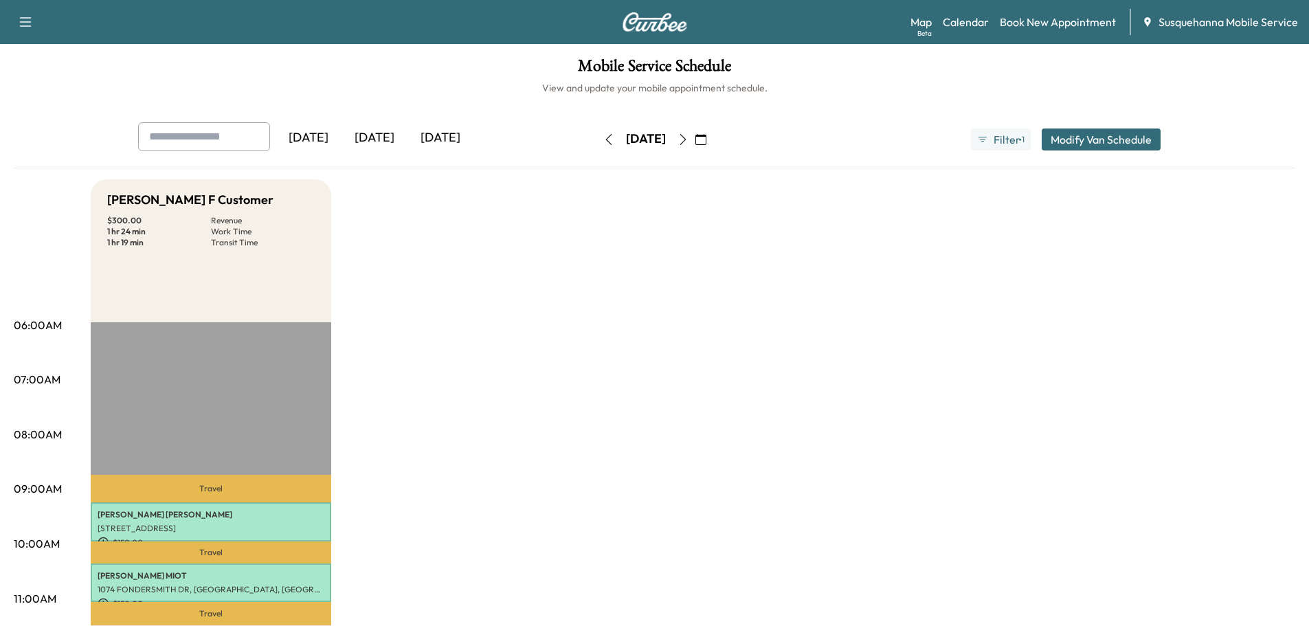
click at [688, 142] on icon "button" at bounding box center [682, 139] width 11 height 11
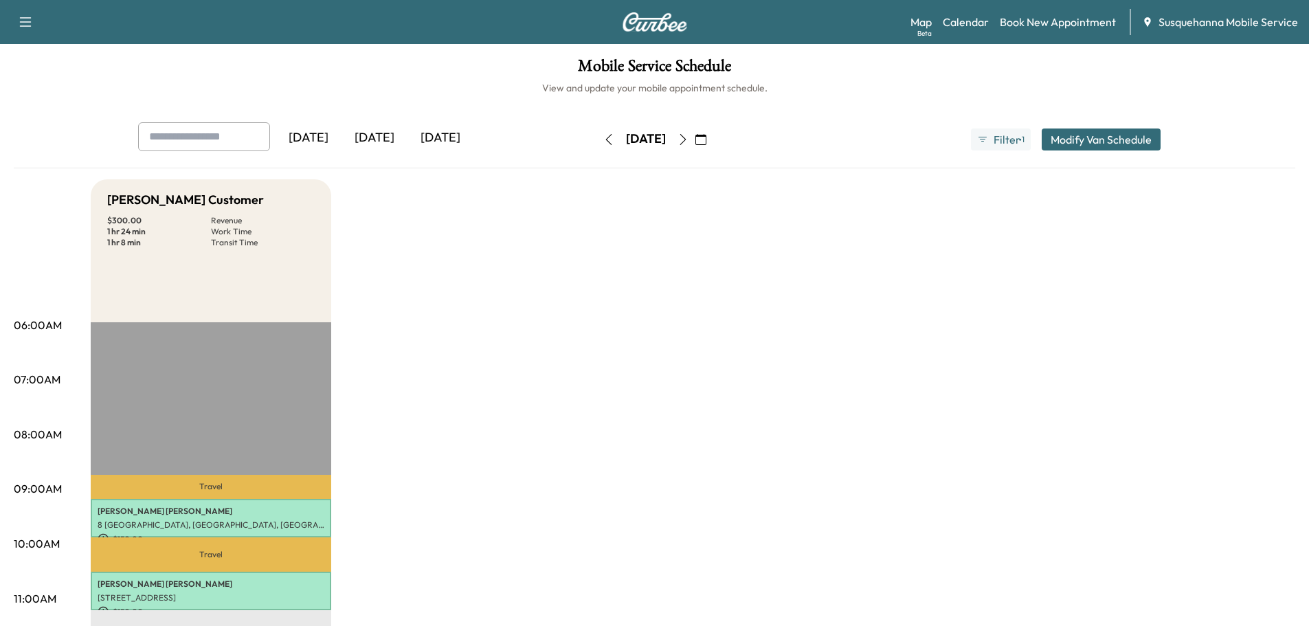
click at [688, 142] on icon "button" at bounding box center [682, 139] width 11 height 11
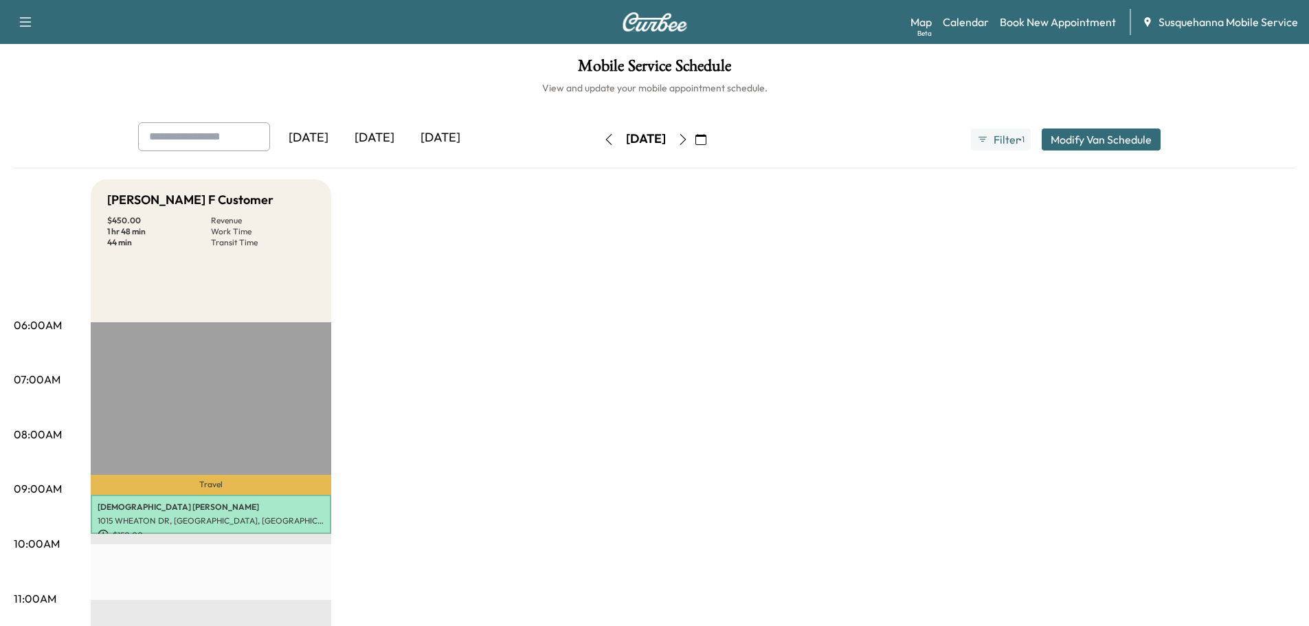
click at [688, 142] on icon "button" at bounding box center [682, 139] width 11 height 11
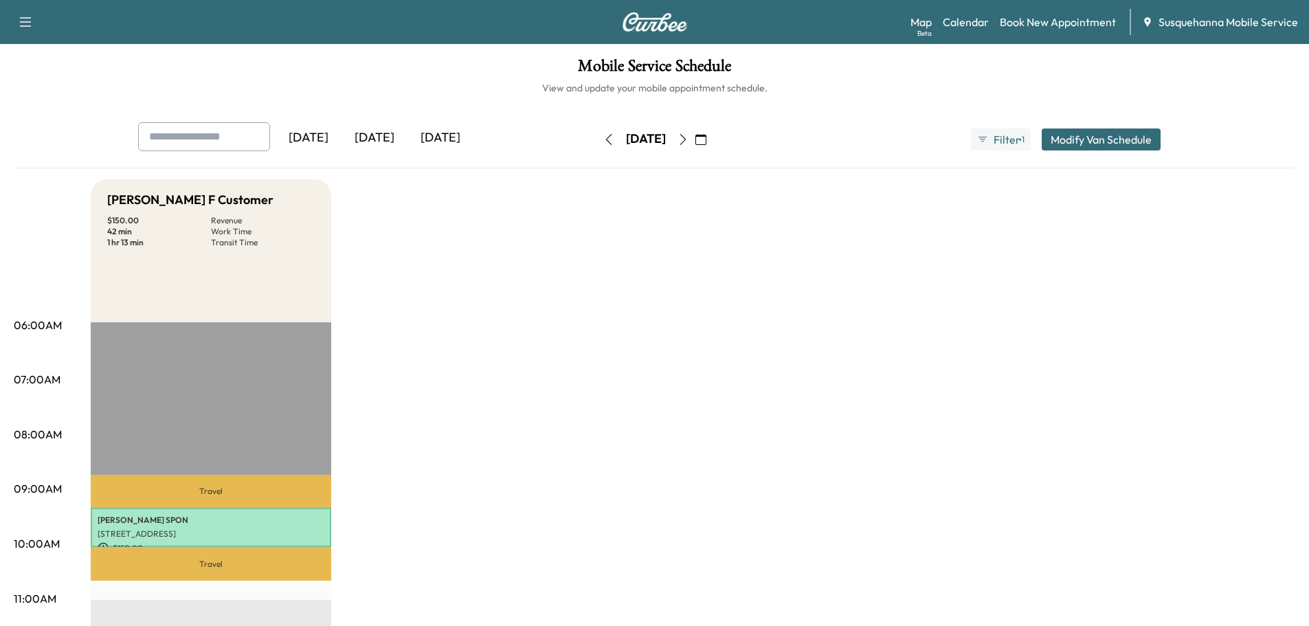
click at [688, 143] on icon "button" at bounding box center [682, 139] width 11 height 11
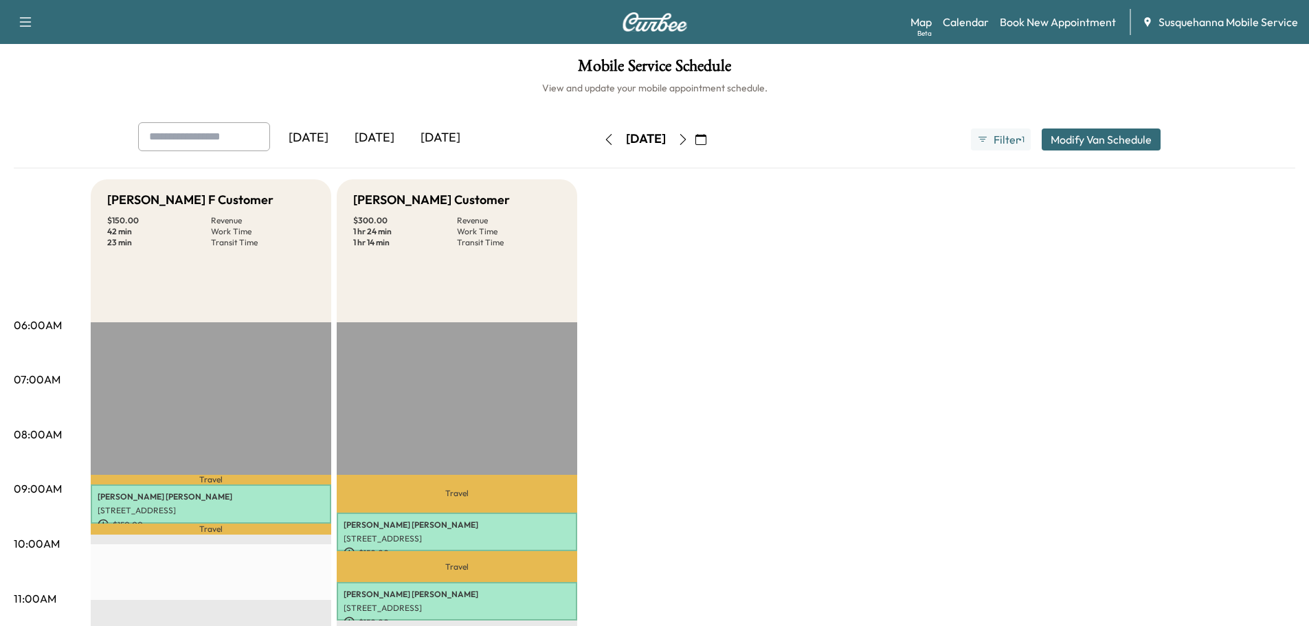
click at [706, 143] on icon "button" at bounding box center [700, 139] width 11 height 11
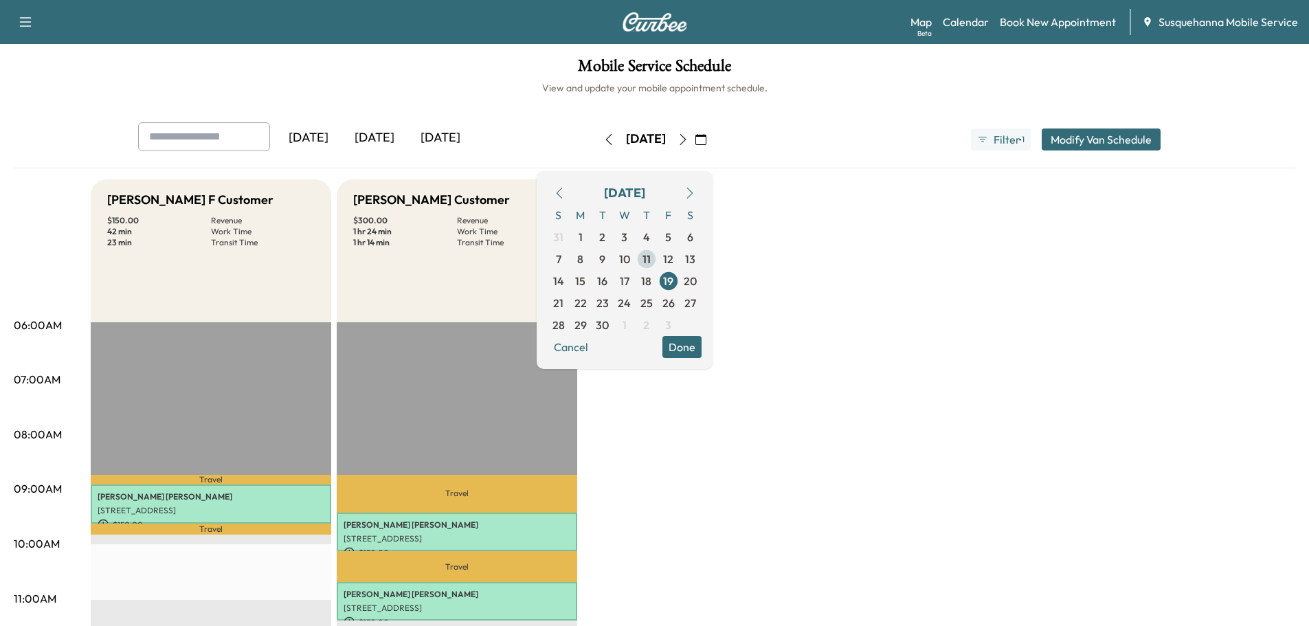
click at [651, 260] on span "11" at bounding box center [646, 259] width 8 height 16
